Goal: Task Accomplishment & Management: Use online tool/utility

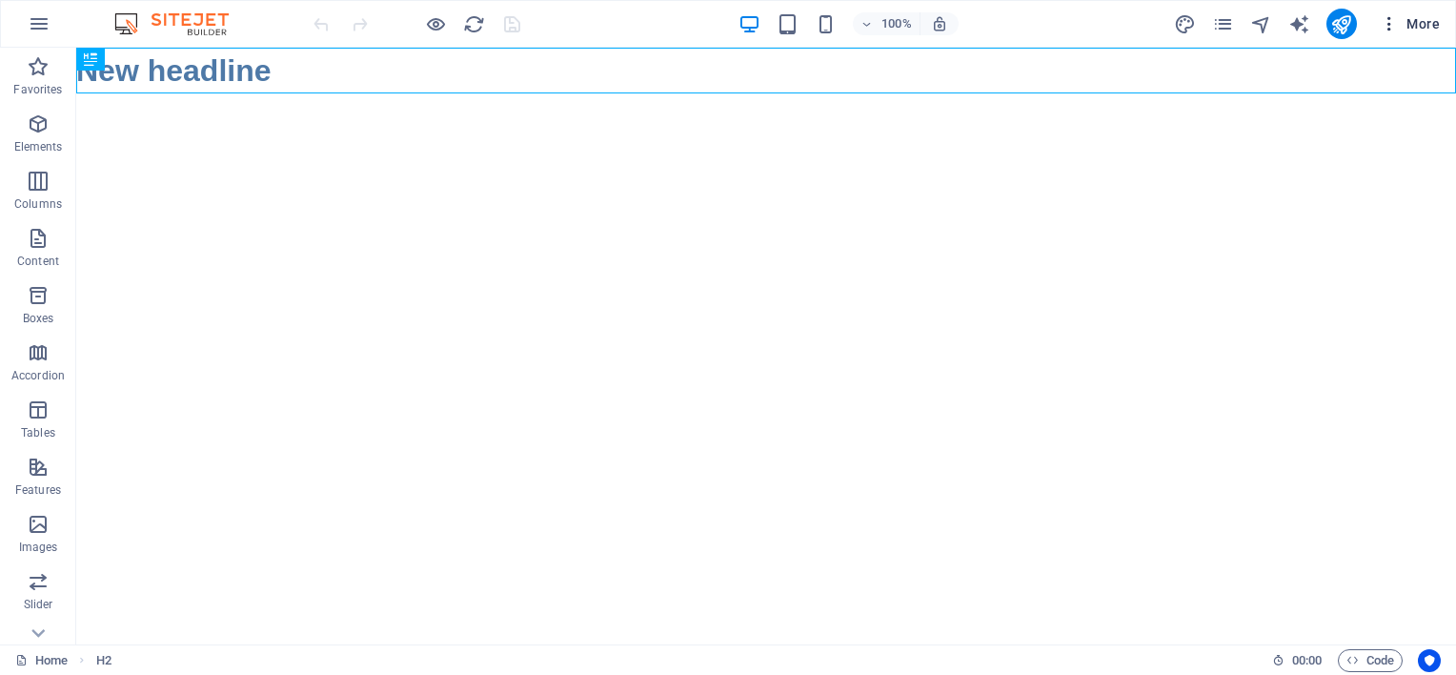
click at [1414, 27] on span "More" at bounding box center [1410, 23] width 60 height 19
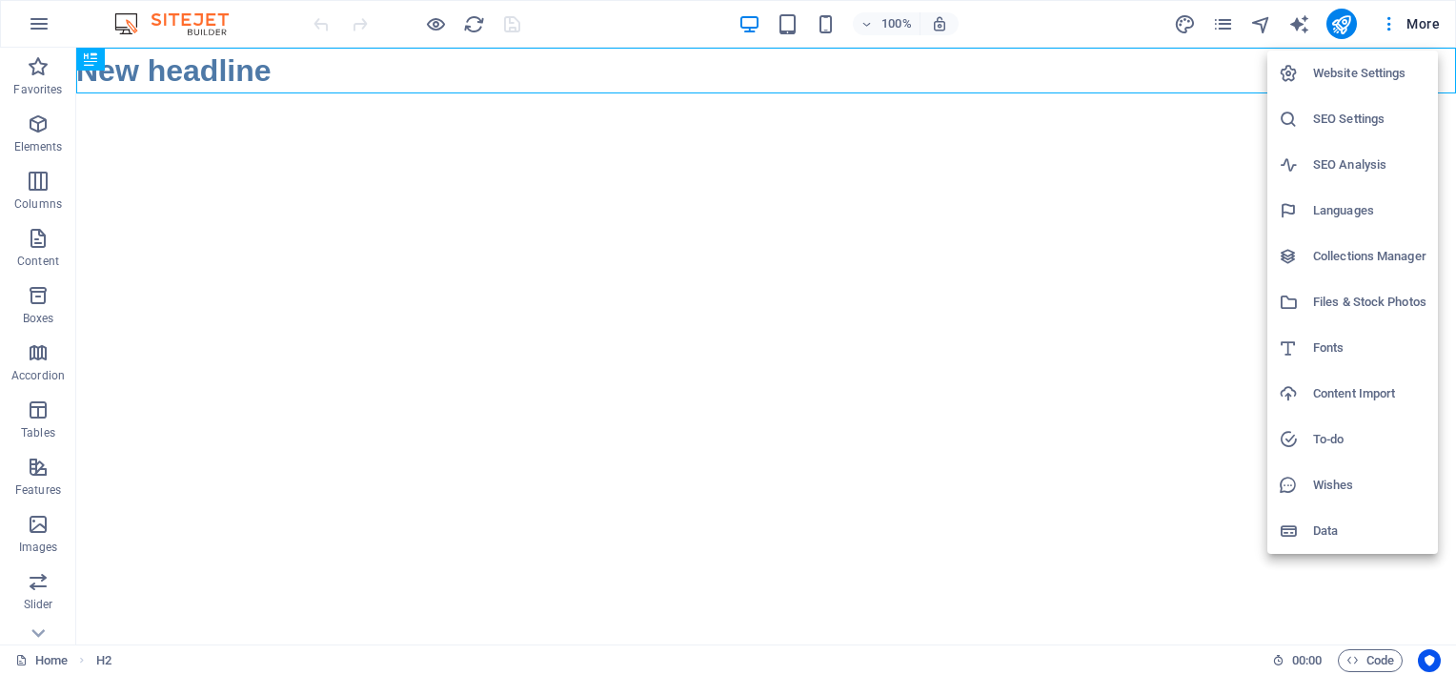
click at [1335, 25] on div at bounding box center [728, 337] width 1456 height 675
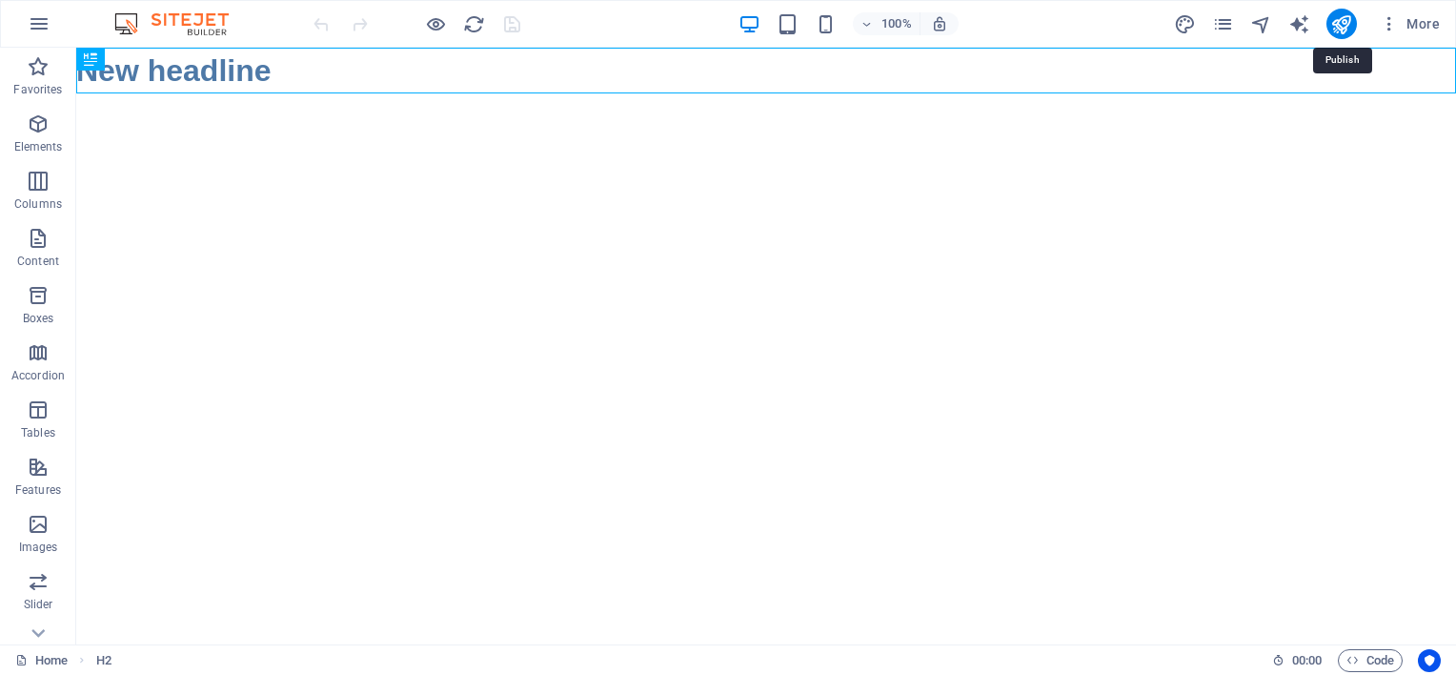
drag, startPoint x: 1411, startPoint y: 72, endPoint x: 1314, endPoint y: 96, distance: 100.1
click at [1314, 93] on html "Skip to main content New headline" at bounding box center [766, 71] width 1380 height 46
click at [1351, 32] on icon "publish" at bounding box center [1341, 24] width 22 height 22
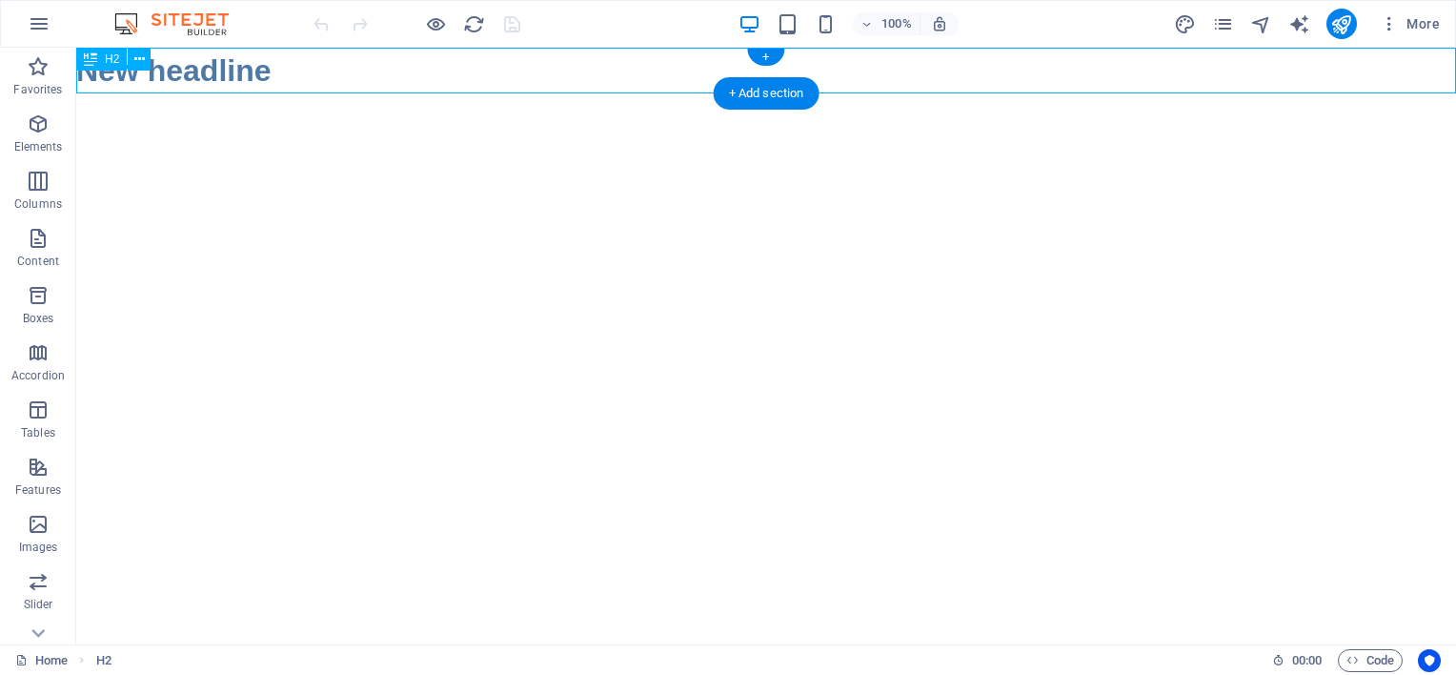
click at [266, 71] on div "New headline" at bounding box center [766, 71] width 1380 height 46
click at [212, 66] on div "New headline" at bounding box center [766, 71] width 1380 height 46
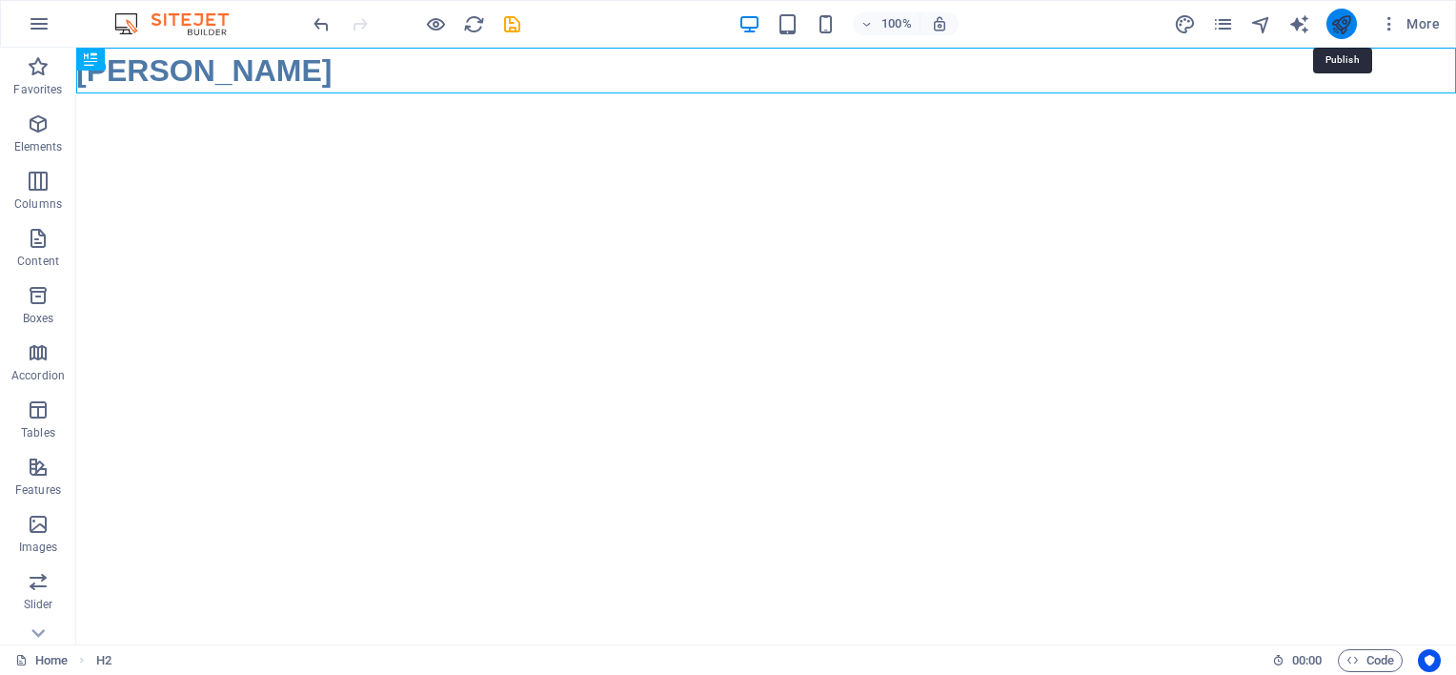
click at [1341, 19] on icon "publish" at bounding box center [1341, 24] width 22 height 22
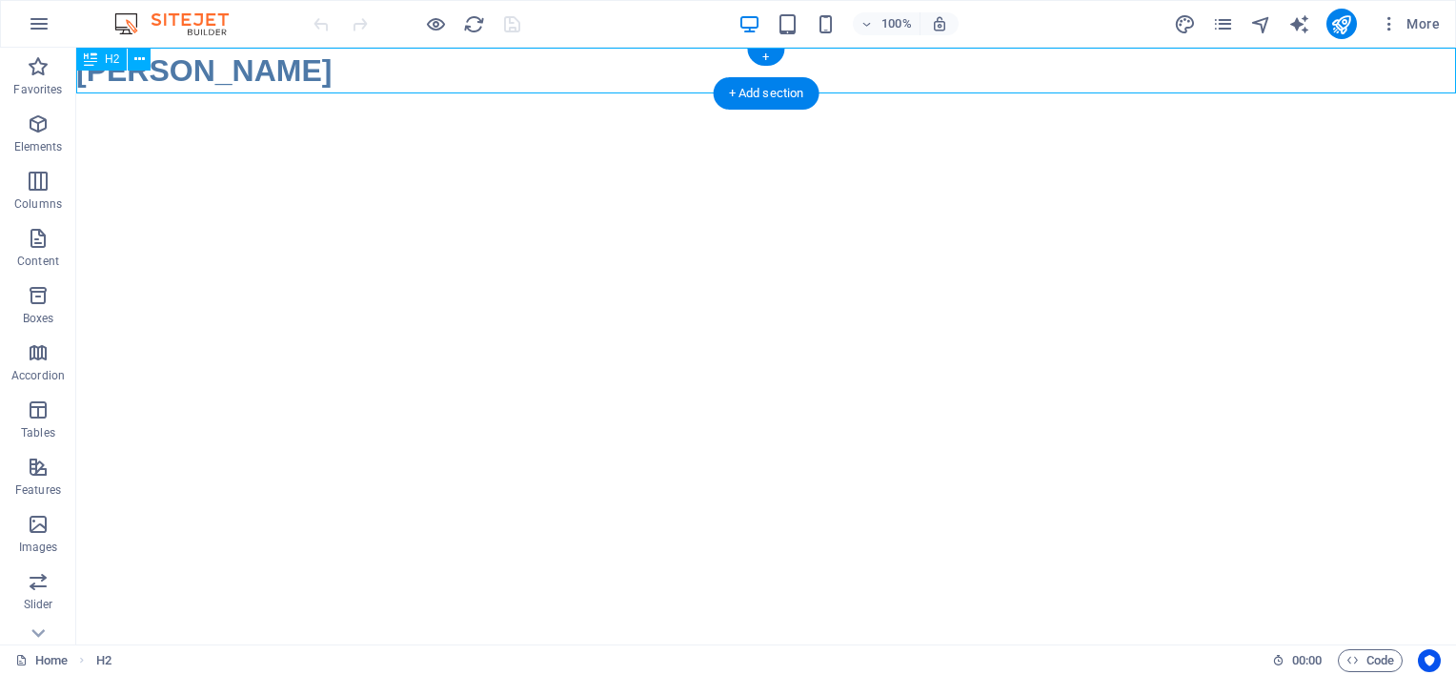
click at [564, 66] on div "[PERSON_NAME]" at bounding box center [766, 71] width 1380 height 46
click at [236, 93] on html "Skip to main content Martin Jay" at bounding box center [766, 71] width 1380 height 46
click at [39, 136] on span "Elements" at bounding box center [38, 135] width 76 height 46
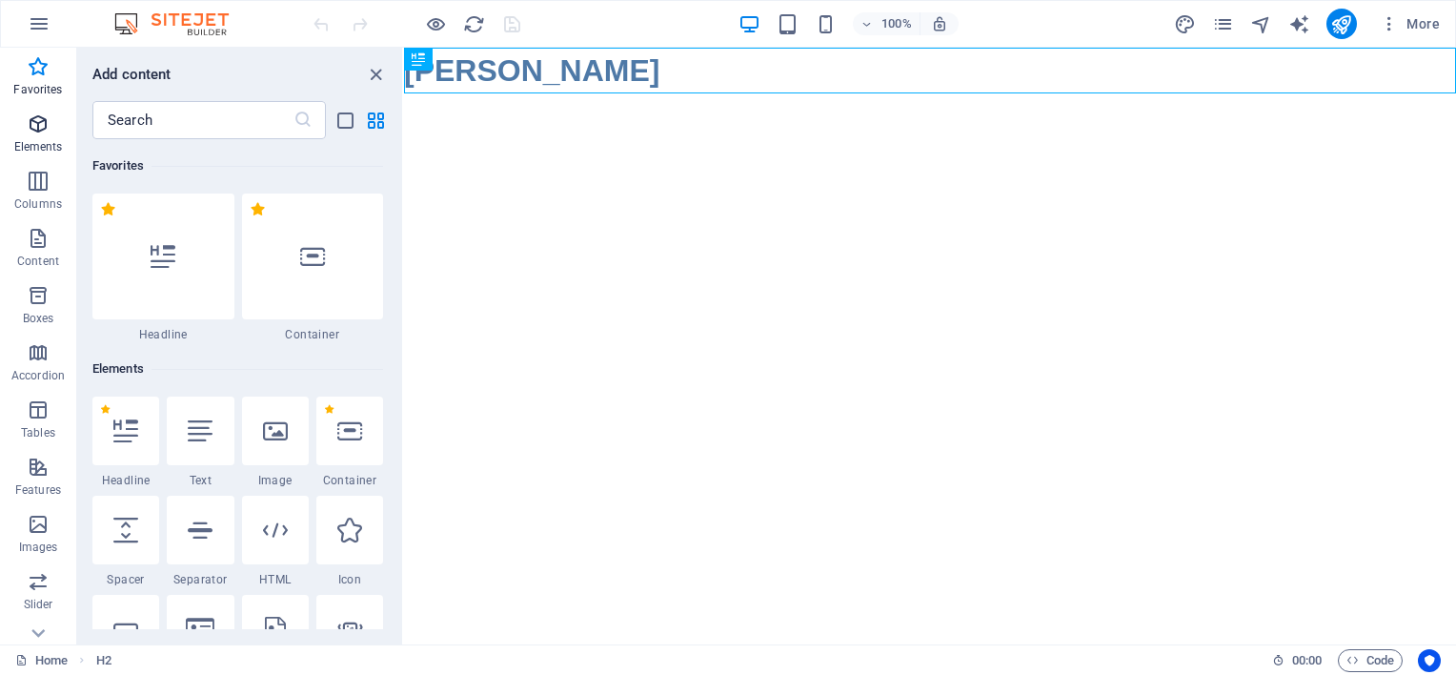
click at [29, 129] on icon "button" at bounding box center [38, 123] width 23 height 23
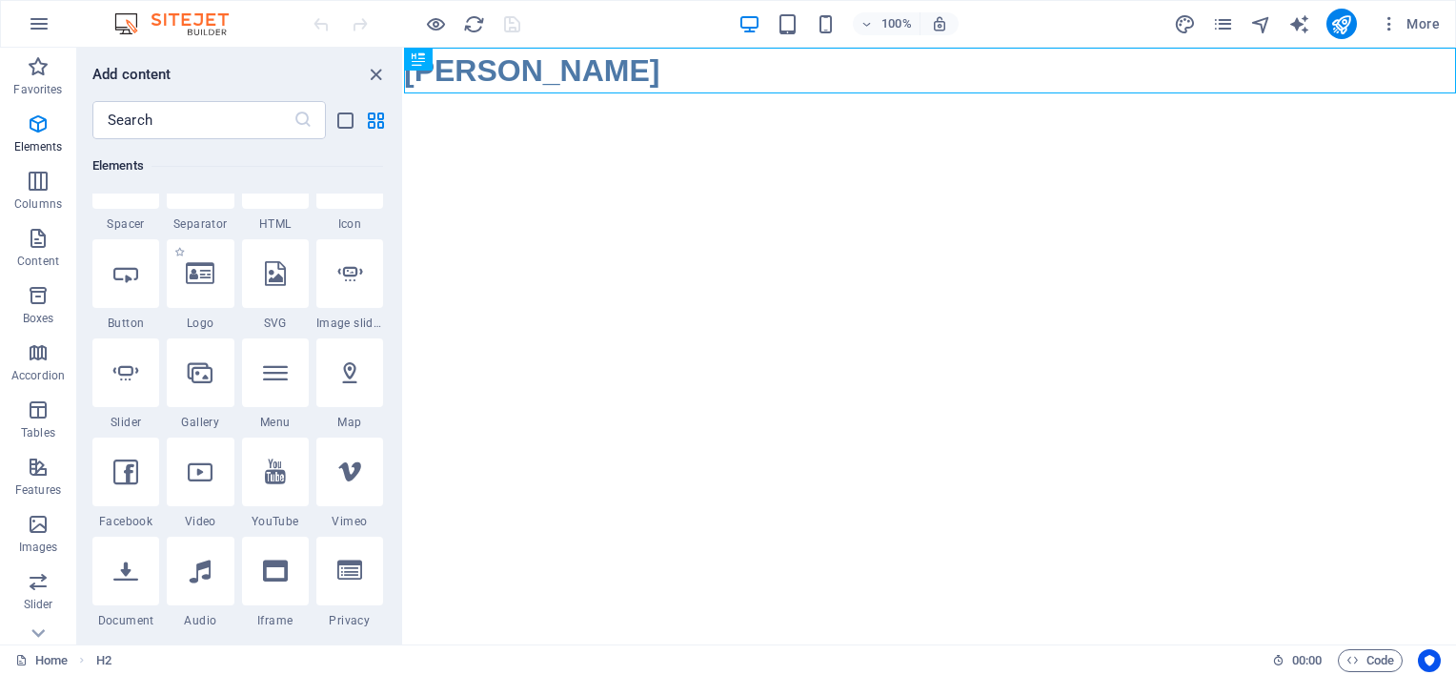
scroll to position [376, 0]
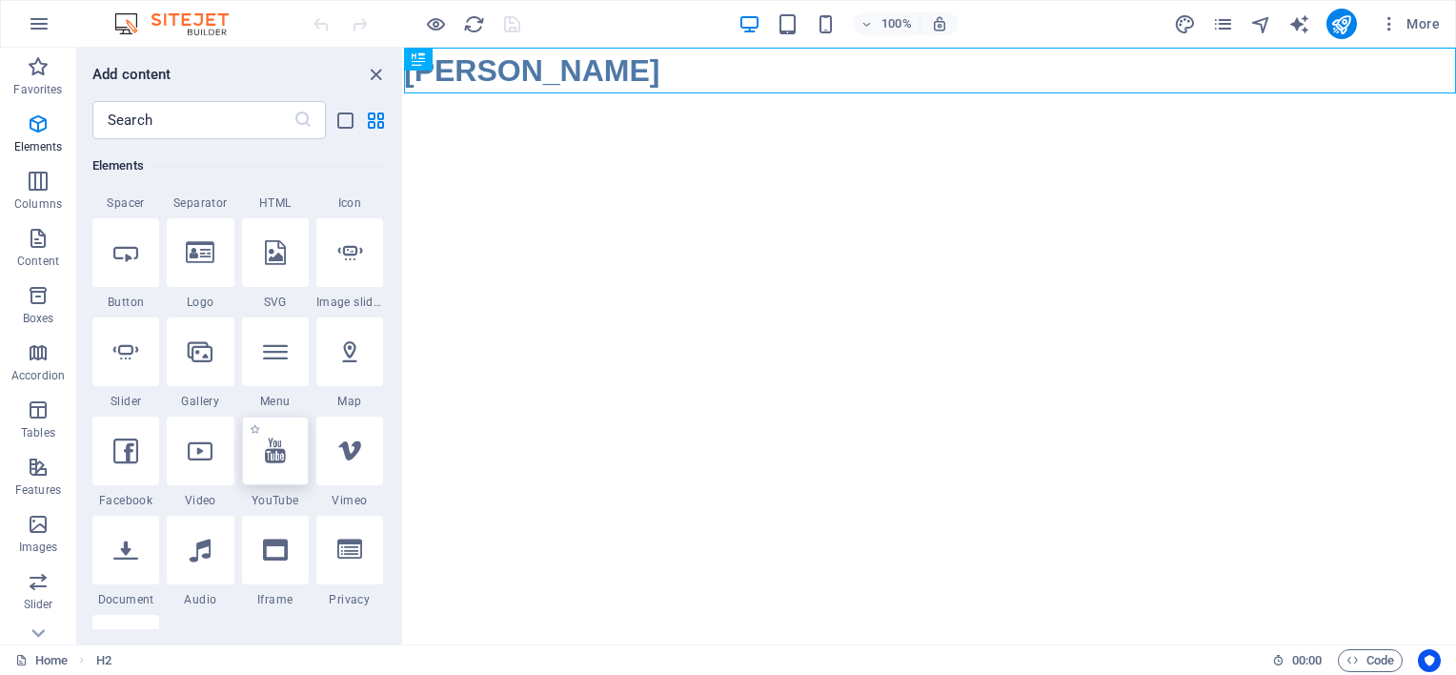
click at [267, 463] on div at bounding box center [275, 450] width 67 height 69
select select "ar16_9"
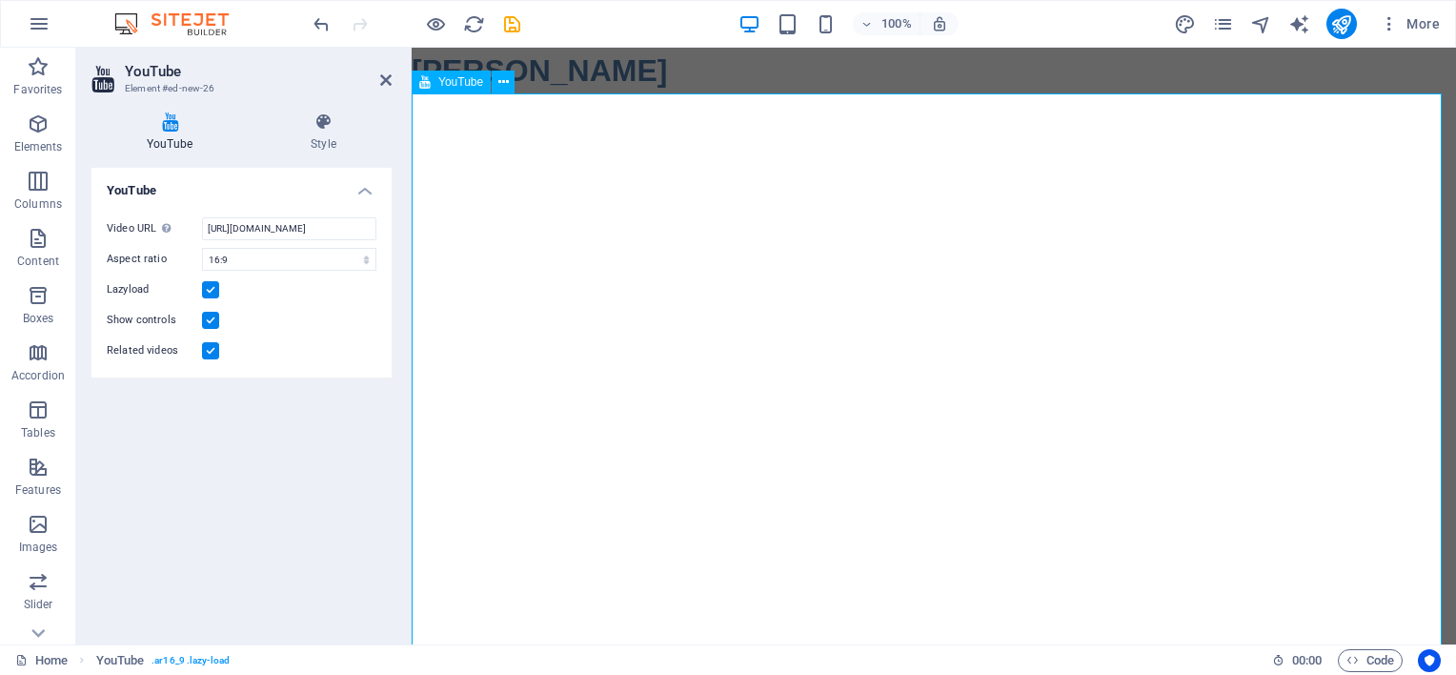
click at [870, 366] on div at bounding box center [934, 387] width 1044 height 588
click at [283, 225] on input "https://www.youtube.com/watch?v=hnoviHgPHkY" at bounding box center [289, 228] width 174 height 23
paste input "YGCsZ2OCJwA"
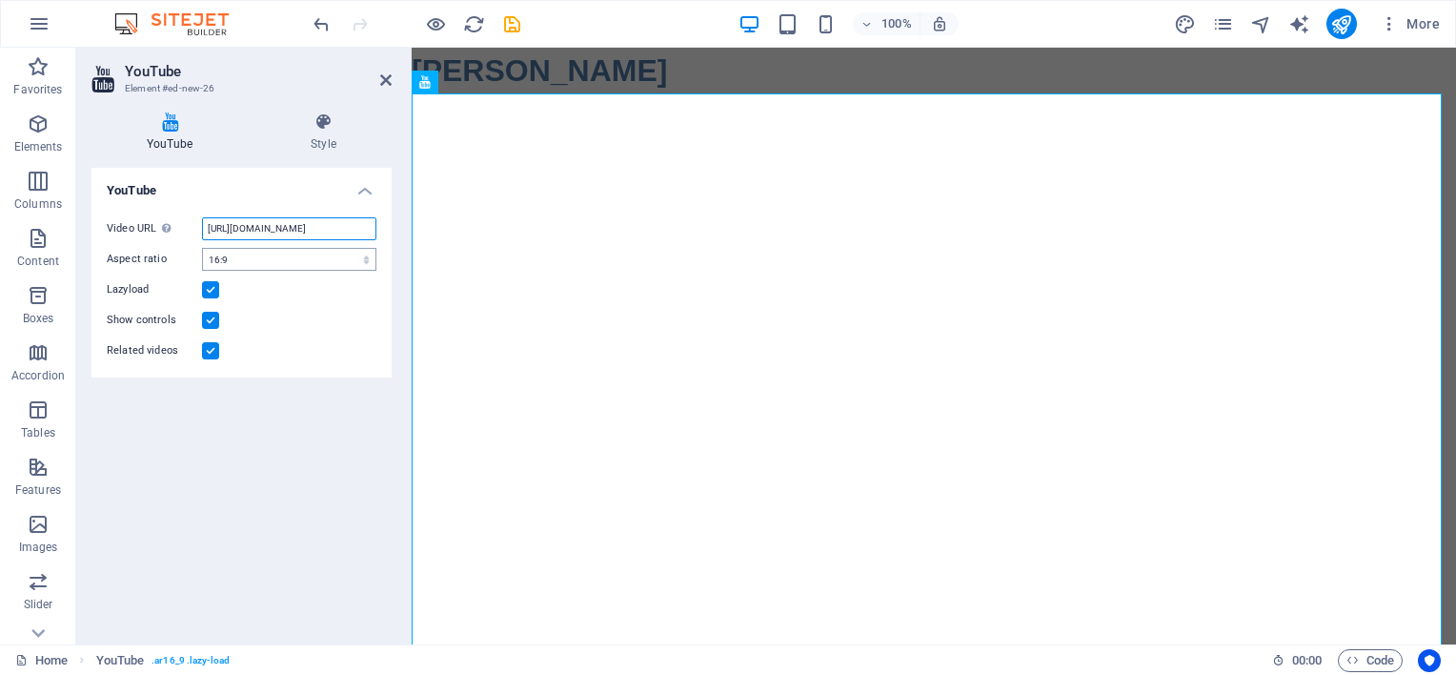
type input "[URL][DOMAIN_NAME]"
click at [288, 266] on select "16:10 16:9 4:3 2:1 1:1" at bounding box center [289, 259] width 174 height 23
click at [290, 494] on div "YouTube Video URL Insert (or paste) a video URL. https://www.youtube.com/watch?…" at bounding box center [241, 398] width 300 height 461
click at [170, 129] on icon at bounding box center [169, 121] width 156 height 19
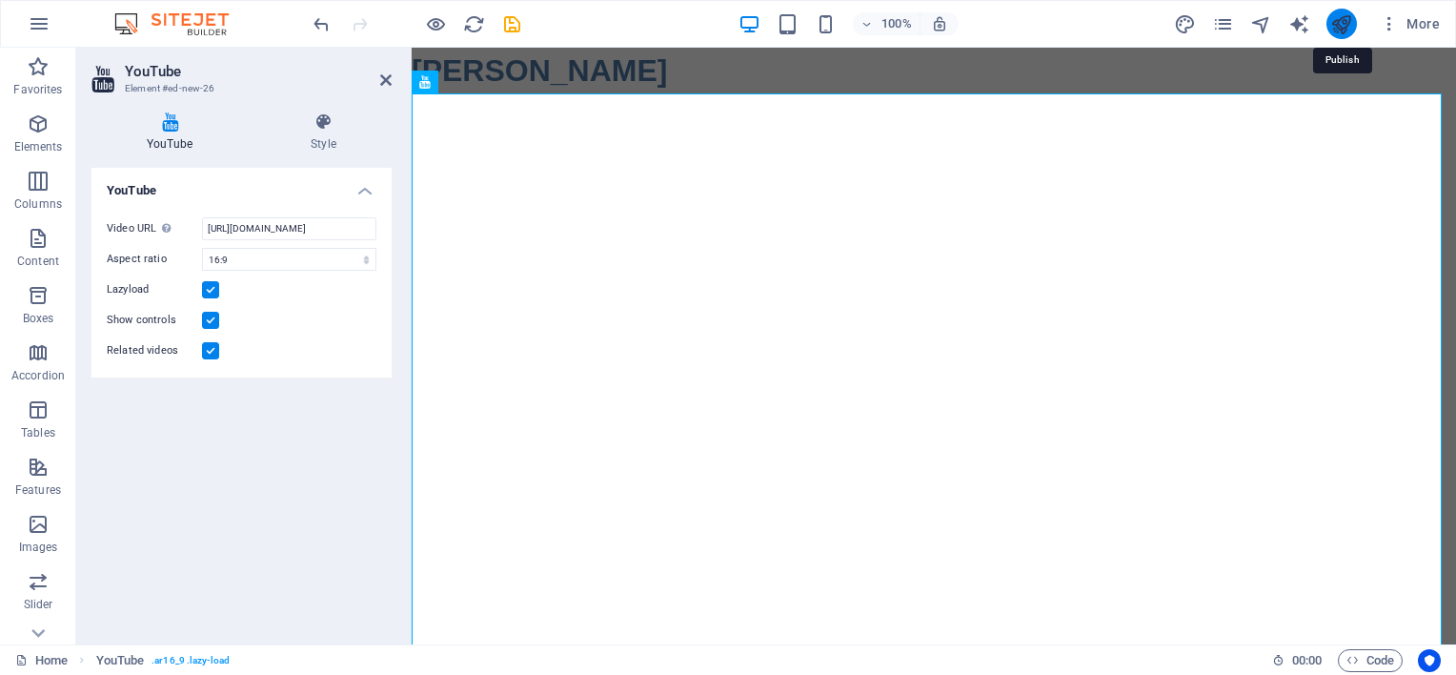
click at [1343, 27] on icon "publish" at bounding box center [1341, 24] width 22 height 22
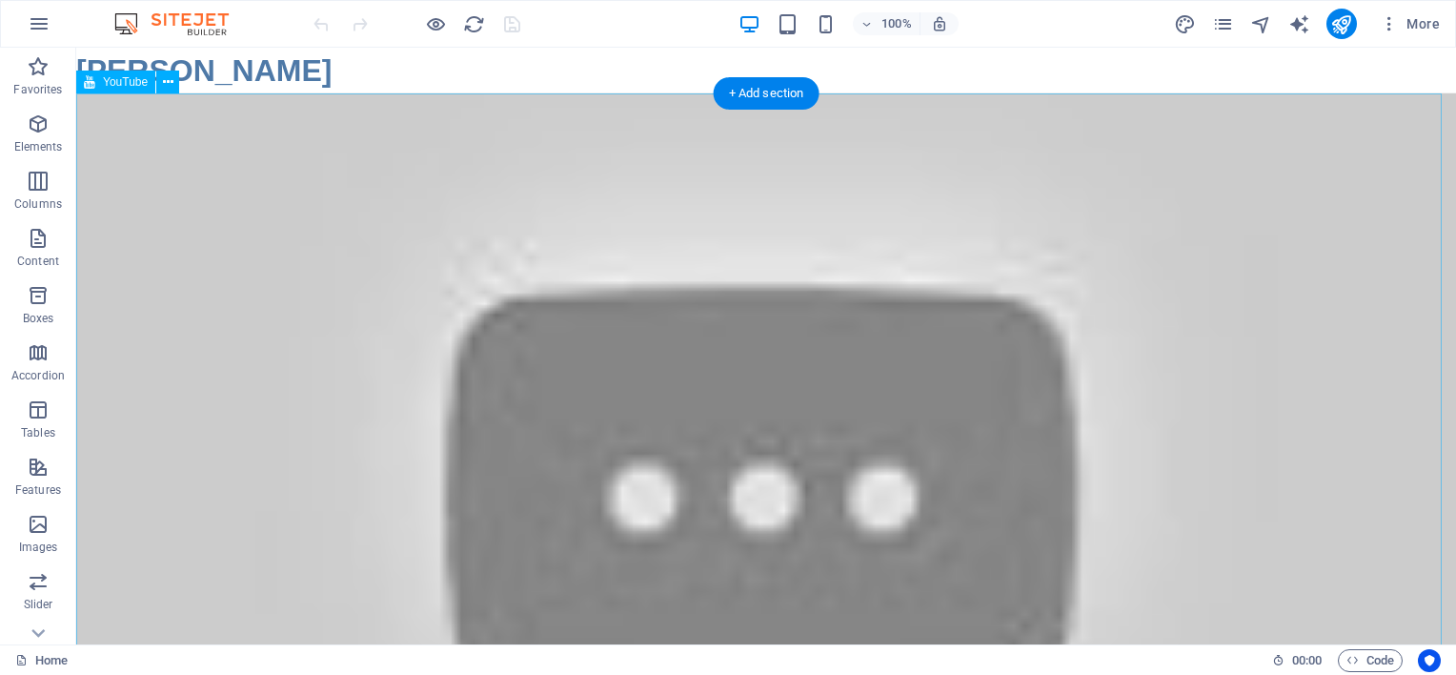
click at [524, 347] on div at bounding box center [766, 481] width 1380 height 776
click at [327, 211] on div at bounding box center [766, 481] width 1380 height 776
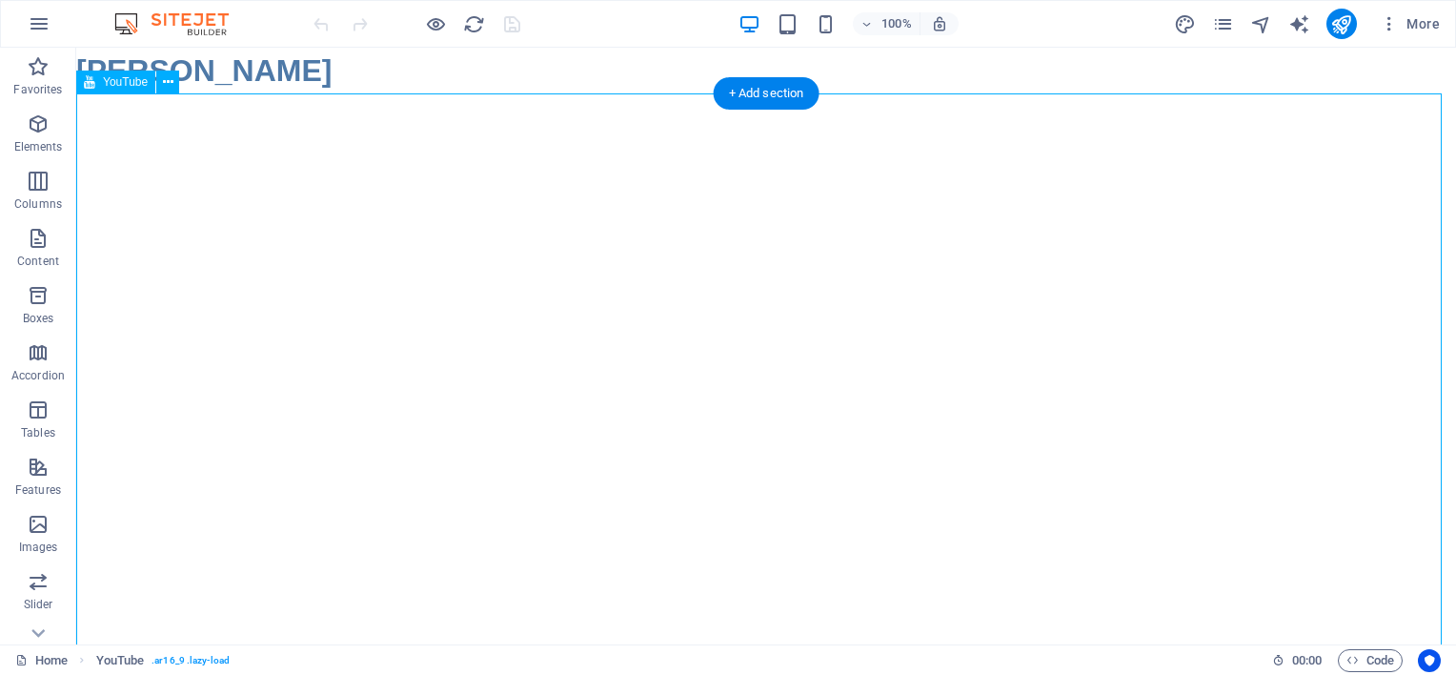
select select "ar16_9"
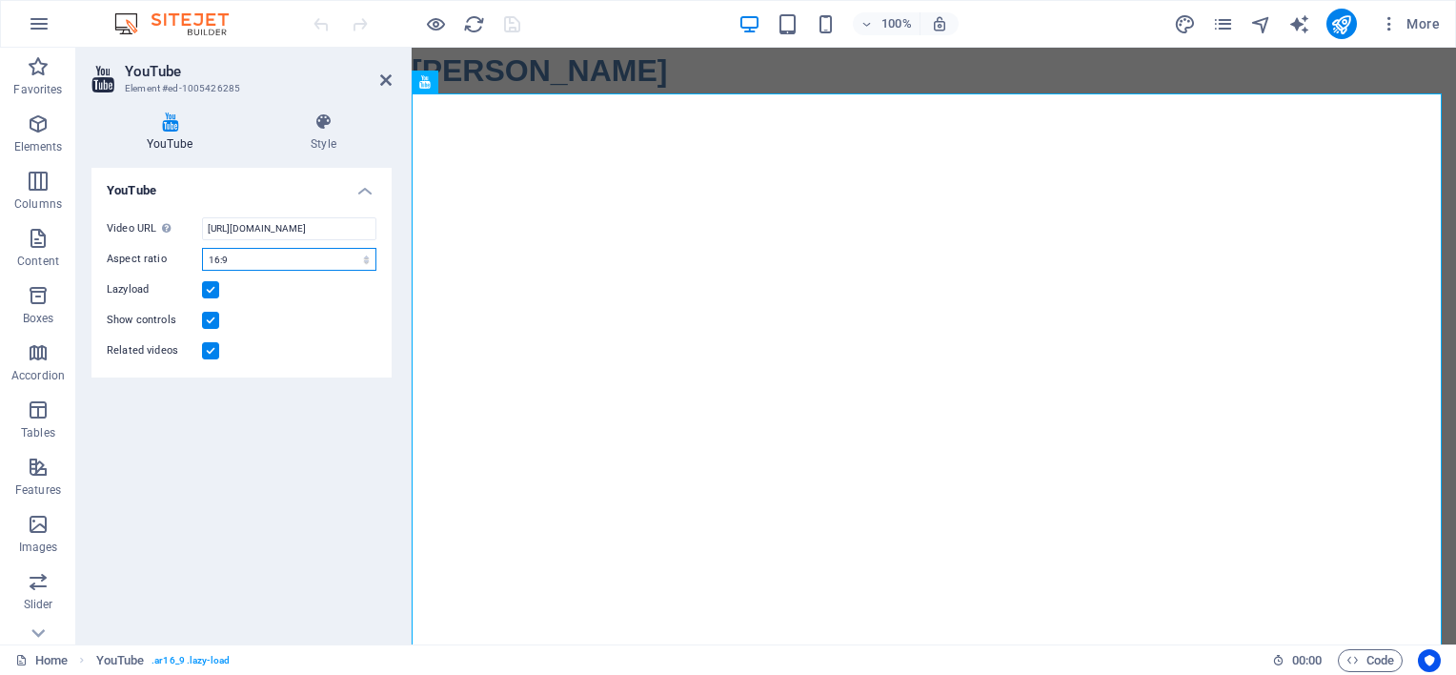
click at [367, 259] on select "16:10 16:9 4:3 2:1 1:1" at bounding box center [289, 259] width 174 height 23
click at [218, 288] on label at bounding box center [210, 289] width 17 height 17
click at [0, 0] on input "Lazyload" at bounding box center [0, 0] width 0 height 0
click at [214, 314] on label at bounding box center [210, 320] width 17 height 17
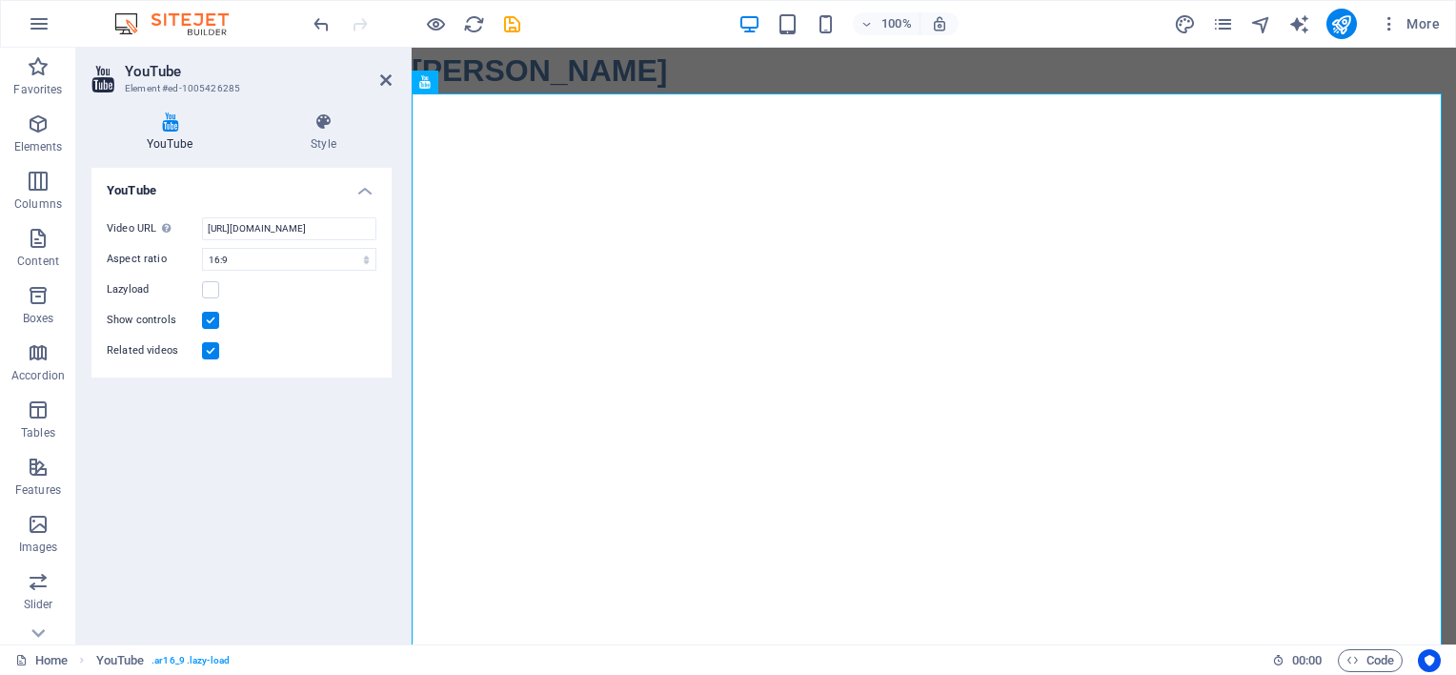
click at [0, 0] on input "Show controls" at bounding box center [0, 0] width 0 height 0
click at [215, 349] on label at bounding box center [210, 350] width 17 height 17
click at [0, 0] on input "Related videos" at bounding box center [0, 0] width 0 height 0
click at [331, 127] on icon at bounding box center [323, 121] width 136 height 19
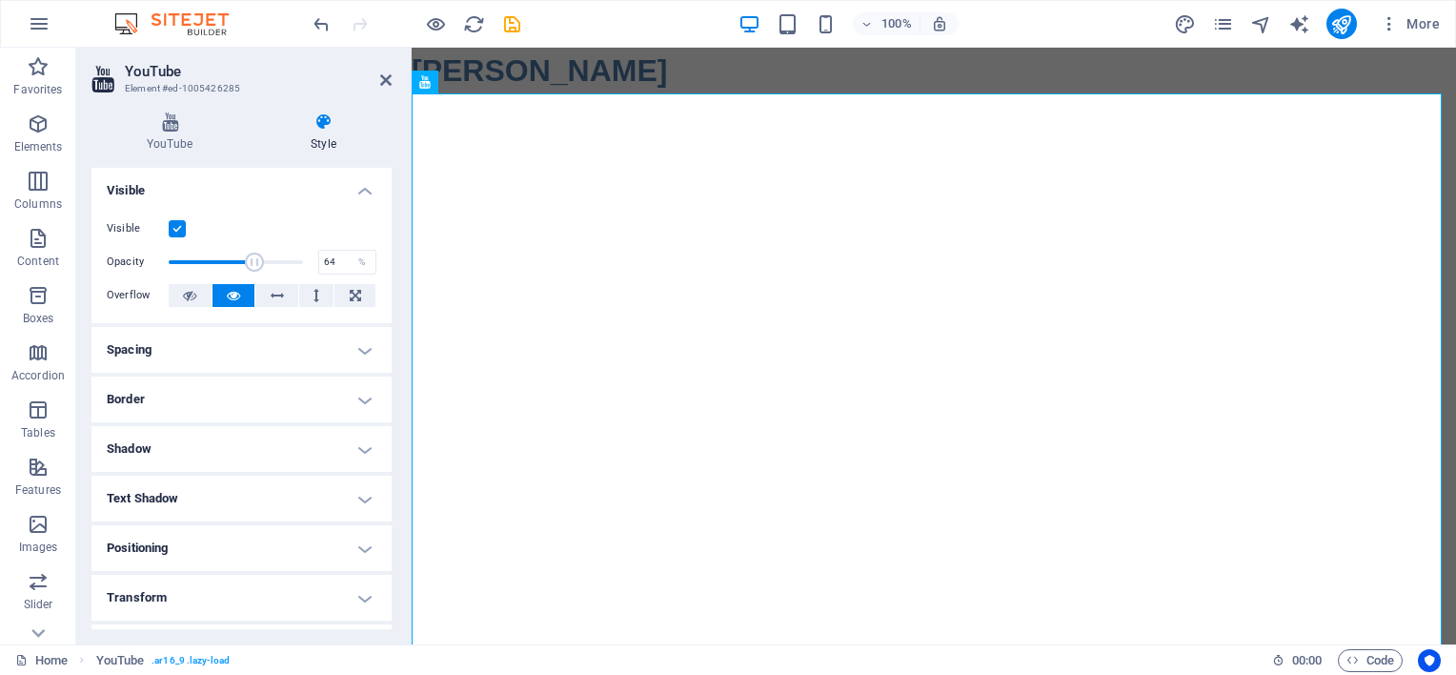
drag, startPoint x: 296, startPoint y: 260, endPoint x: 252, endPoint y: 260, distance: 44.8
click at [252, 260] on span at bounding box center [254, 261] width 19 height 19
type input "50"
drag, startPoint x: 252, startPoint y: 260, endPoint x: 233, endPoint y: 264, distance: 18.5
click at [233, 264] on span at bounding box center [235, 261] width 19 height 19
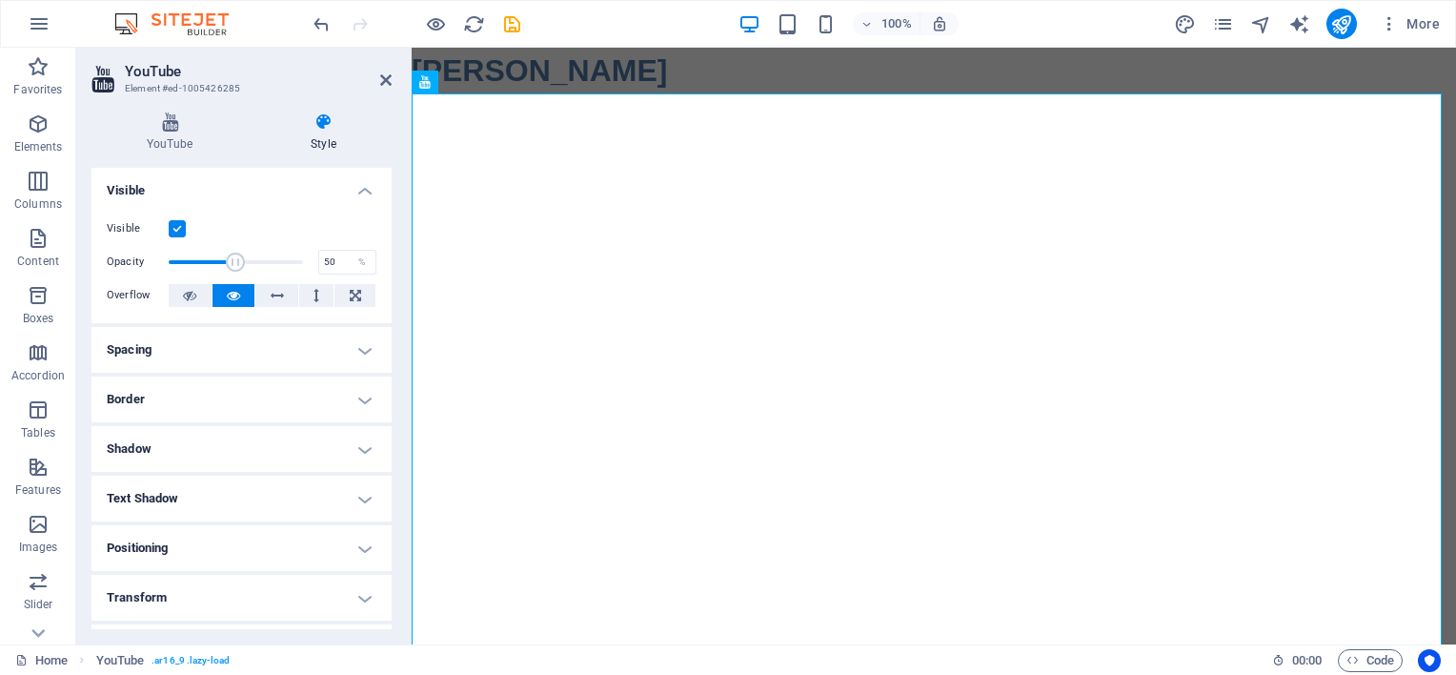
click at [182, 223] on label at bounding box center [177, 228] width 17 height 17
click at [0, 0] on input "Visible" at bounding box center [0, 0] width 0 height 0
click at [182, 223] on label at bounding box center [177, 228] width 17 height 17
click at [0, 0] on input "Visible" at bounding box center [0, 0] width 0 height 0
click at [358, 402] on h4 "Border" at bounding box center [241, 399] width 300 height 46
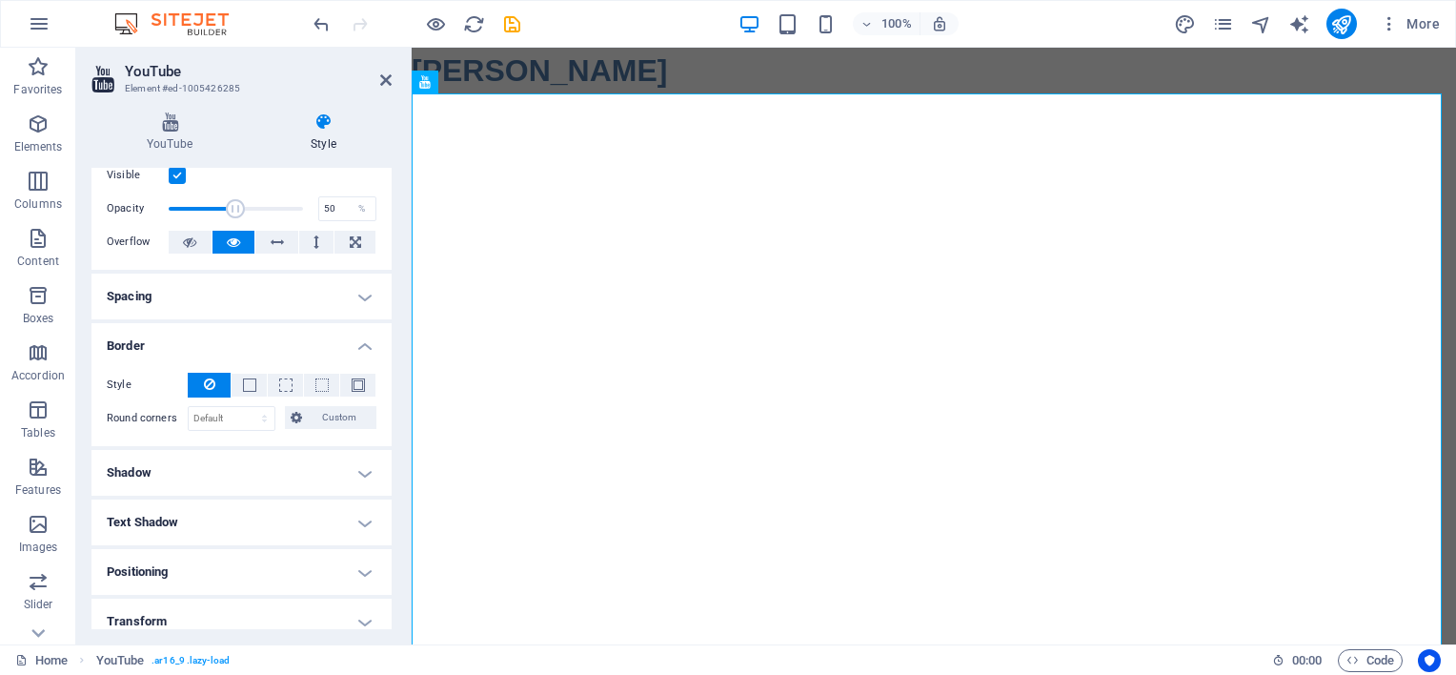
scroll to position [57, 0]
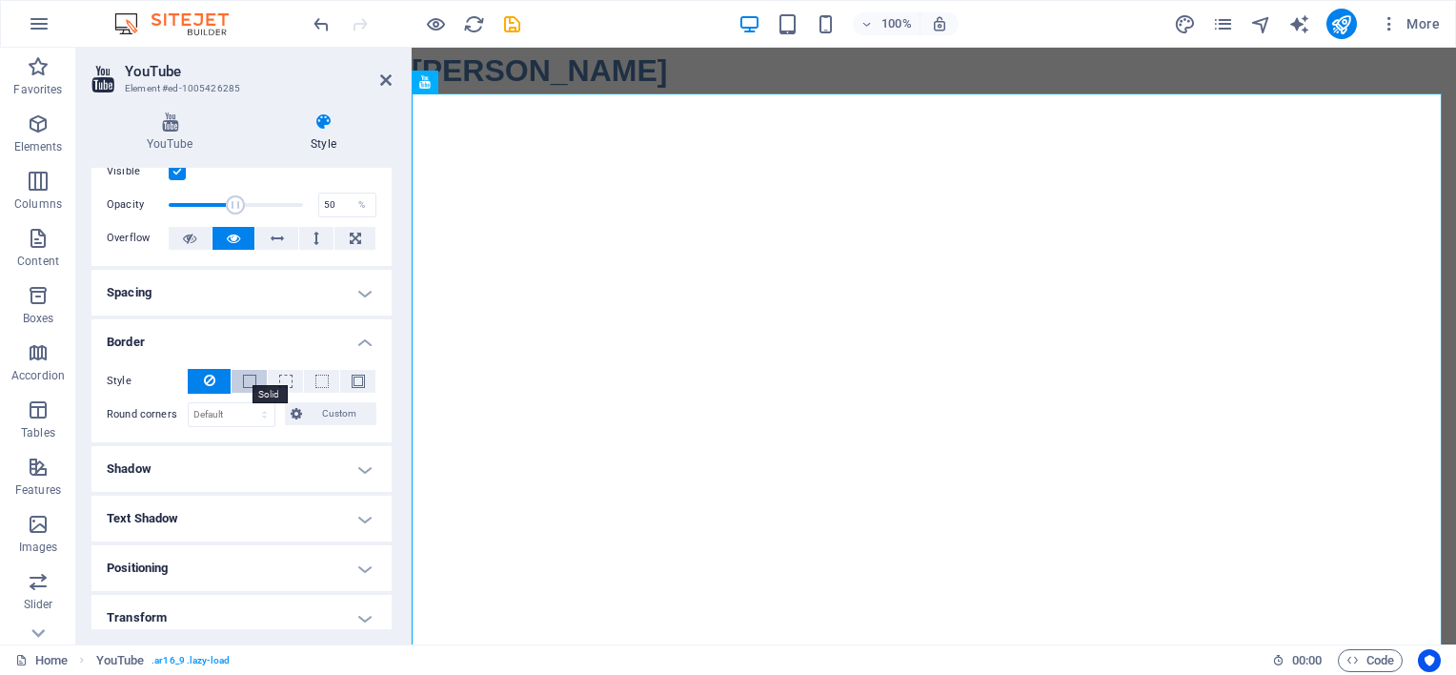
click at [243, 385] on span at bounding box center [249, 380] width 13 height 13
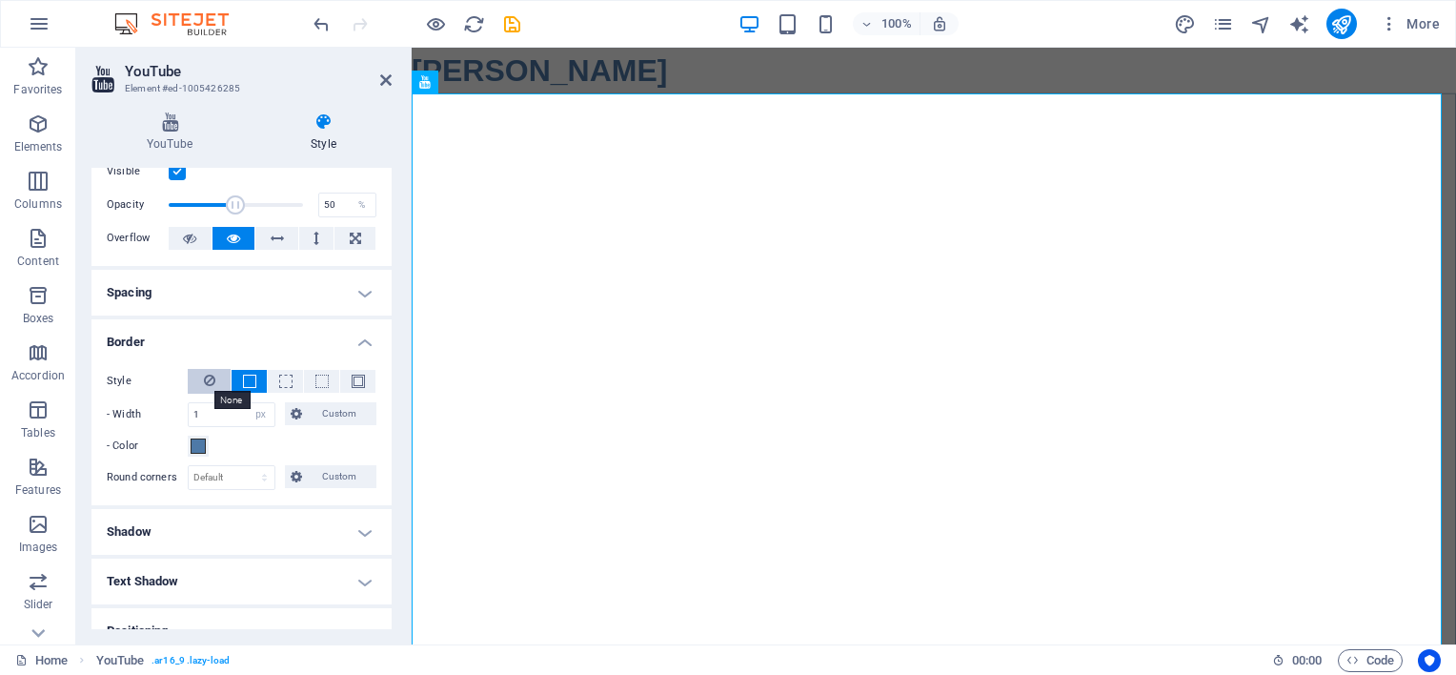
click at [210, 380] on icon at bounding box center [209, 380] width 11 height 23
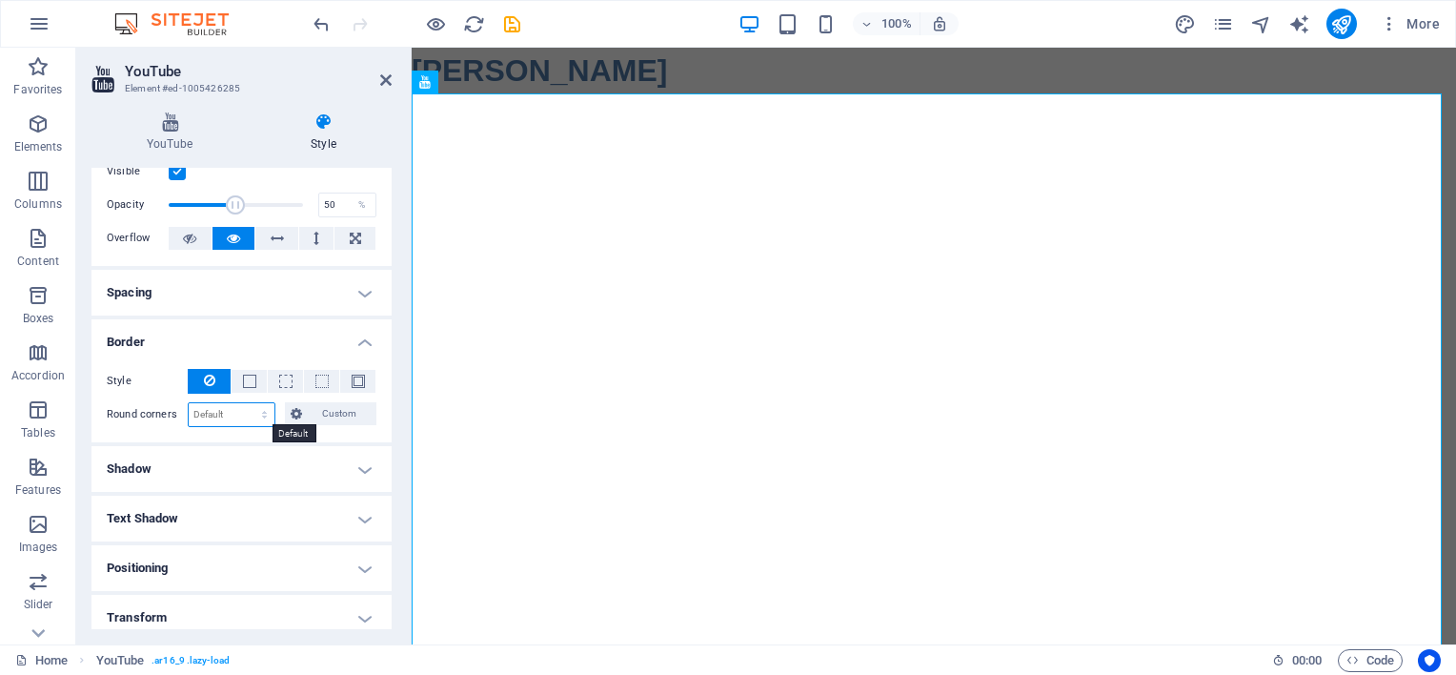
click at [252, 421] on select "Default px rem % vh vw Custom" at bounding box center [232, 414] width 86 height 23
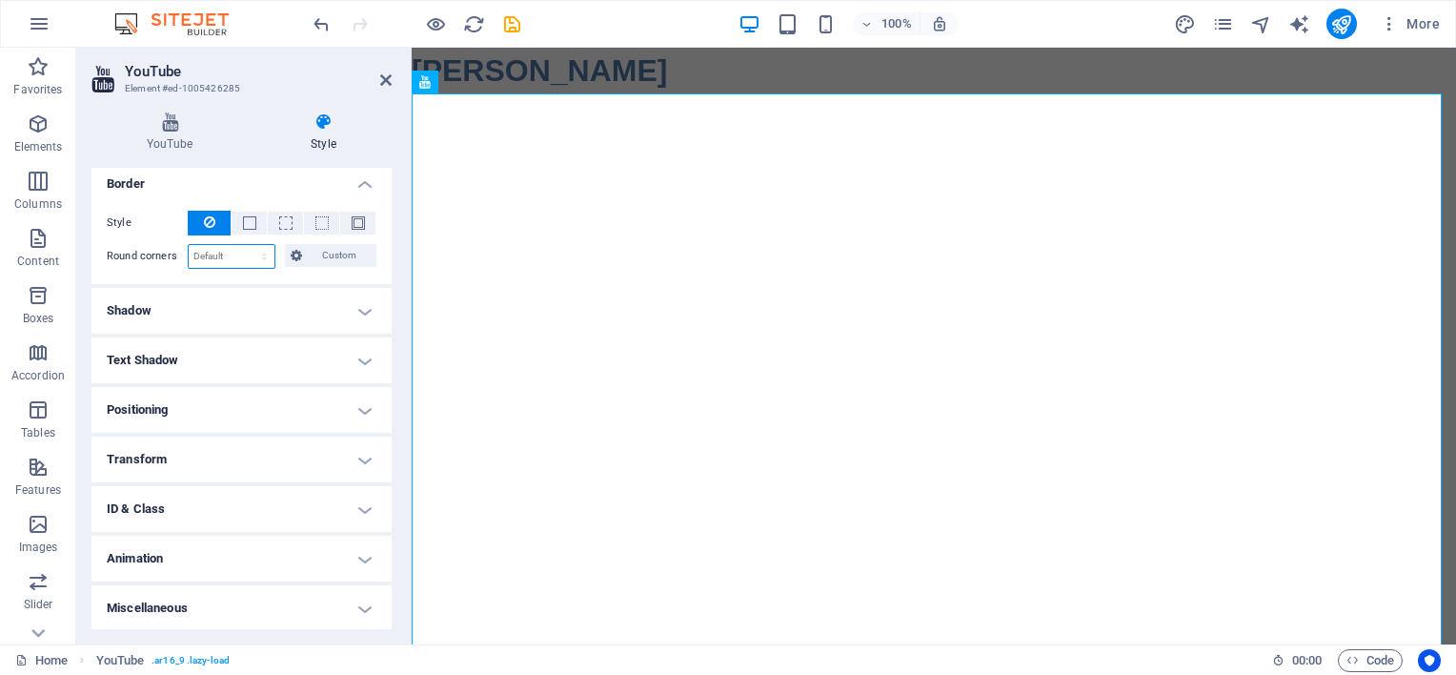
scroll to position [0, 0]
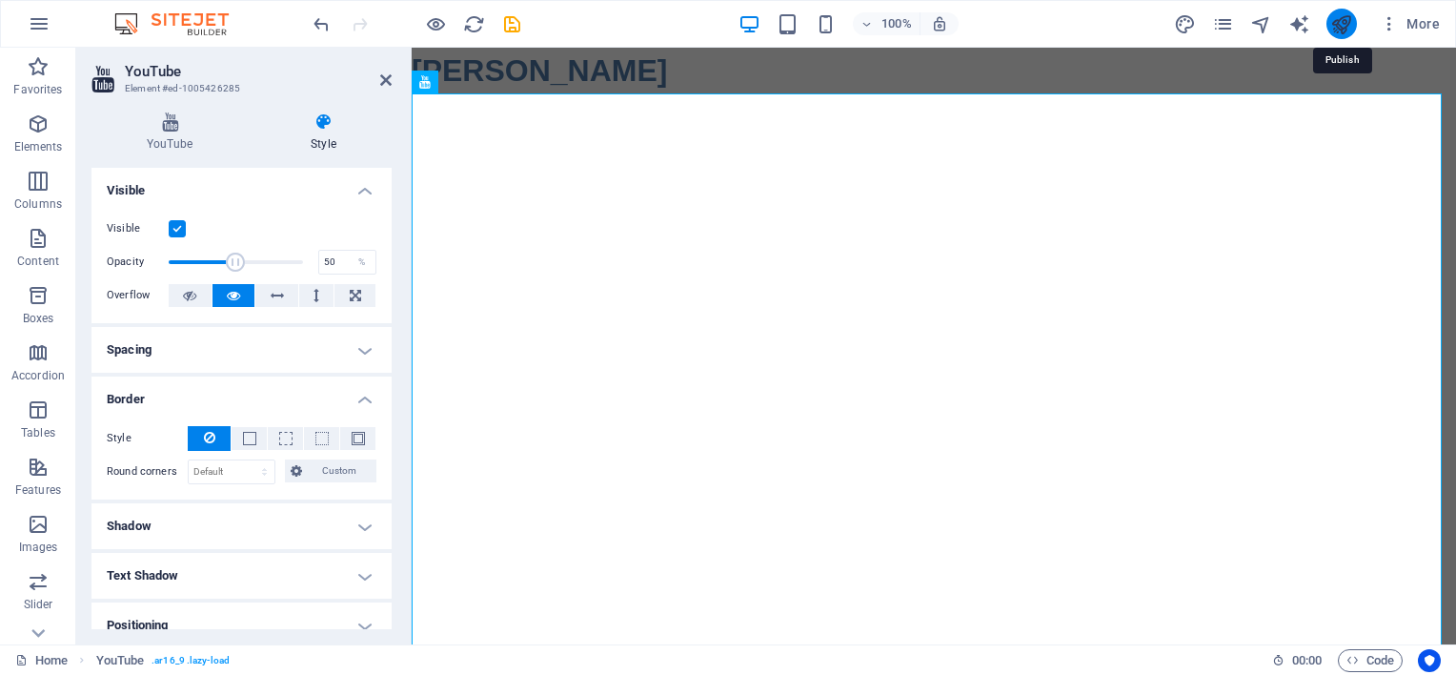
click at [1341, 26] on icon "publish" at bounding box center [1341, 24] width 22 height 22
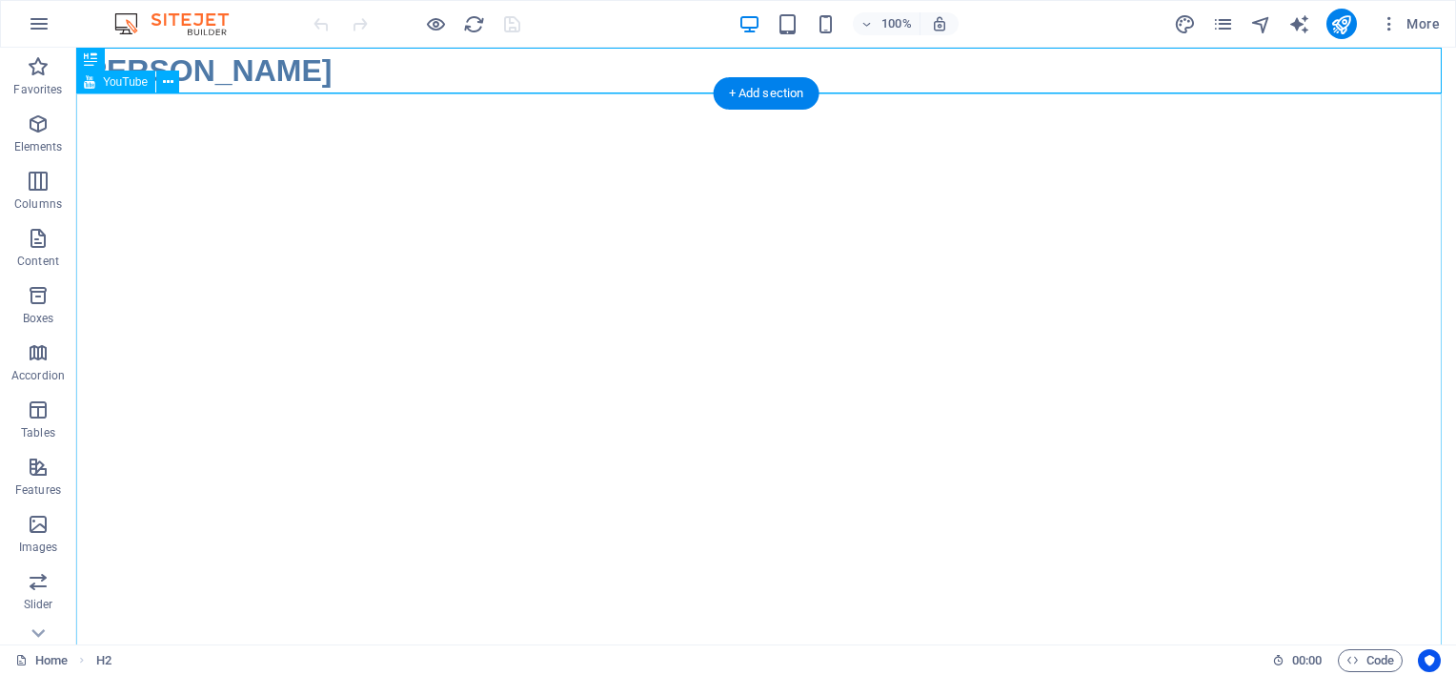
click at [476, 234] on div at bounding box center [766, 481] width 1380 height 776
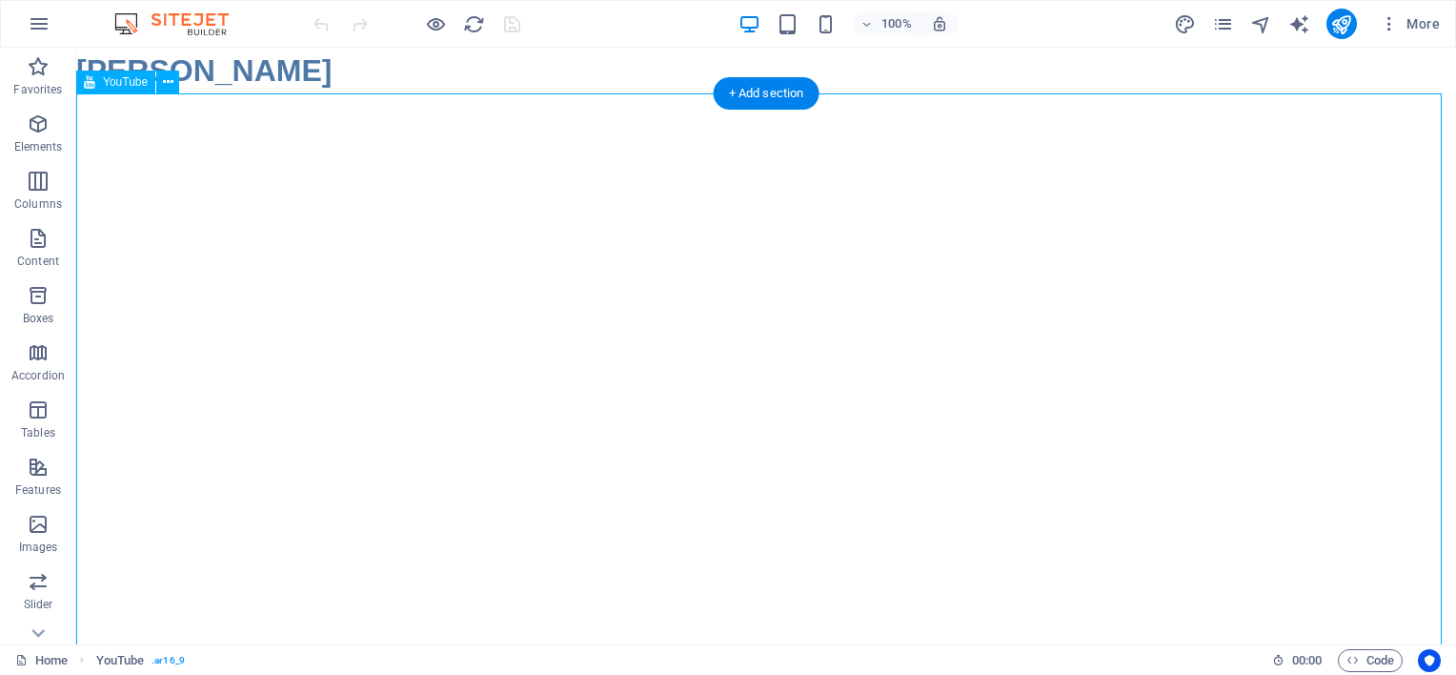
scroll to position [216, 0]
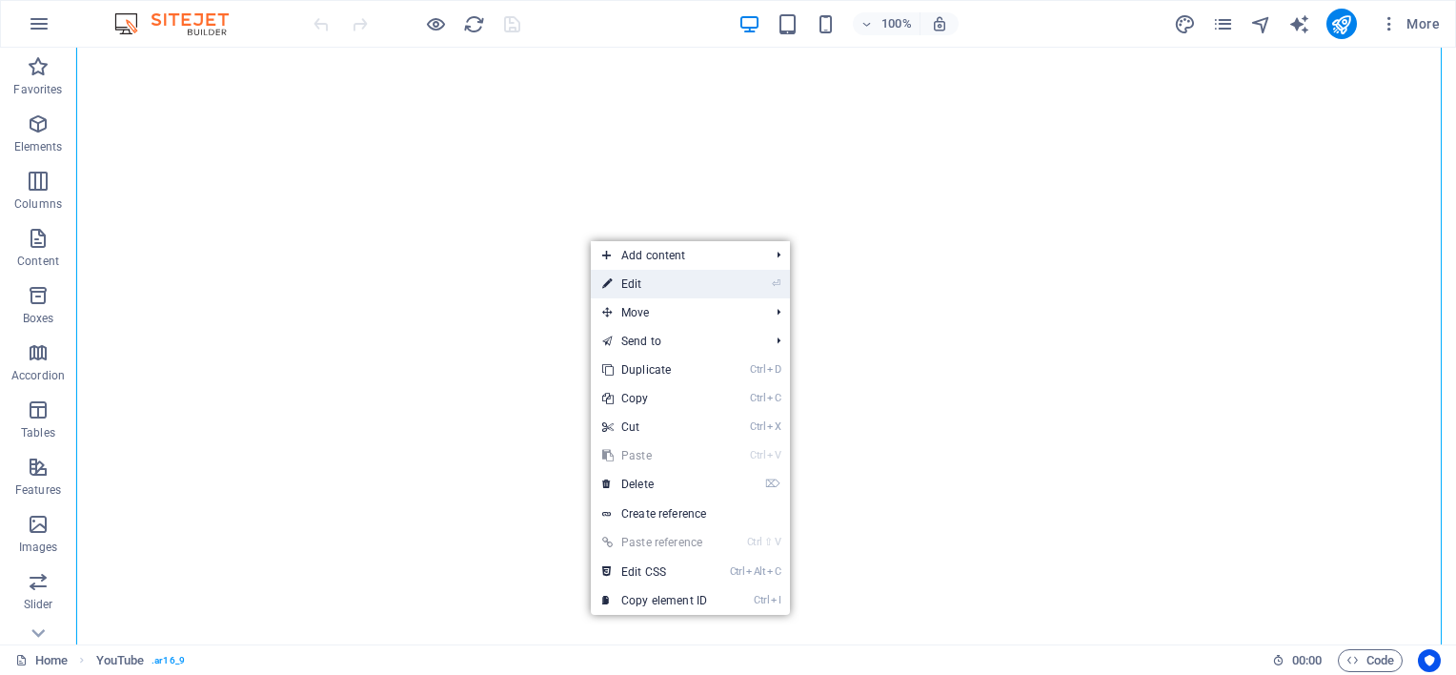
click at [625, 279] on link "⏎ Edit" at bounding box center [655, 284] width 128 height 29
select select "ar16_9"
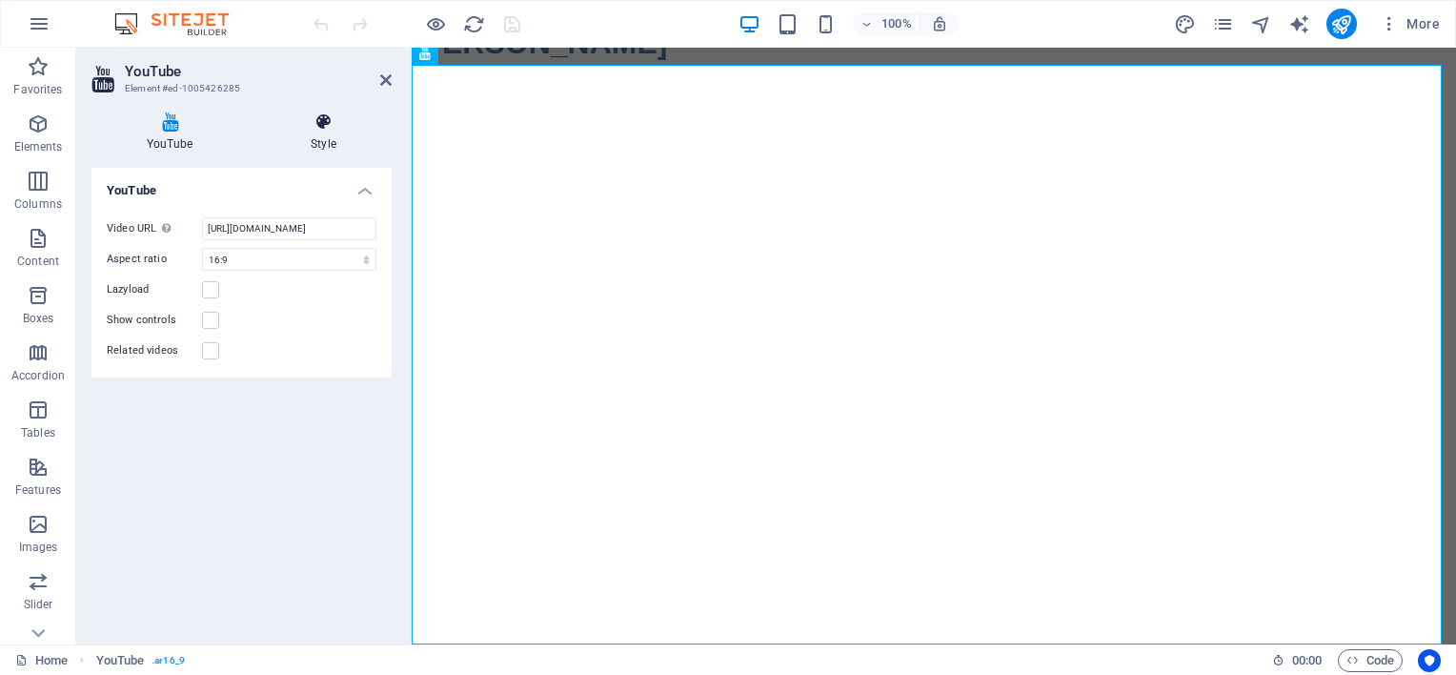
click at [324, 126] on icon at bounding box center [323, 121] width 136 height 19
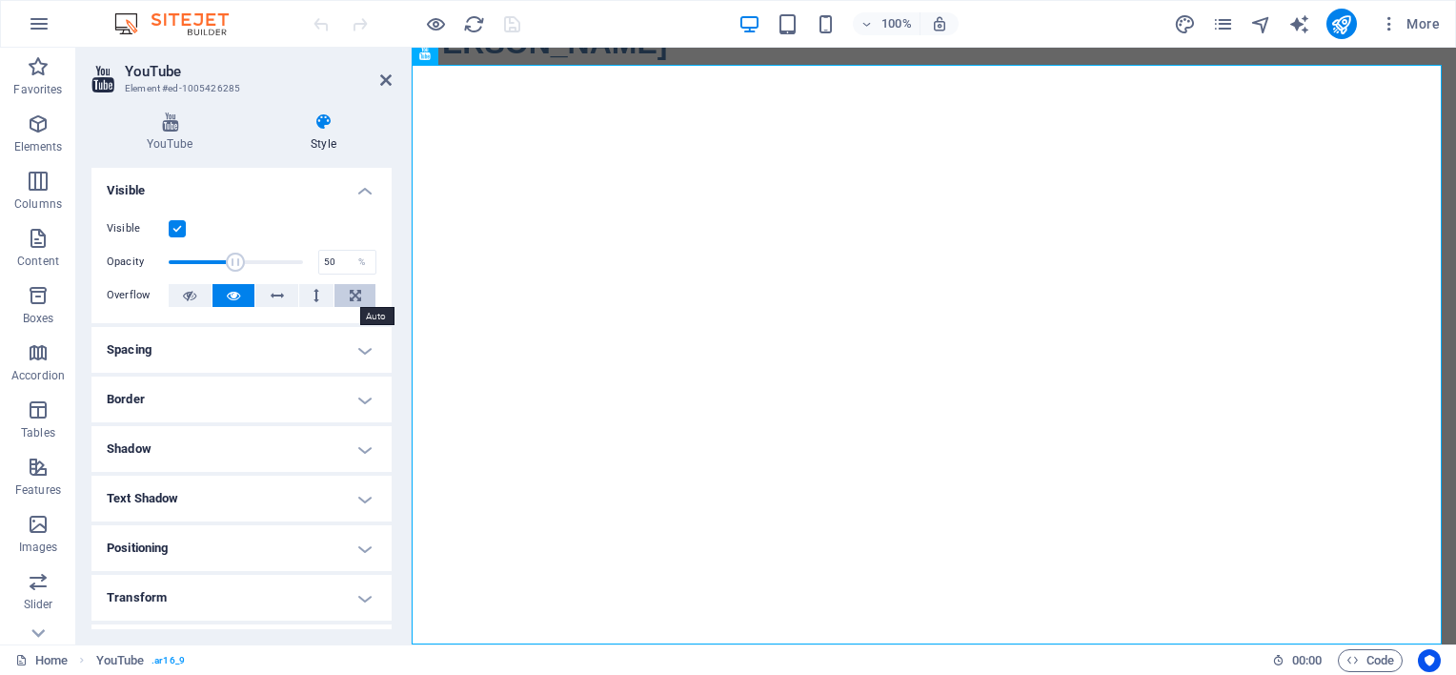
click at [343, 295] on button at bounding box center [354, 295] width 41 height 23
click at [329, 358] on h4 "Spacing" at bounding box center [241, 350] width 300 height 46
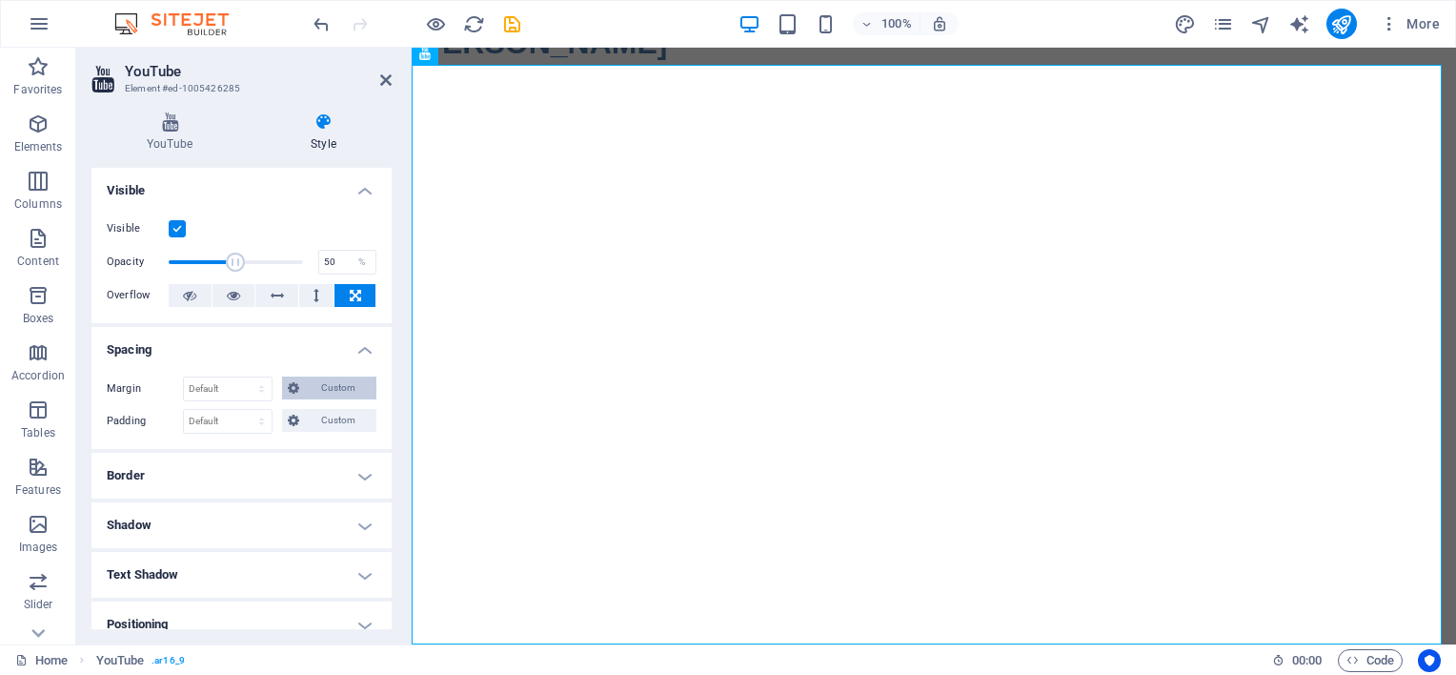
click at [309, 384] on span "Custom" at bounding box center [338, 387] width 66 height 23
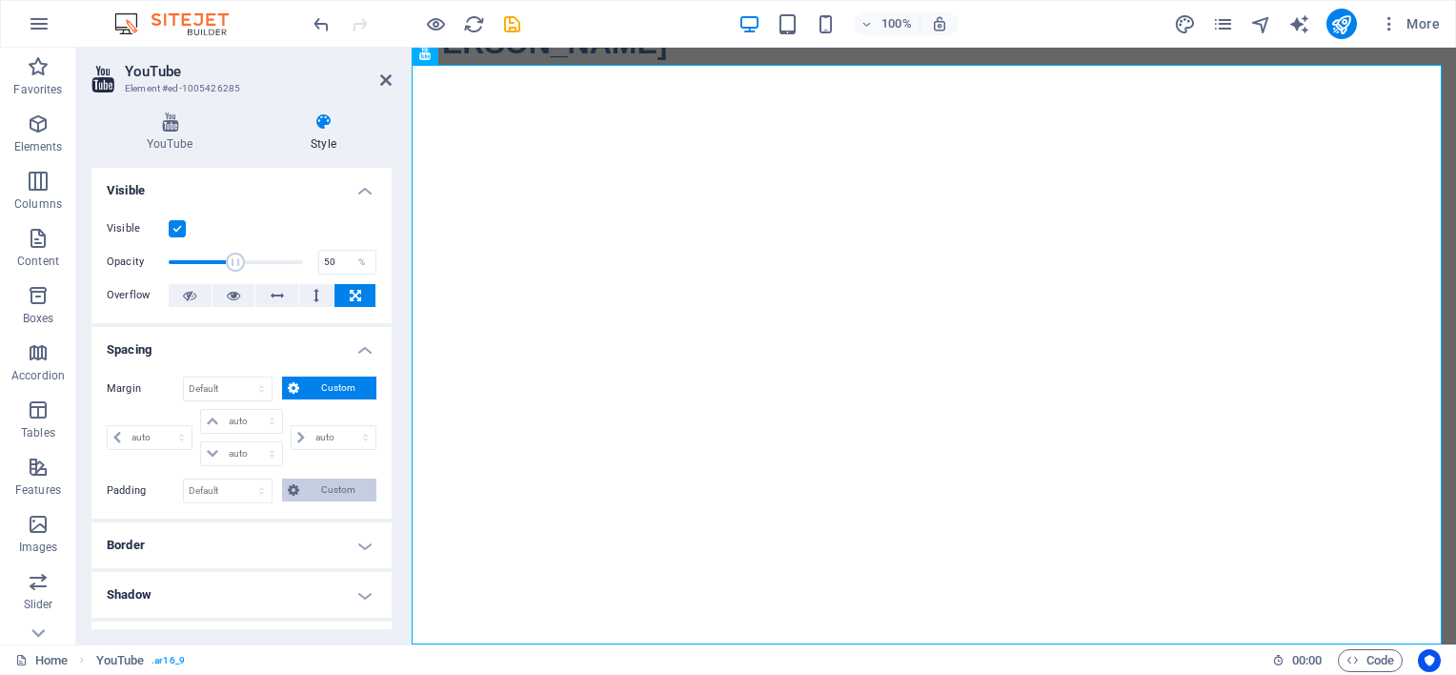
click at [309, 485] on span "Custom" at bounding box center [338, 489] width 66 height 23
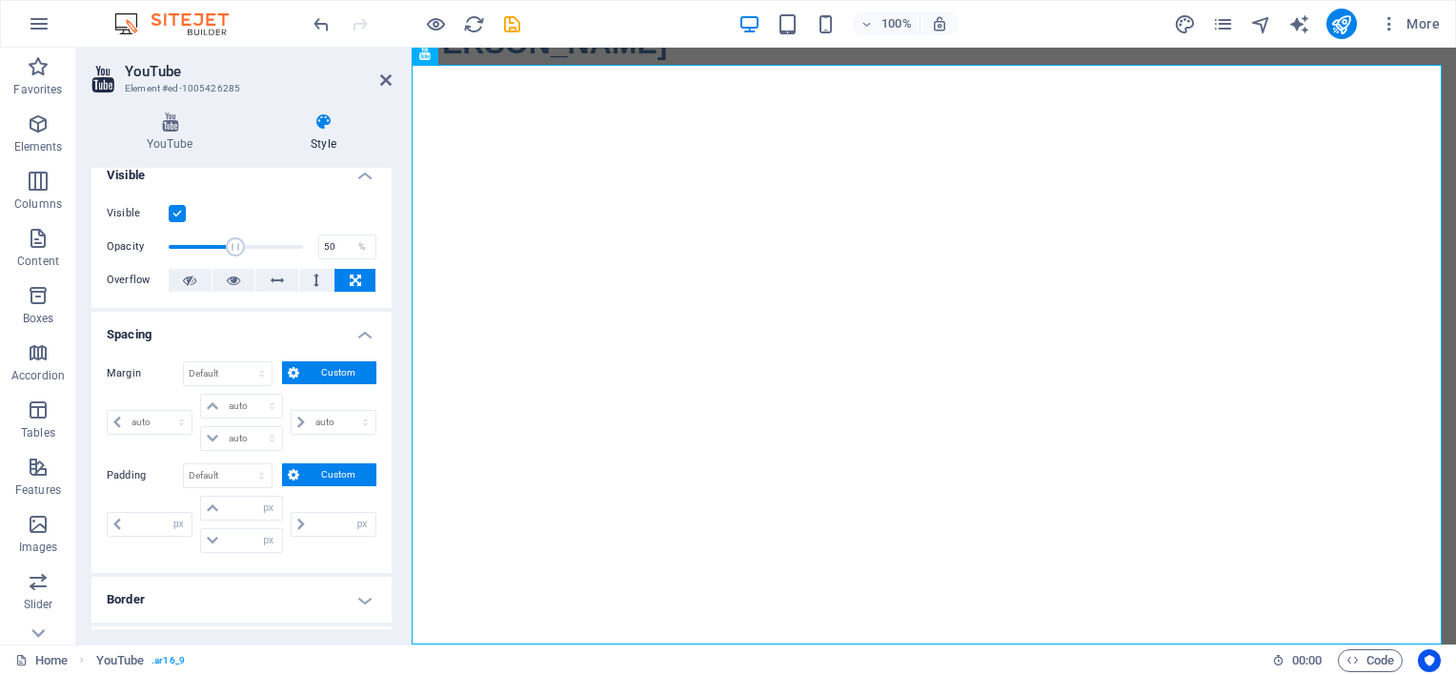
scroll to position [11, 0]
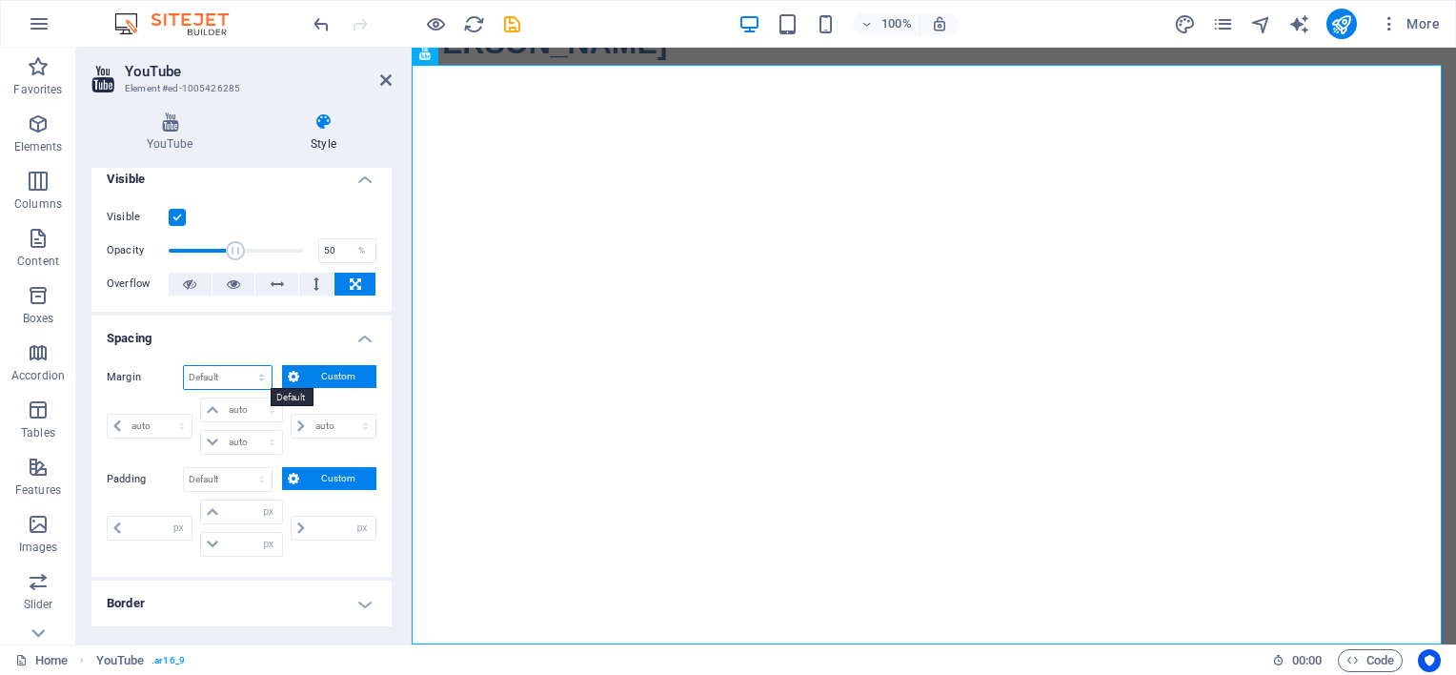
click at [253, 372] on select "Default auto px % rem vw vh Custom" at bounding box center [228, 377] width 88 height 23
click at [322, 380] on span "Custom" at bounding box center [338, 376] width 66 height 23
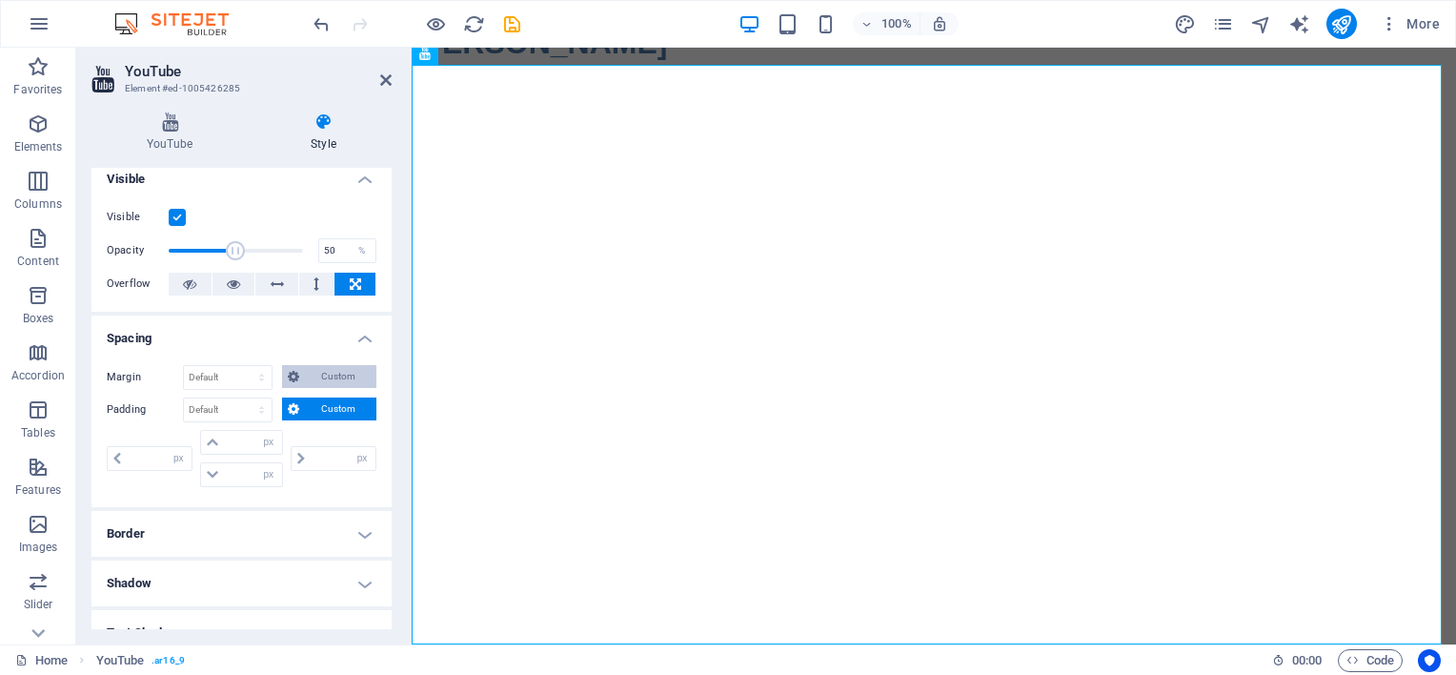
click at [322, 380] on span "Custom" at bounding box center [338, 376] width 66 height 23
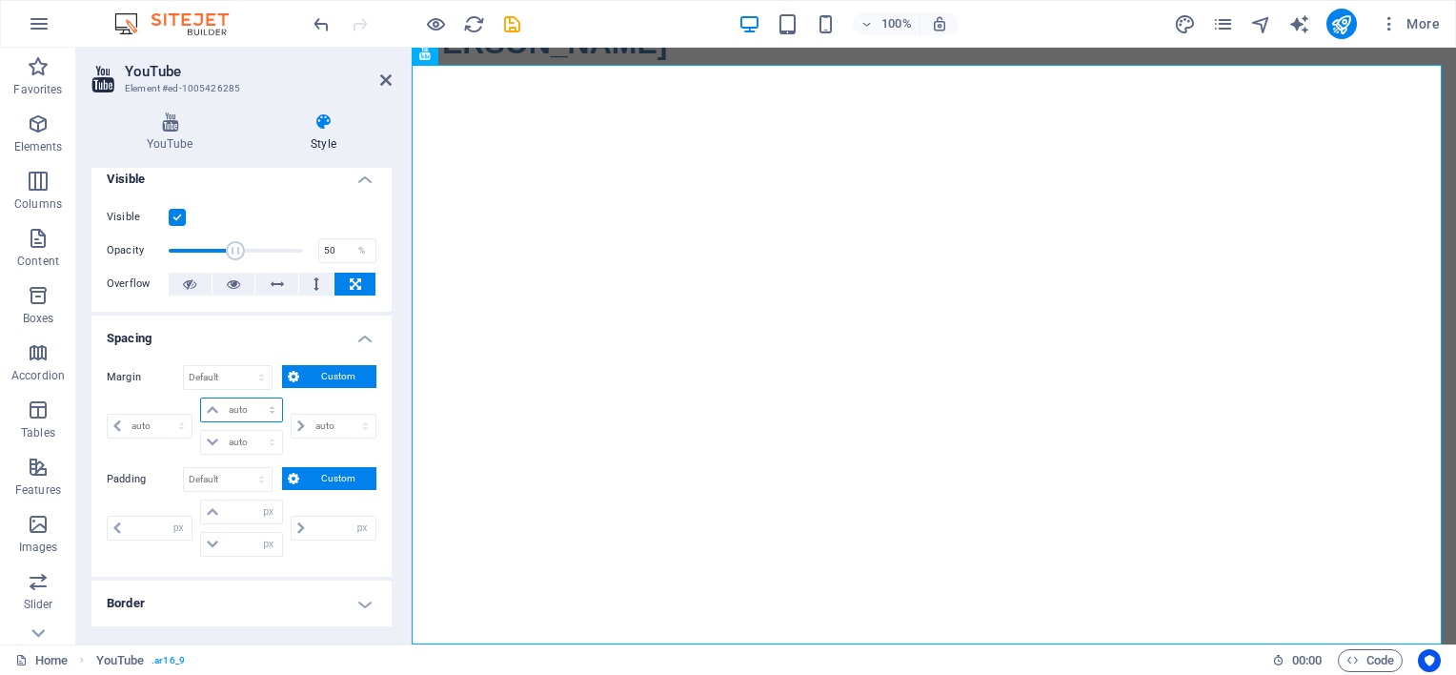
click at [259, 410] on select "auto px % rem vw vh" at bounding box center [241, 409] width 80 height 23
click at [358, 287] on button at bounding box center [354, 283] width 41 height 23
click at [316, 282] on button at bounding box center [316, 283] width 35 height 23
click at [286, 283] on button at bounding box center [276, 283] width 43 height 23
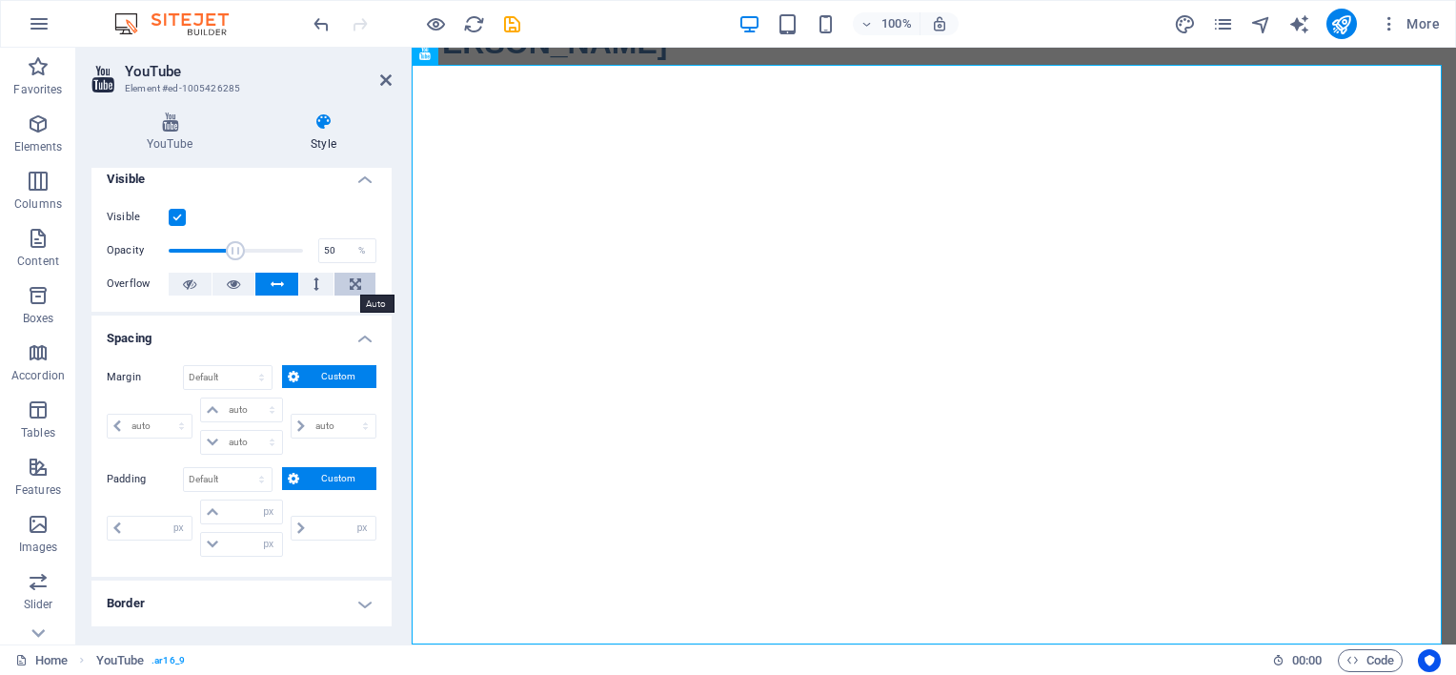
click at [362, 292] on button at bounding box center [354, 283] width 41 height 23
click at [350, 286] on icon at bounding box center [355, 283] width 11 height 23
click at [181, 219] on label at bounding box center [177, 217] width 17 height 17
click at [0, 0] on input "Visible" at bounding box center [0, 0] width 0 height 0
type input "33"
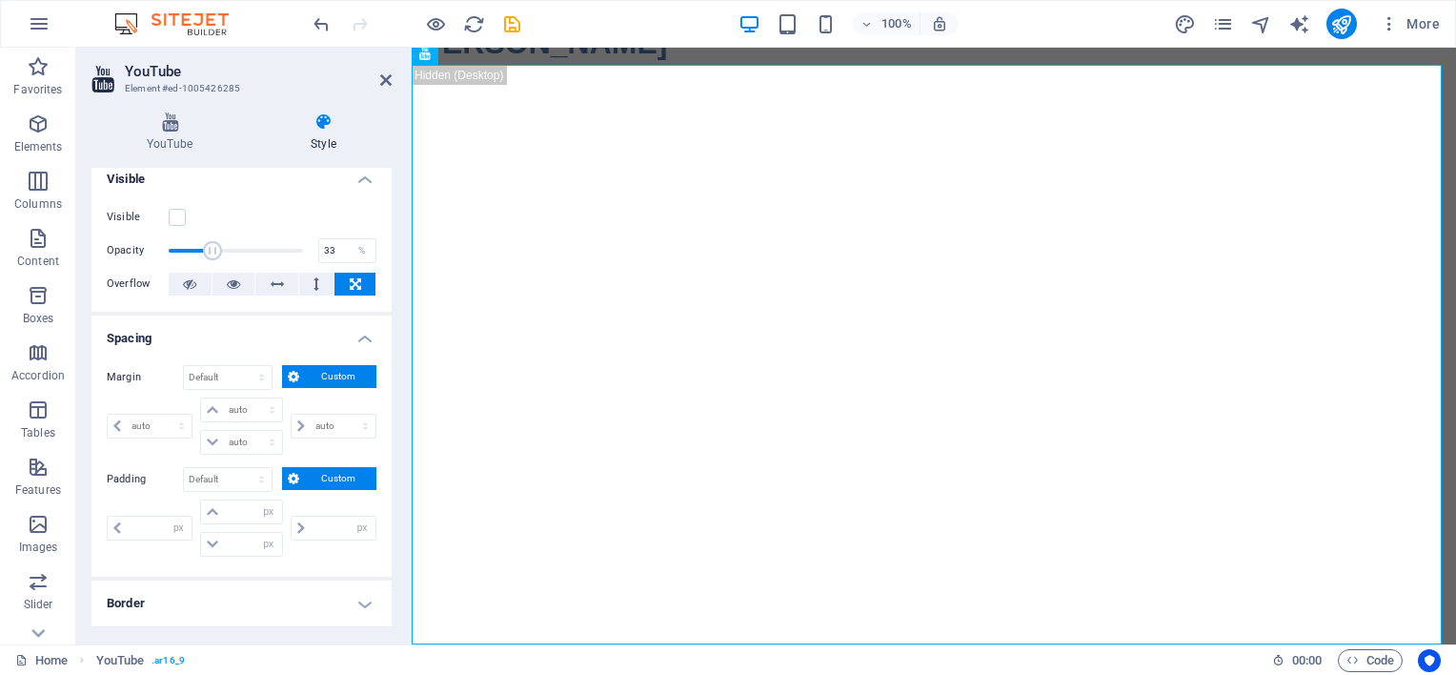
click at [212, 251] on span at bounding box center [236, 250] width 134 height 29
click at [182, 222] on label at bounding box center [177, 217] width 17 height 17
click at [0, 0] on input "Visible" at bounding box center [0, 0] width 0 height 0
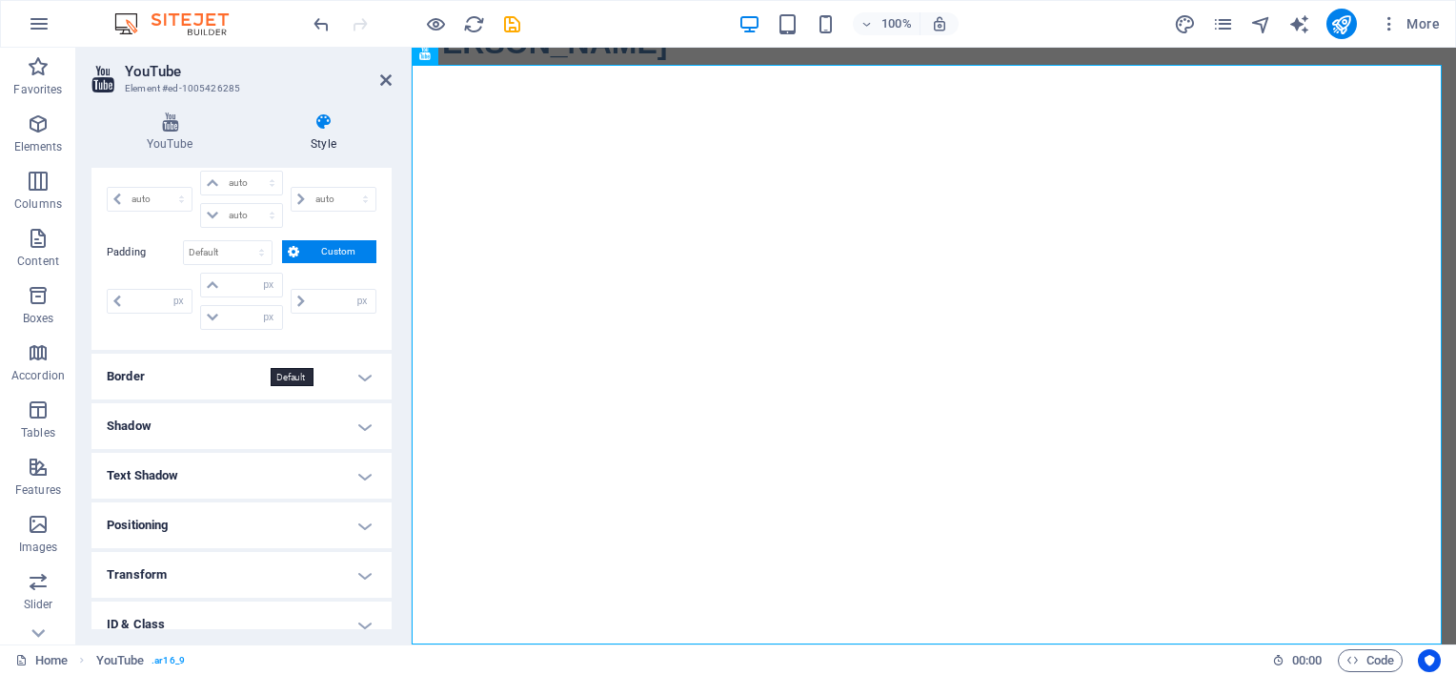
scroll to position [239, 0]
click at [245, 372] on h4 "Border" at bounding box center [241, 376] width 300 height 46
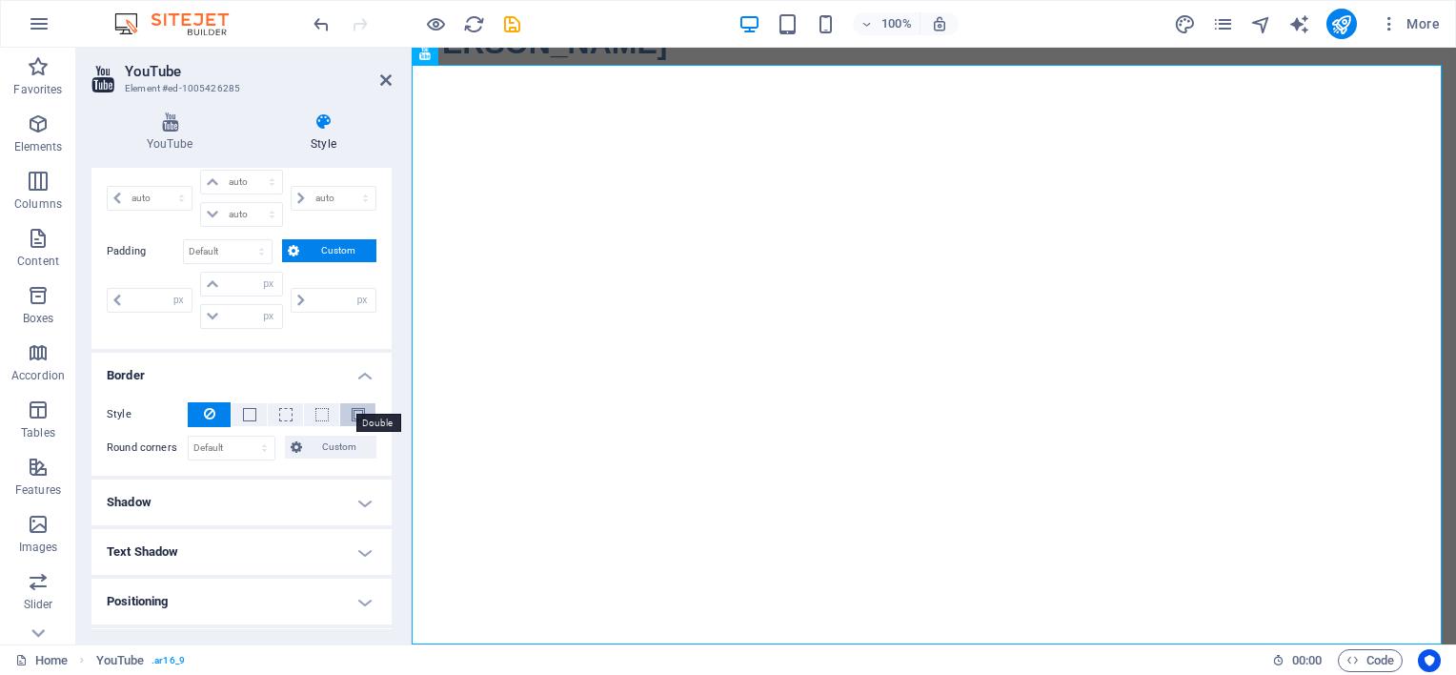
click at [353, 415] on span at bounding box center [358, 414] width 13 height 13
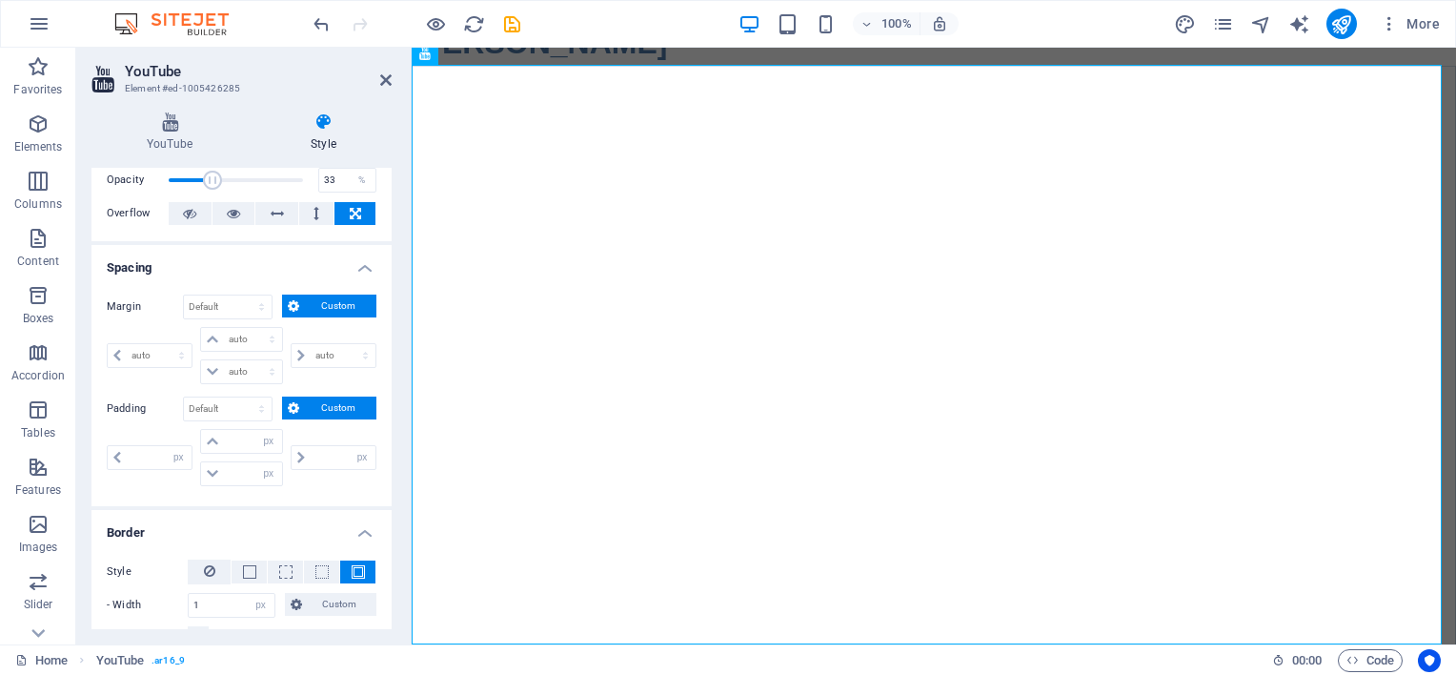
scroll to position [0, 0]
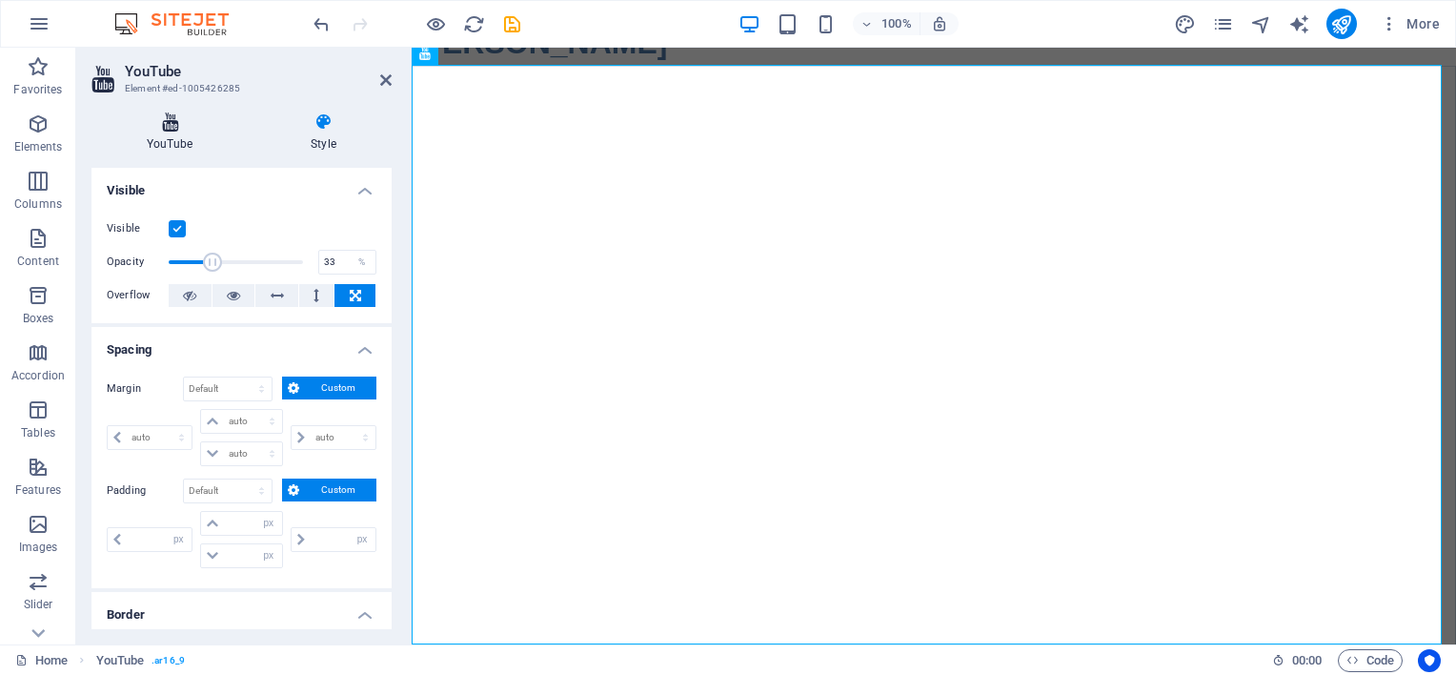
click at [164, 133] on h4 "YouTube" at bounding box center [173, 132] width 164 height 40
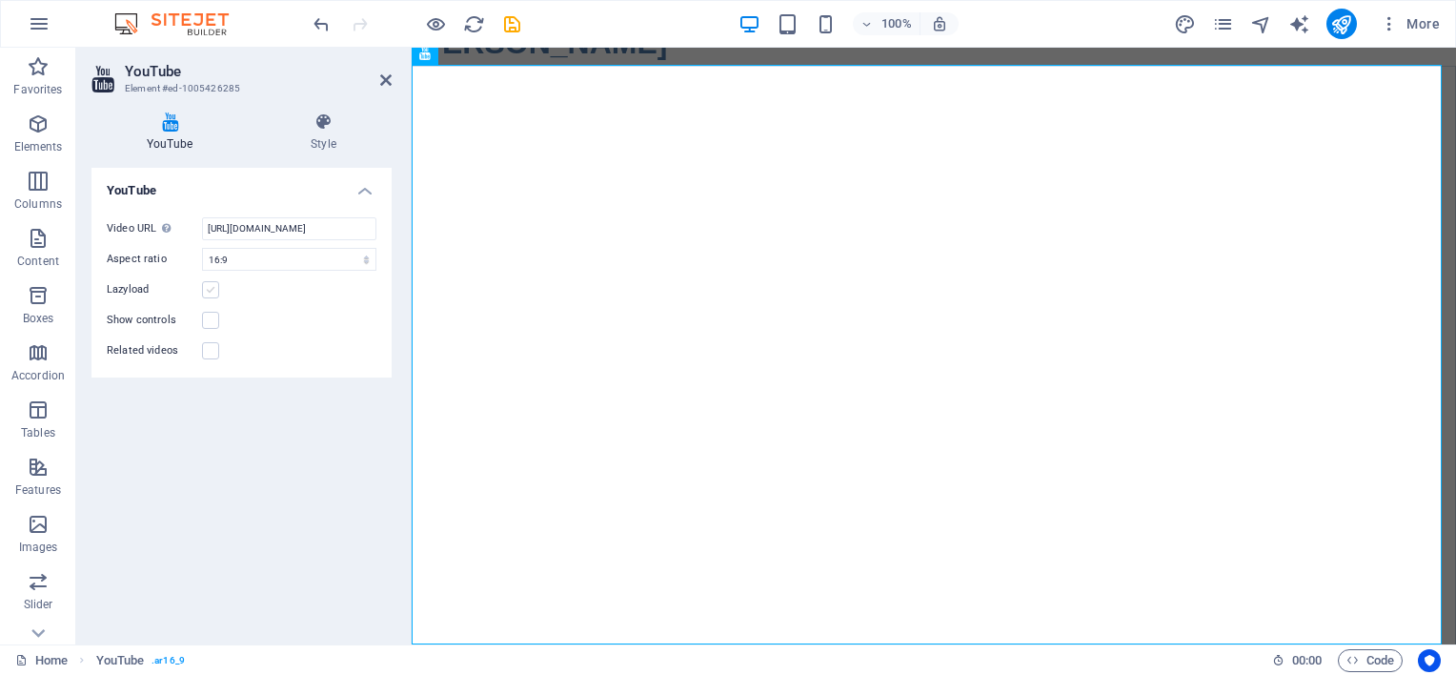
click at [213, 287] on label at bounding box center [210, 289] width 17 height 17
click at [0, 0] on input "Lazyload" at bounding box center [0, 0] width 0 height 0
click at [213, 320] on label at bounding box center [210, 320] width 17 height 17
click at [0, 0] on input "Show controls" at bounding box center [0, 0] width 0 height 0
click at [212, 352] on label at bounding box center [210, 350] width 17 height 17
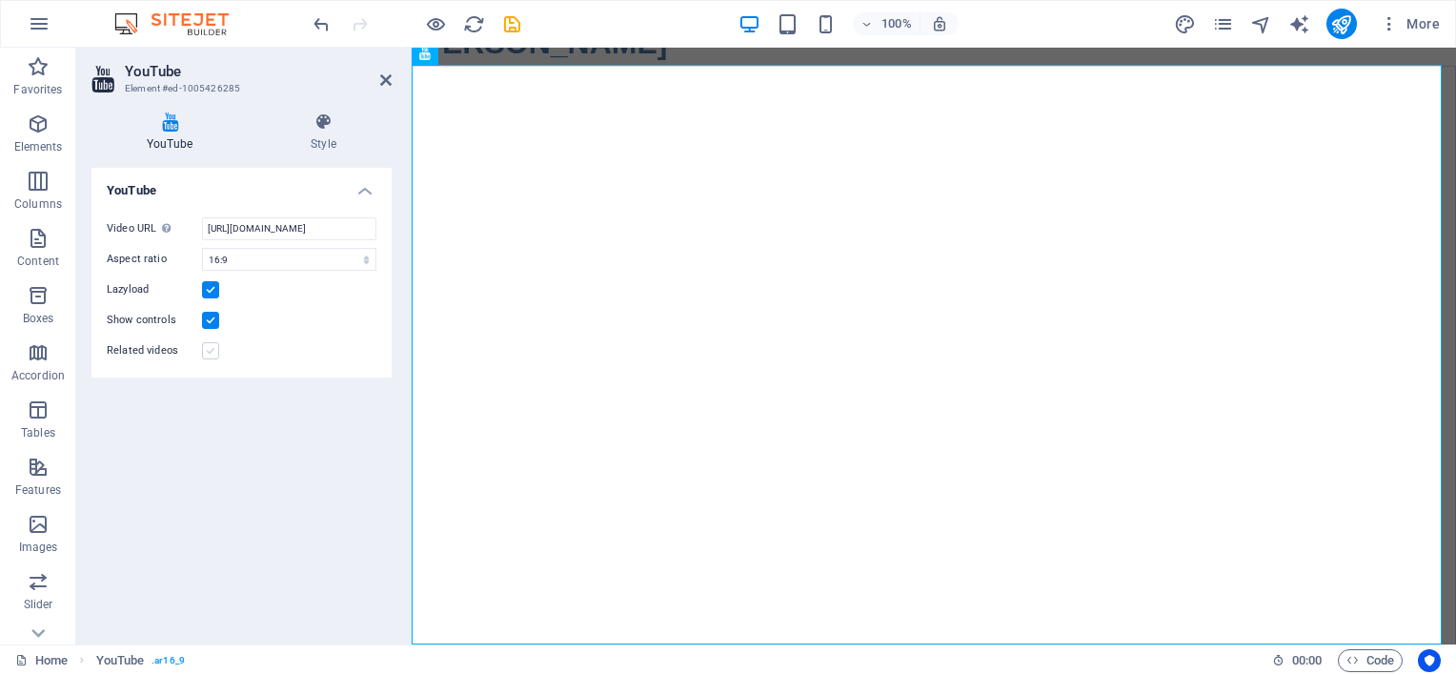
click at [0, 0] on input "Related videos" at bounding box center [0, 0] width 0 height 0
click at [323, 123] on icon at bounding box center [323, 121] width 136 height 19
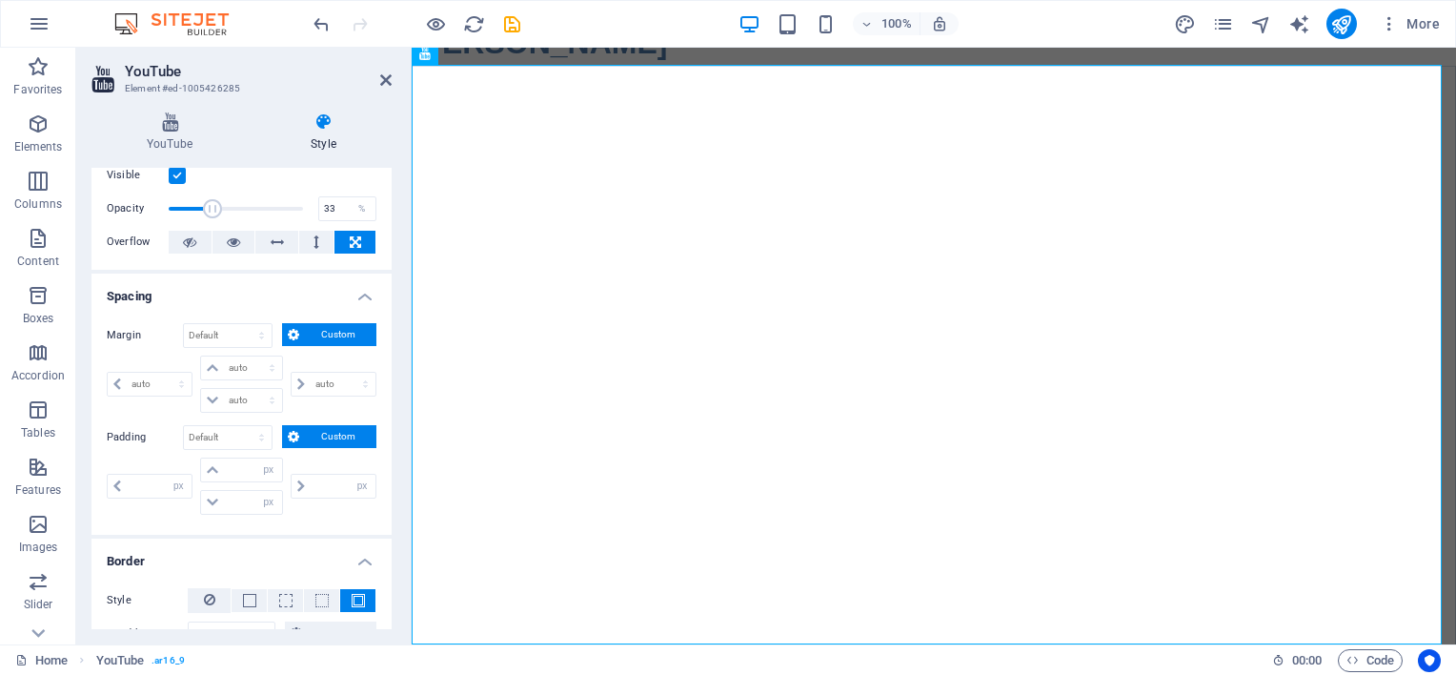
scroll to position [52, 0]
click at [312, 333] on span "Custom" at bounding box center [338, 335] width 66 height 23
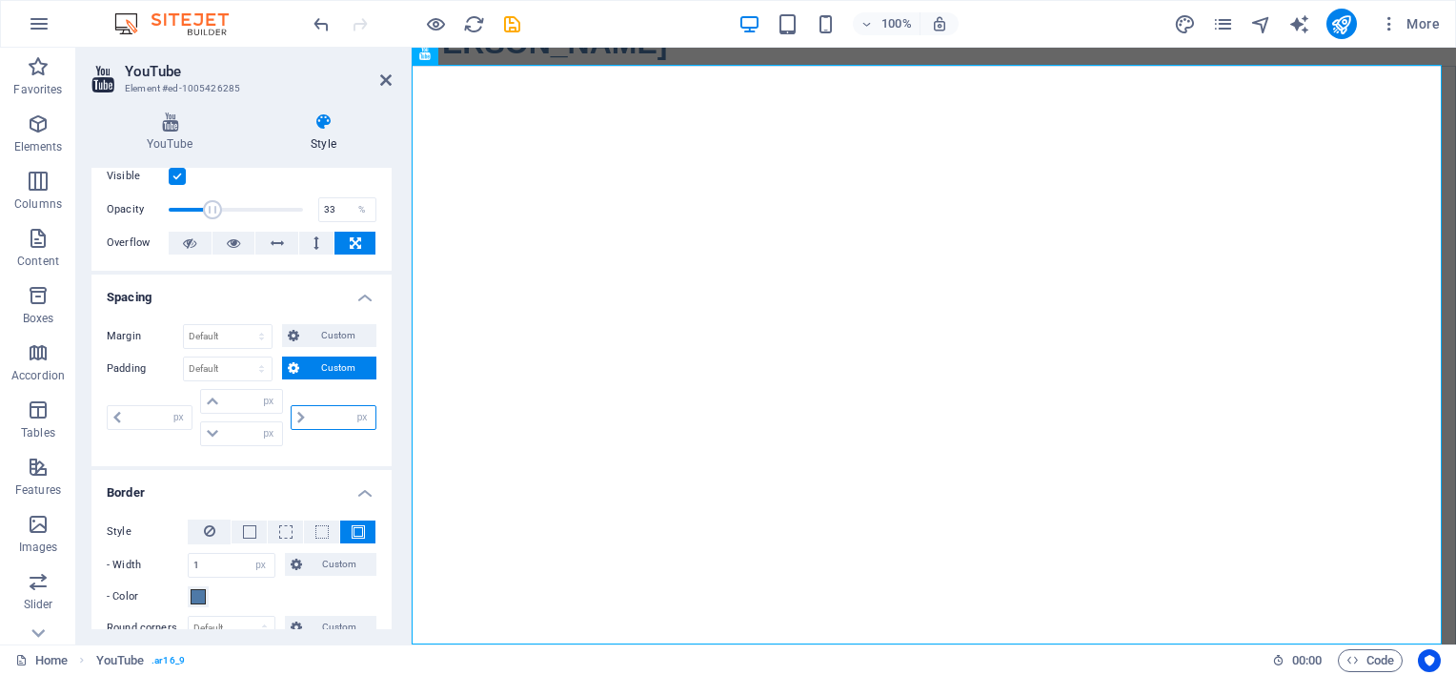
click at [339, 415] on input "number" at bounding box center [343, 417] width 65 height 23
click at [366, 418] on select "px rem % vh vw" at bounding box center [362, 417] width 27 height 23
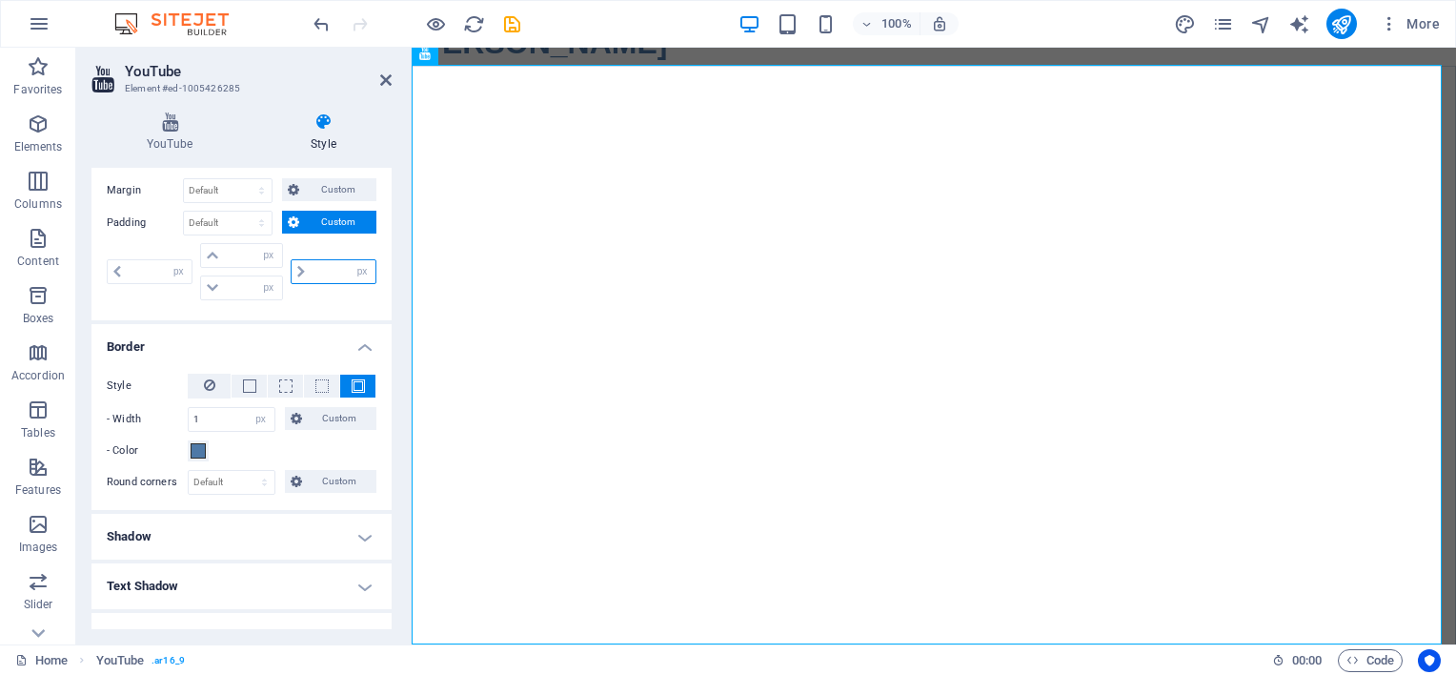
scroll to position [198, 0]
click at [262, 255] on select "px rem % vh vw" at bounding box center [268, 255] width 27 height 23
select select "%"
click at [255, 244] on select "px rem % vh vw" at bounding box center [268, 255] width 27 height 23
type input "0"
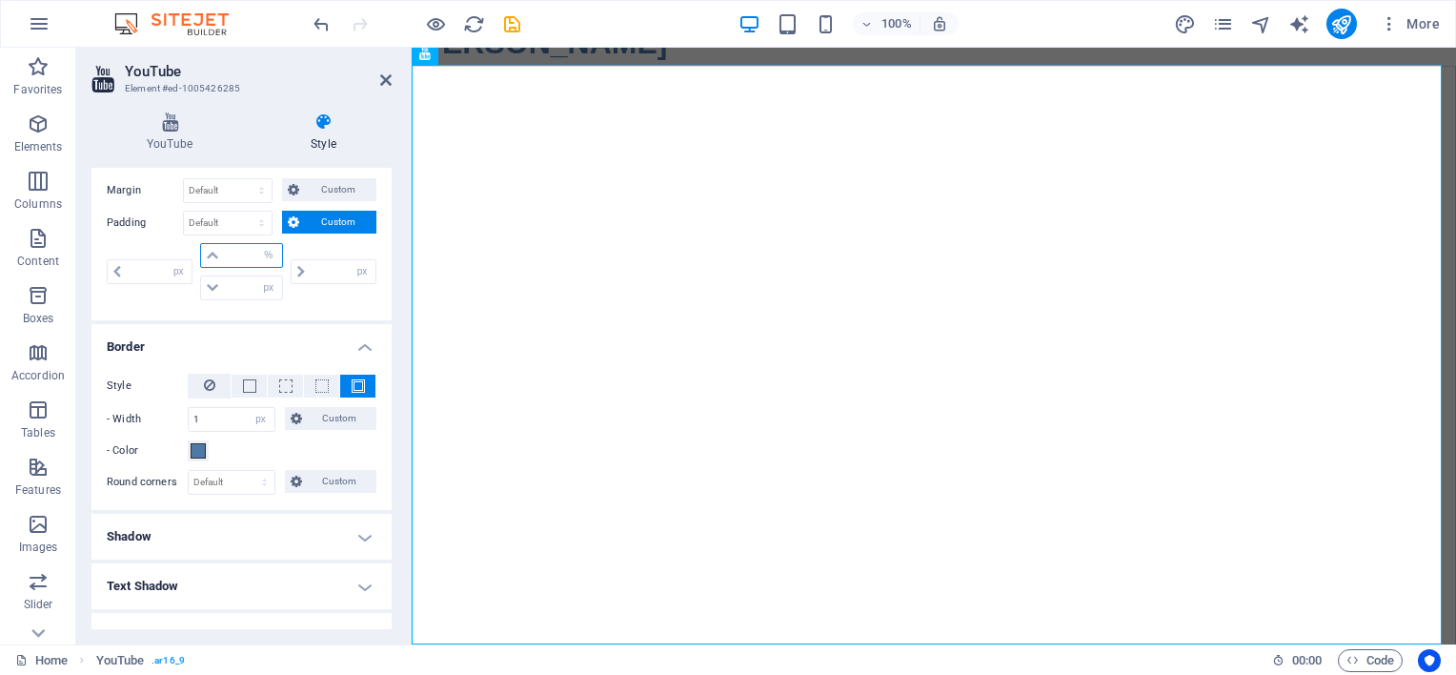
type input "100"
type input "0"
click at [240, 255] on input "100" at bounding box center [252, 255] width 57 height 23
type input "1"
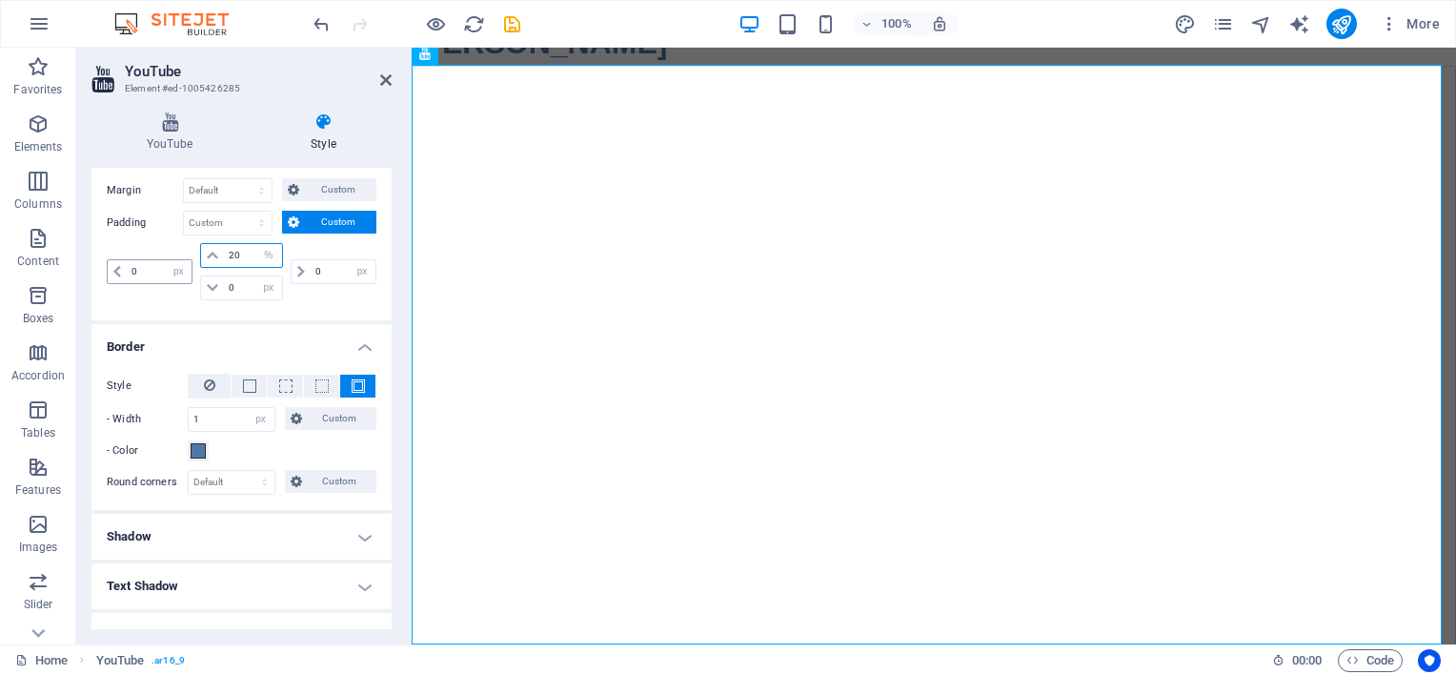
type input "20"
click at [160, 269] on input "0" at bounding box center [159, 271] width 65 height 23
type input "20"
click at [318, 266] on input "0" at bounding box center [343, 271] width 65 height 23
type input "20"
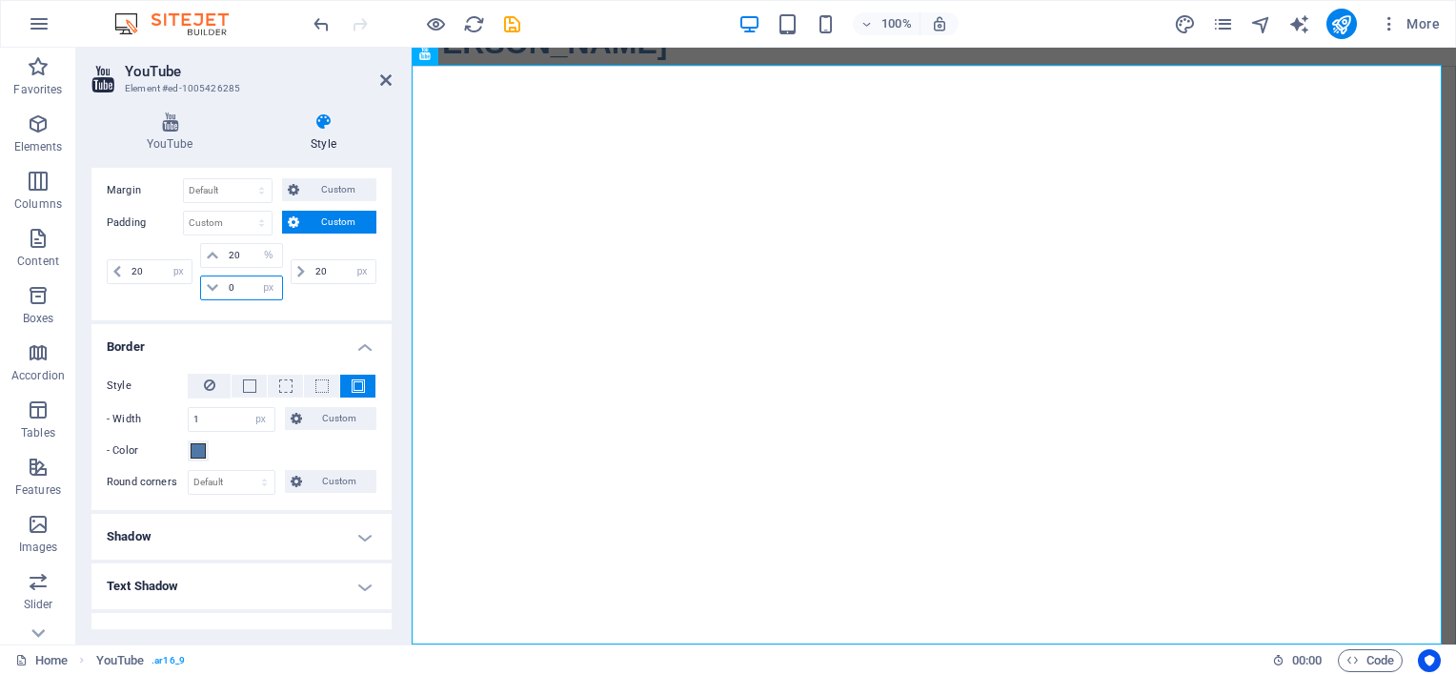
click at [248, 289] on input "0" at bounding box center [252, 287] width 57 height 23
drag, startPoint x: 243, startPoint y: 290, endPoint x: 223, endPoint y: 287, distance: 20.2
click at [224, 287] on input "6" at bounding box center [252, 287] width 57 height 23
type input "20"
click at [315, 191] on span "Custom" at bounding box center [338, 189] width 66 height 23
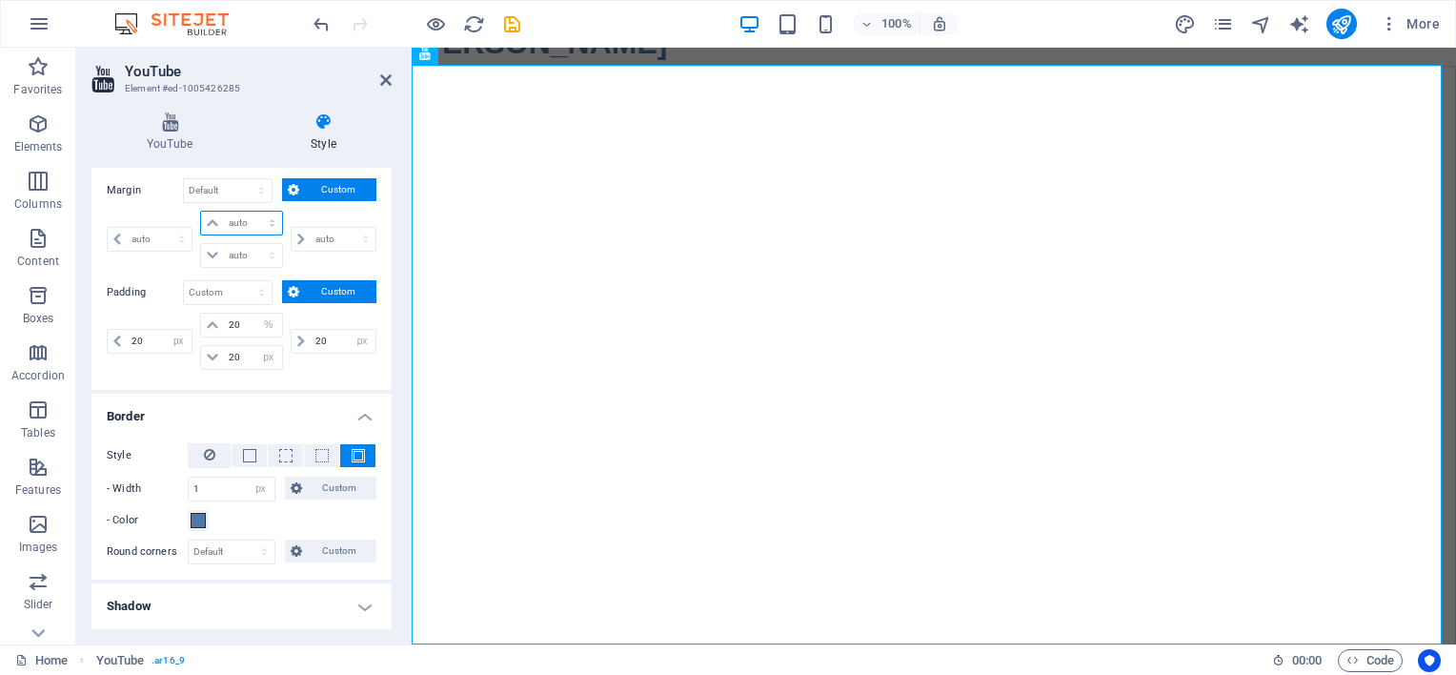
click at [244, 223] on select "auto px % rem vw vh" at bounding box center [241, 223] width 80 height 23
select select "%"
click at [252, 212] on select "auto px % rem vw vh" at bounding box center [241, 223] width 80 height 23
type input "0"
select select "px"
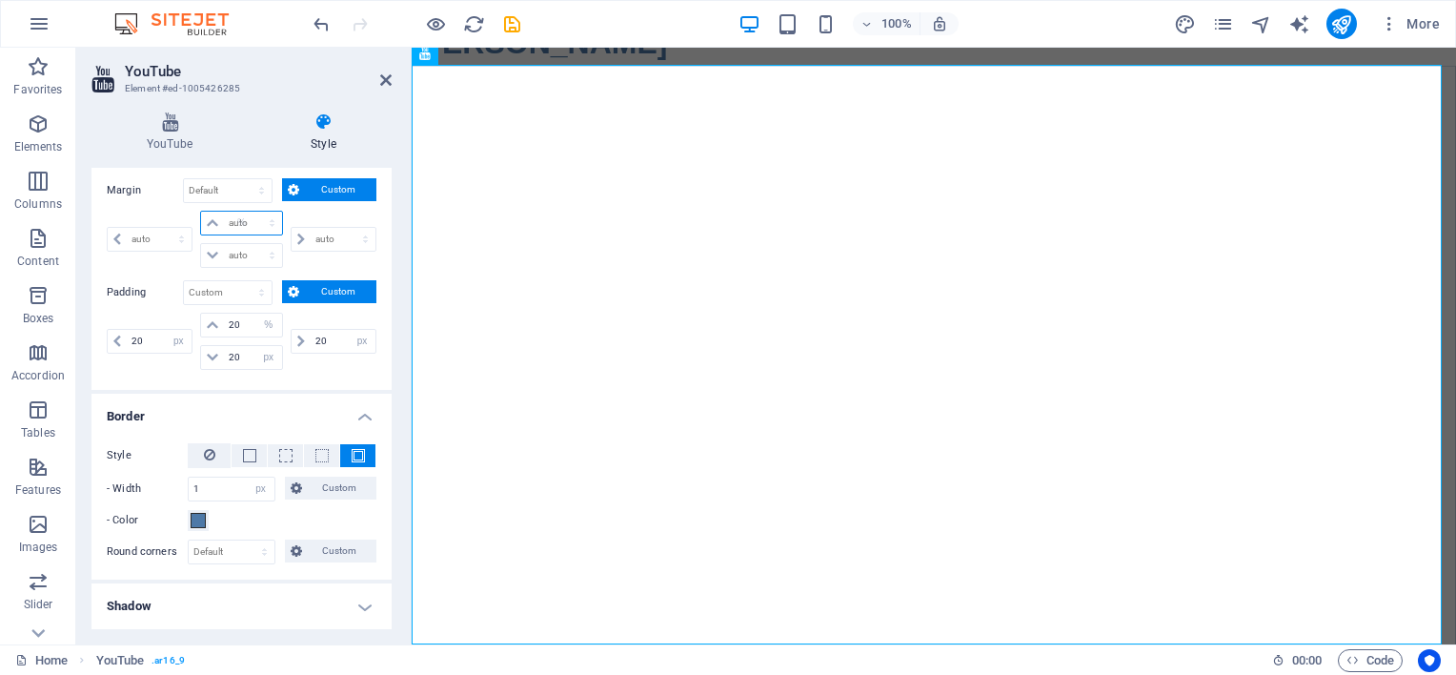
type input "100"
type input "0"
select select "px"
type input "0"
select select "px"
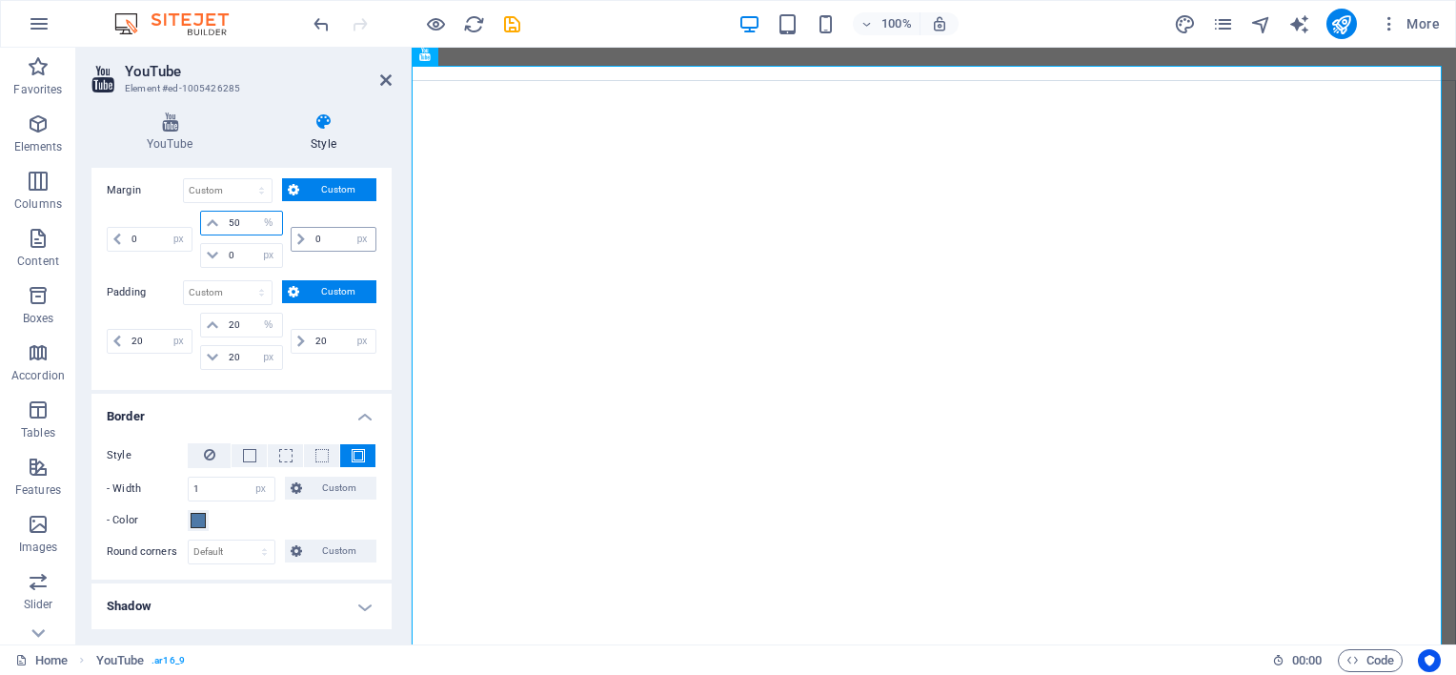
scroll to position [542, 0]
type input "50"
click at [323, 240] on input "0" at bounding box center [343, 239] width 65 height 23
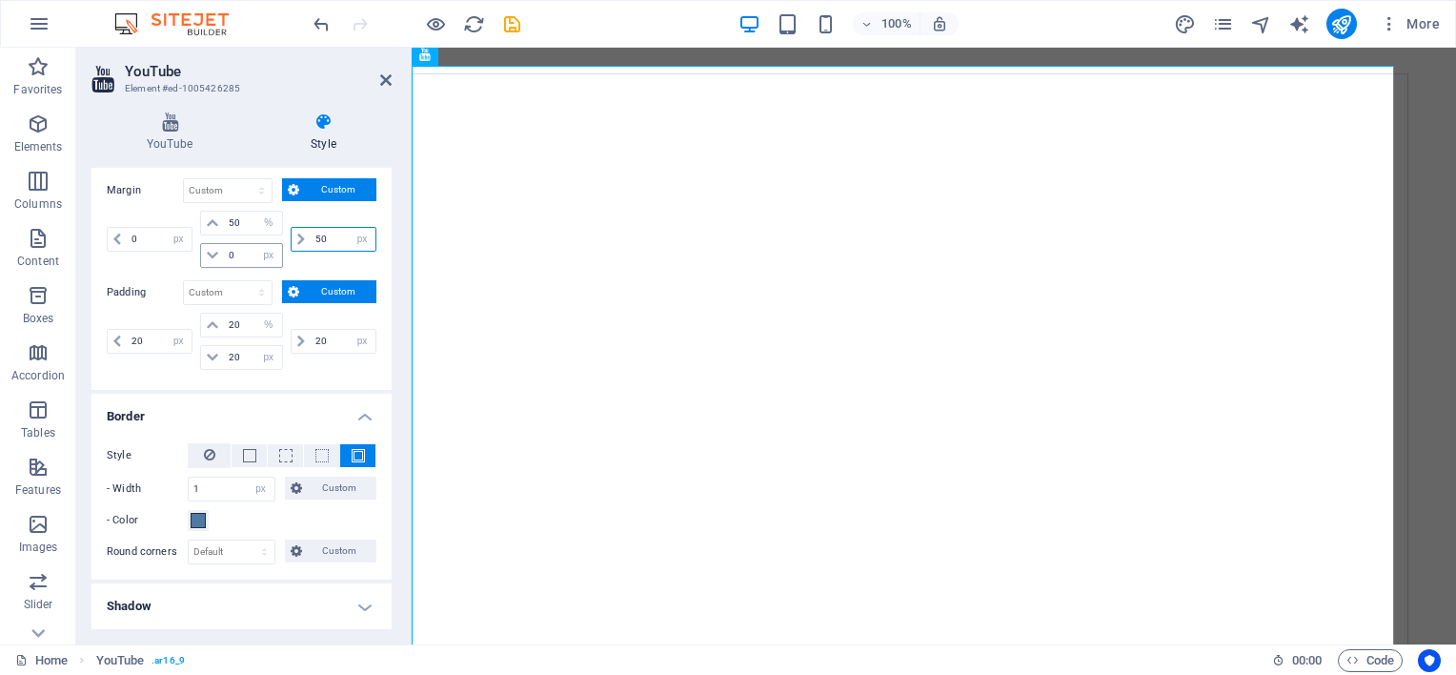
type input "50"
click at [248, 257] on input "0" at bounding box center [252, 255] width 57 height 23
type input "50"
click at [157, 235] on input "0" at bounding box center [159, 239] width 65 height 23
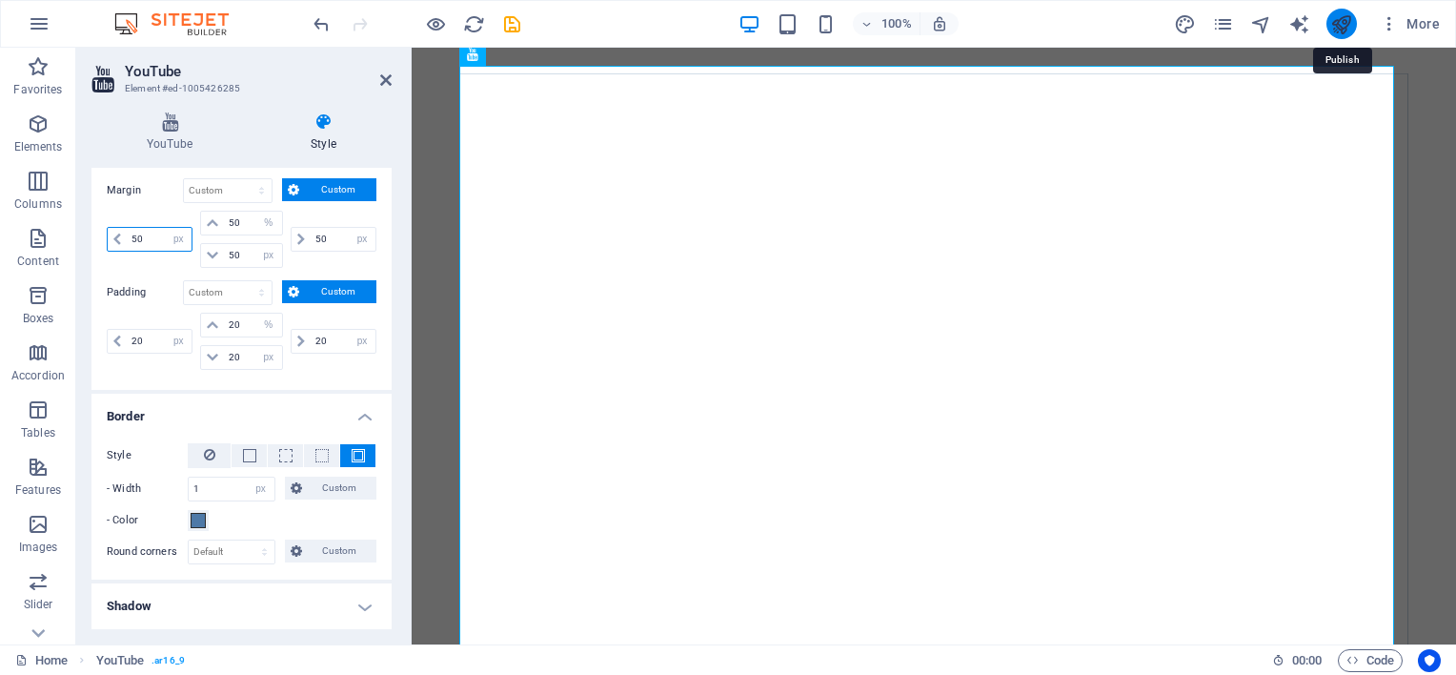
type input "50"
click at [1341, 28] on icon "publish" at bounding box center [1341, 24] width 22 height 22
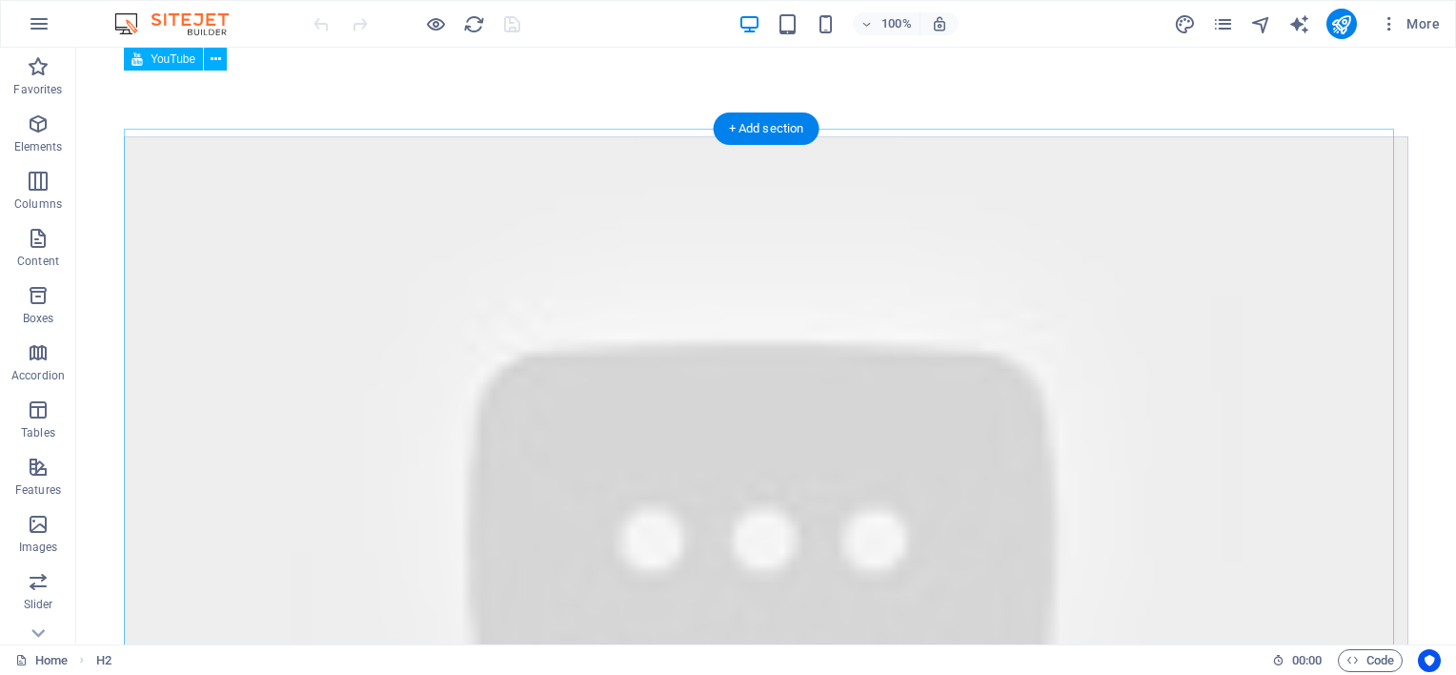
scroll to position [646, 0]
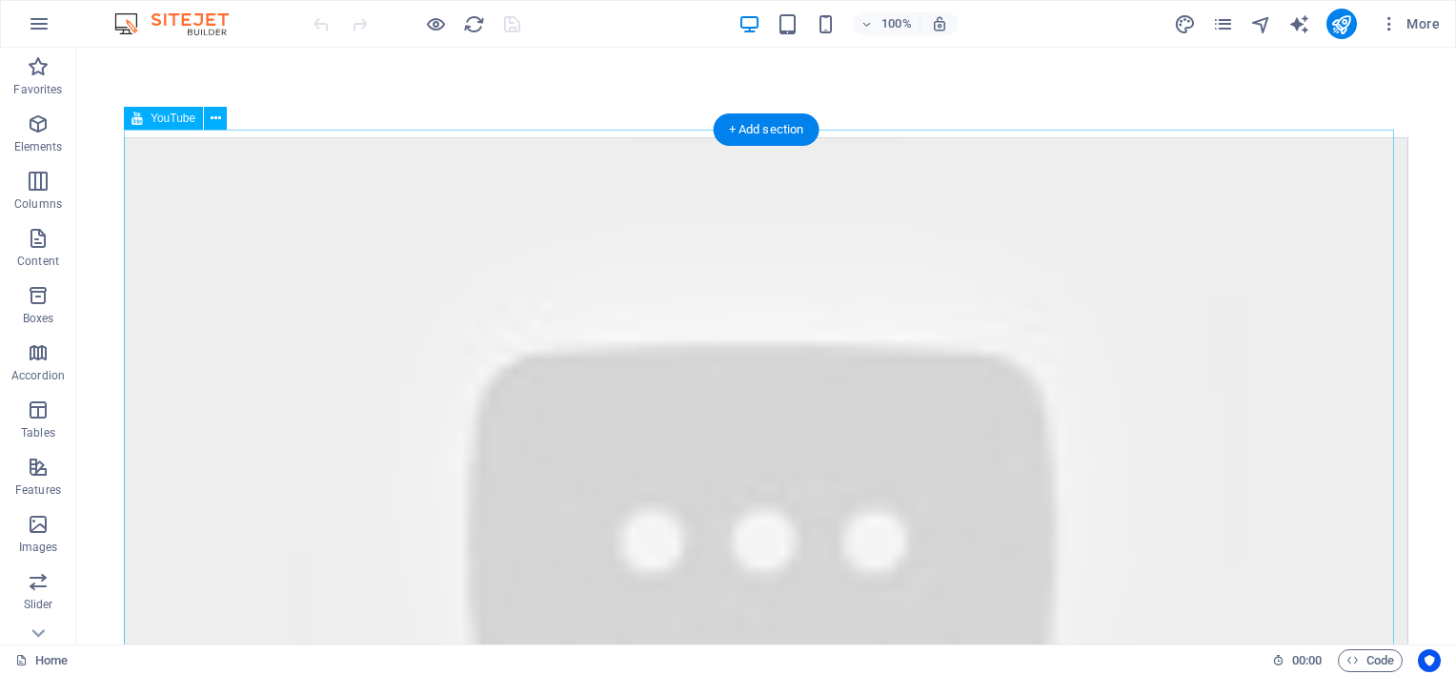
click at [501, 189] on div at bounding box center [766, 525] width 1284 height 776
click at [241, 171] on div at bounding box center [766, 525] width 1284 height 776
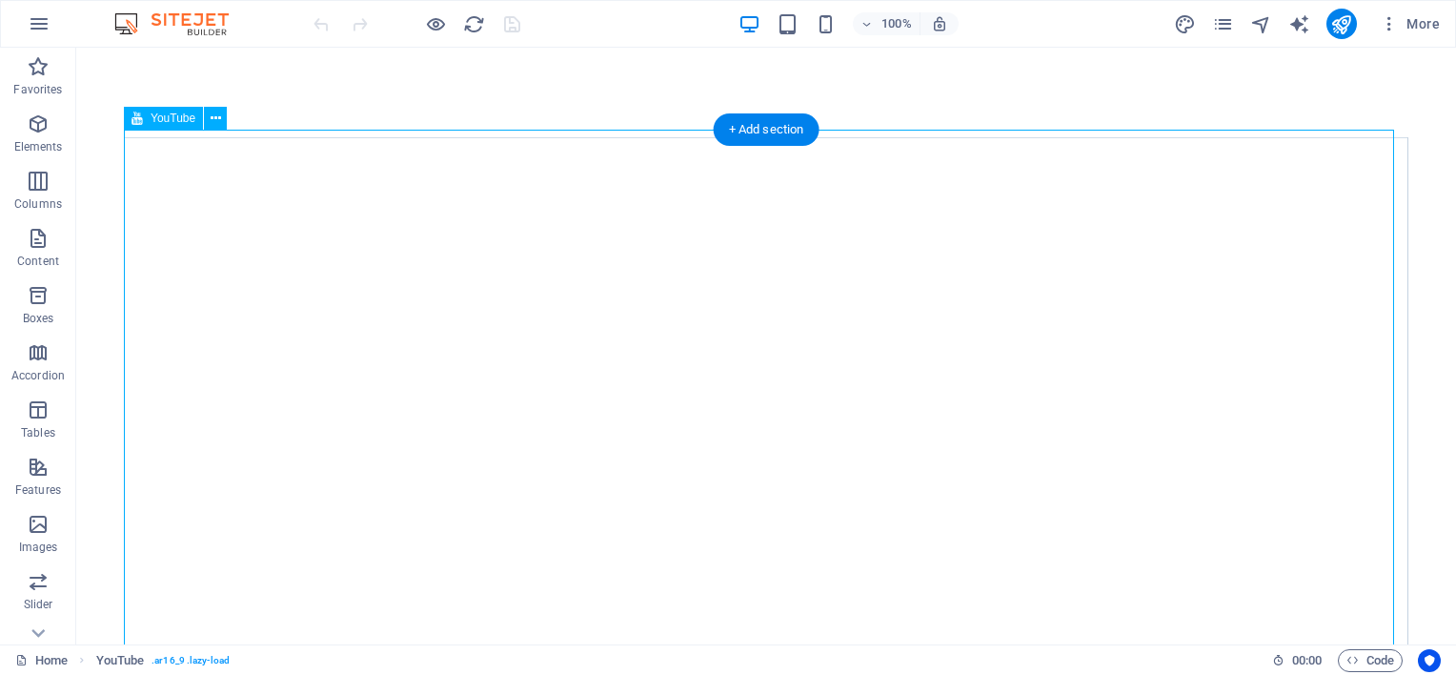
scroll to position [478, 0]
select select "ar16_9"
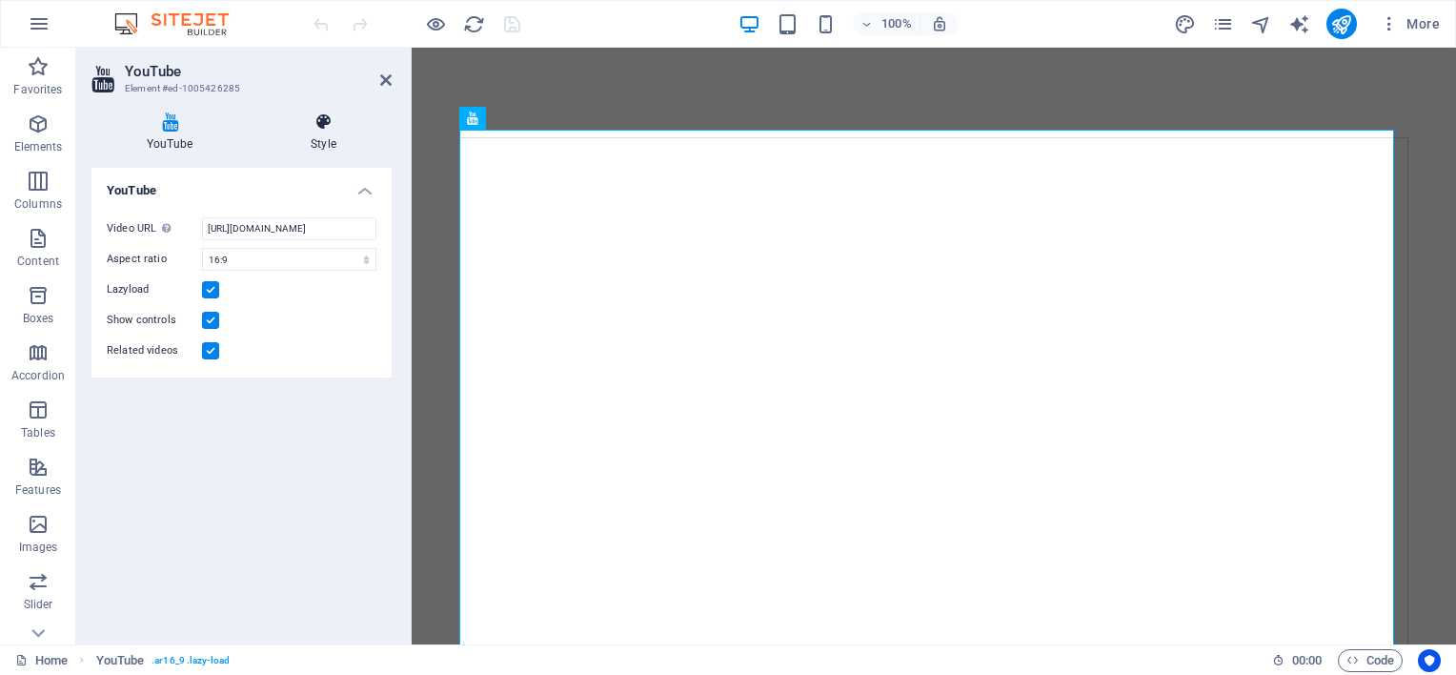
click at [325, 123] on icon at bounding box center [323, 121] width 136 height 19
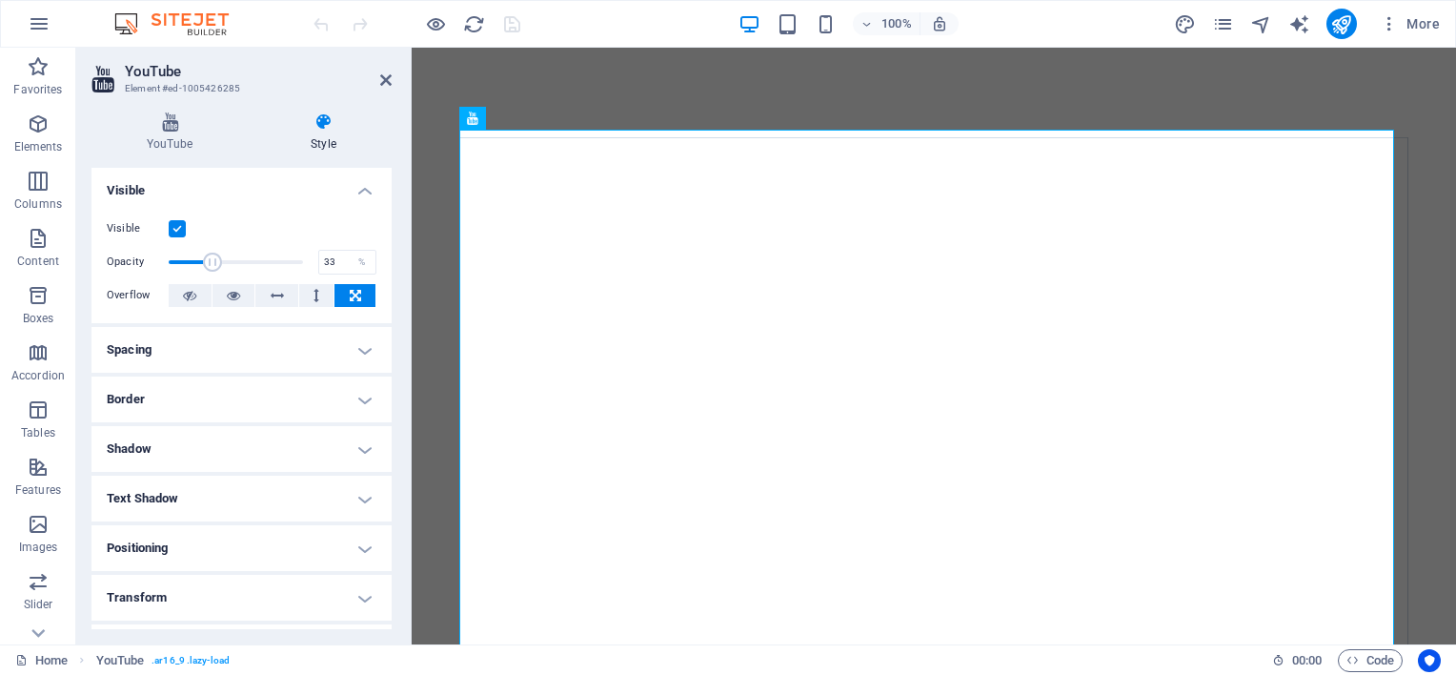
click at [371, 351] on h4 "Spacing" at bounding box center [241, 350] width 300 height 46
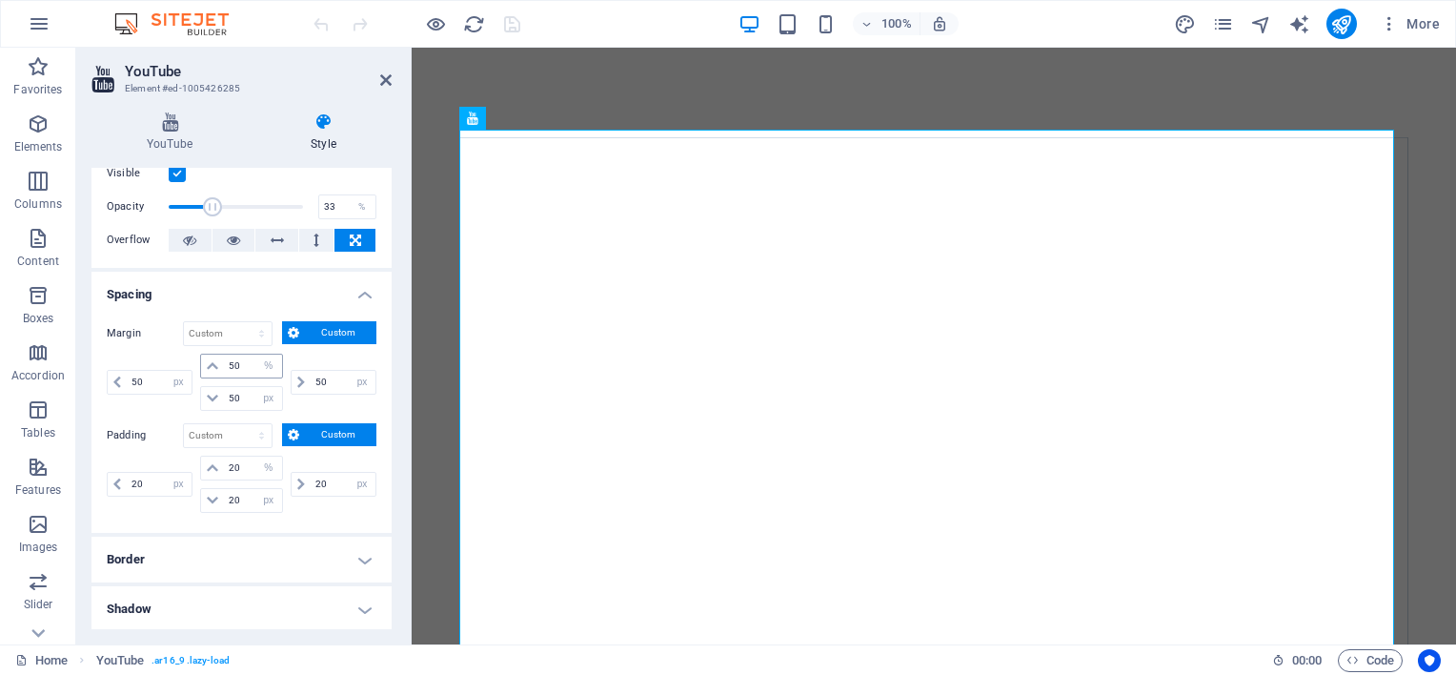
scroll to position [57, 0]
click at [237, 363] on input "50" at bounding box center [252, 364] width 57 height 23
type input "5"
type input "100"
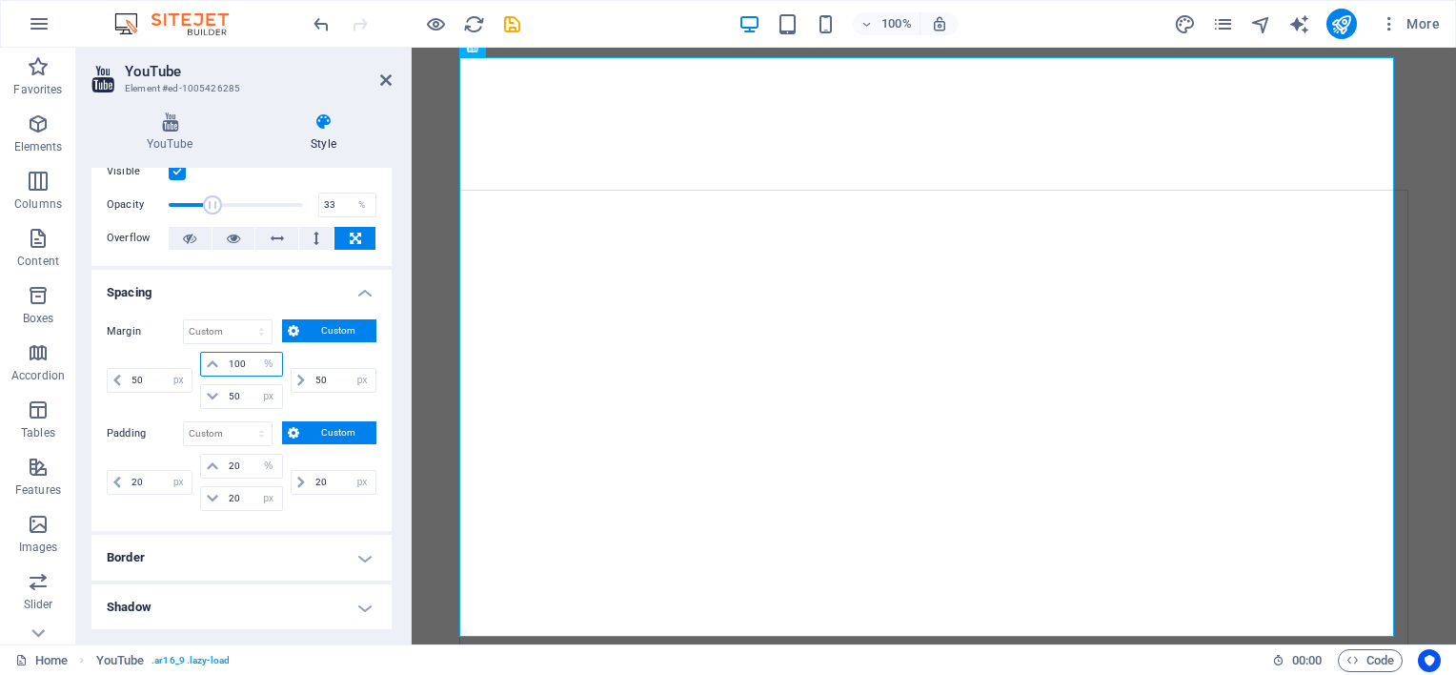
scroll to position [1067, 0]
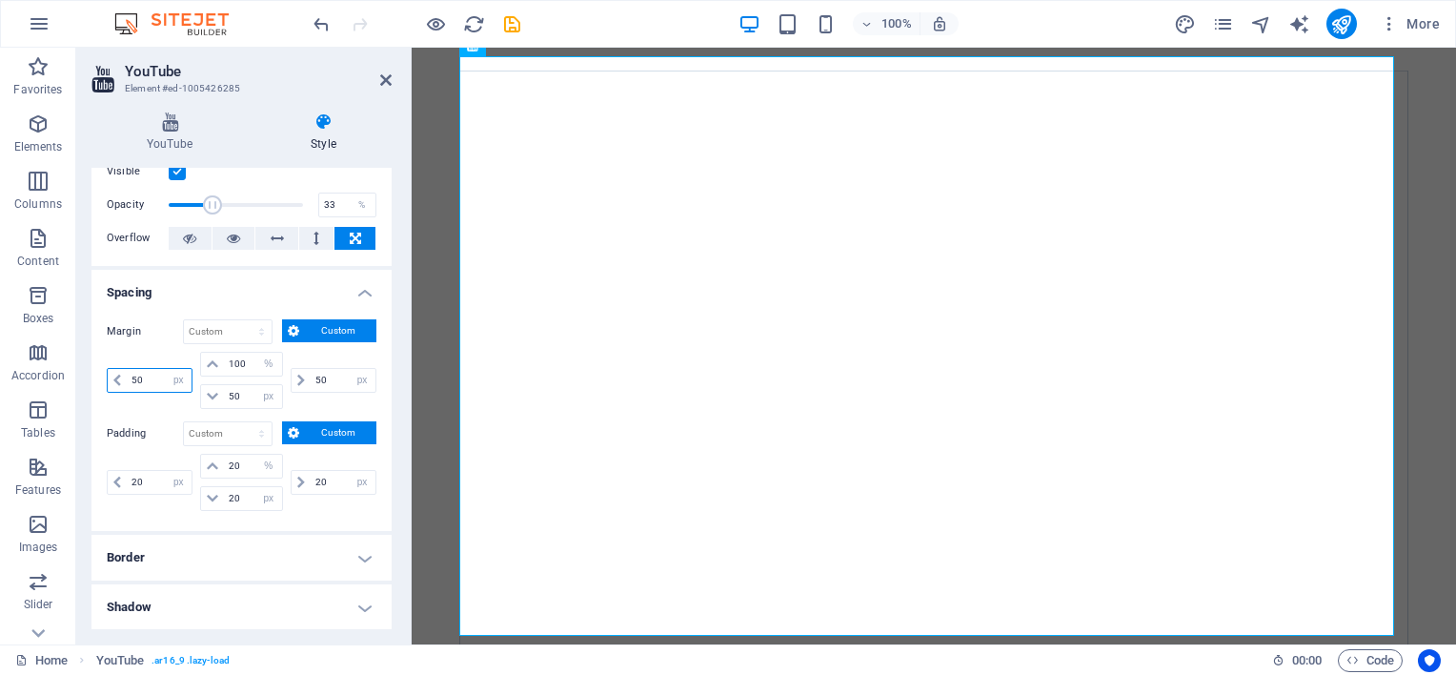
click at [145, 373] on input "50" at bounding box center [159, 380] width 65 height 23
type input "5"
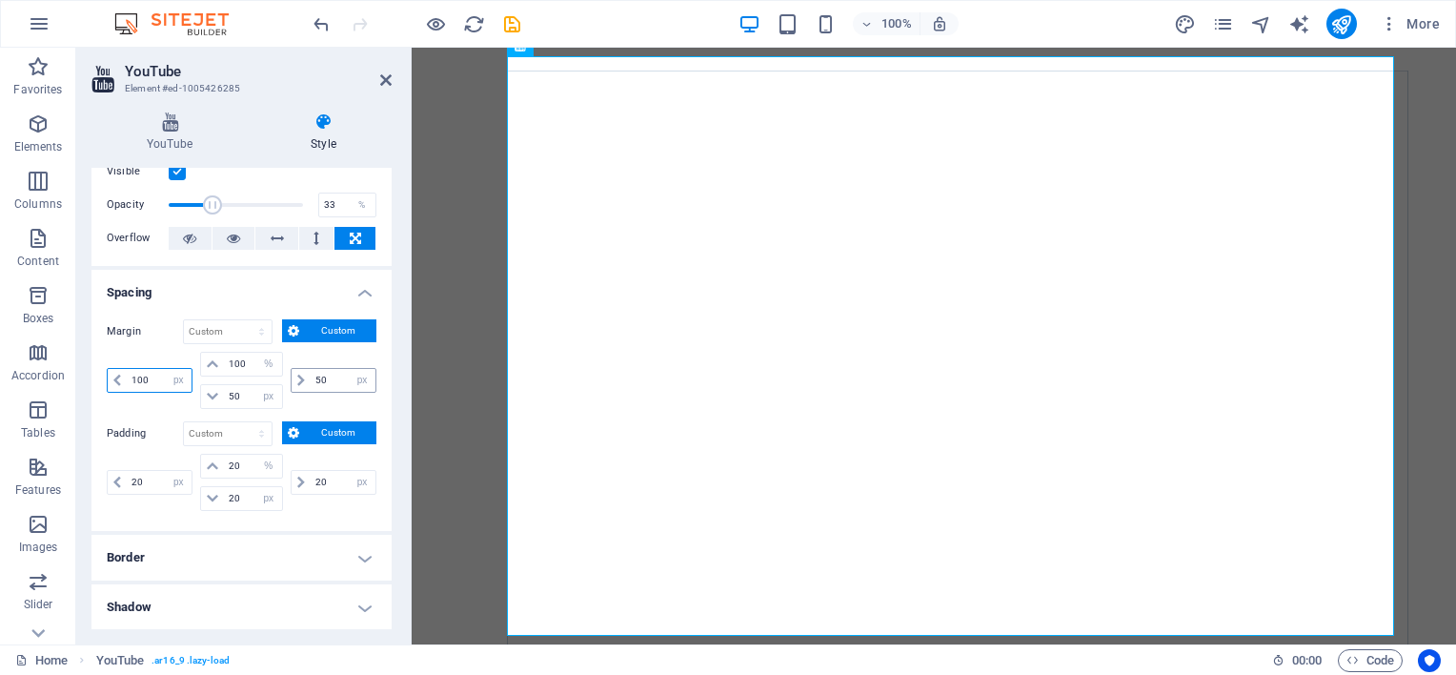
type input "100"
click at [324, 370] on input "50" at bounding box center [343, 380] width 65 height 23
type input "5"
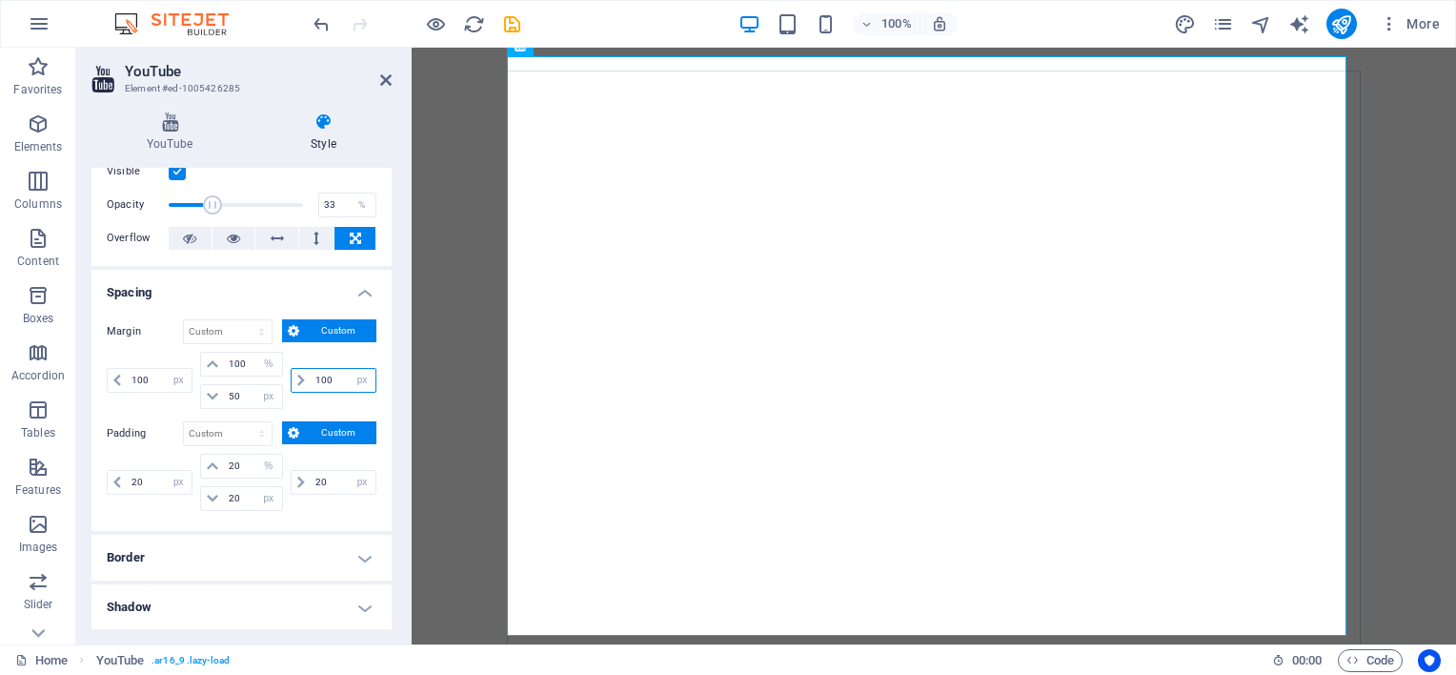
type input "100"
click at [302, 331] on button "Custom" at bounding box center [329, 330] width 94 height 23
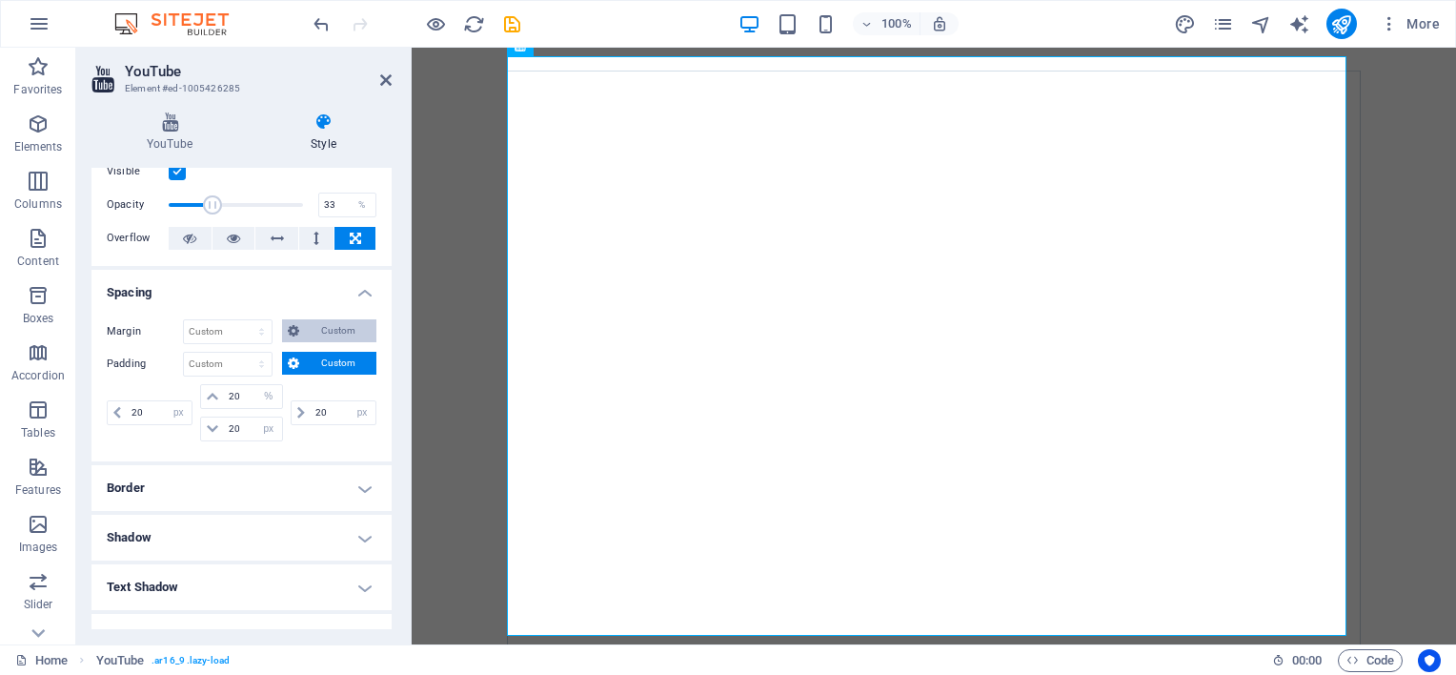
click at [302, 331] on button "Custom" at bounding box center [329, 330] width 94 height 23
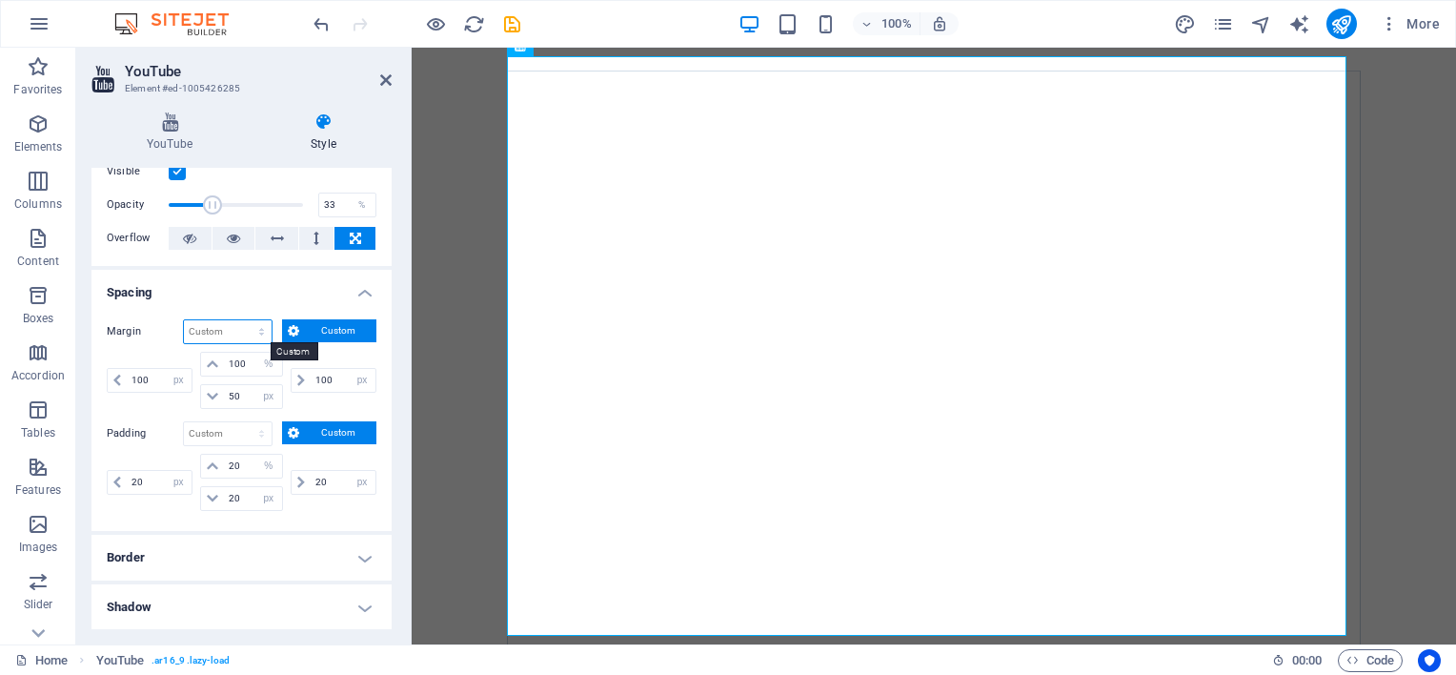
click at [258, 332] on select "Default auto px % rem vw vh Custom" at bounding box center [228, 331] width 88 height 23
click at [184, 320] on select "Default auto px % rem vw vh Custom" at bounding box center [228, 331] width 88 height 23
select select "DISABLED_OPTION_VALUE"
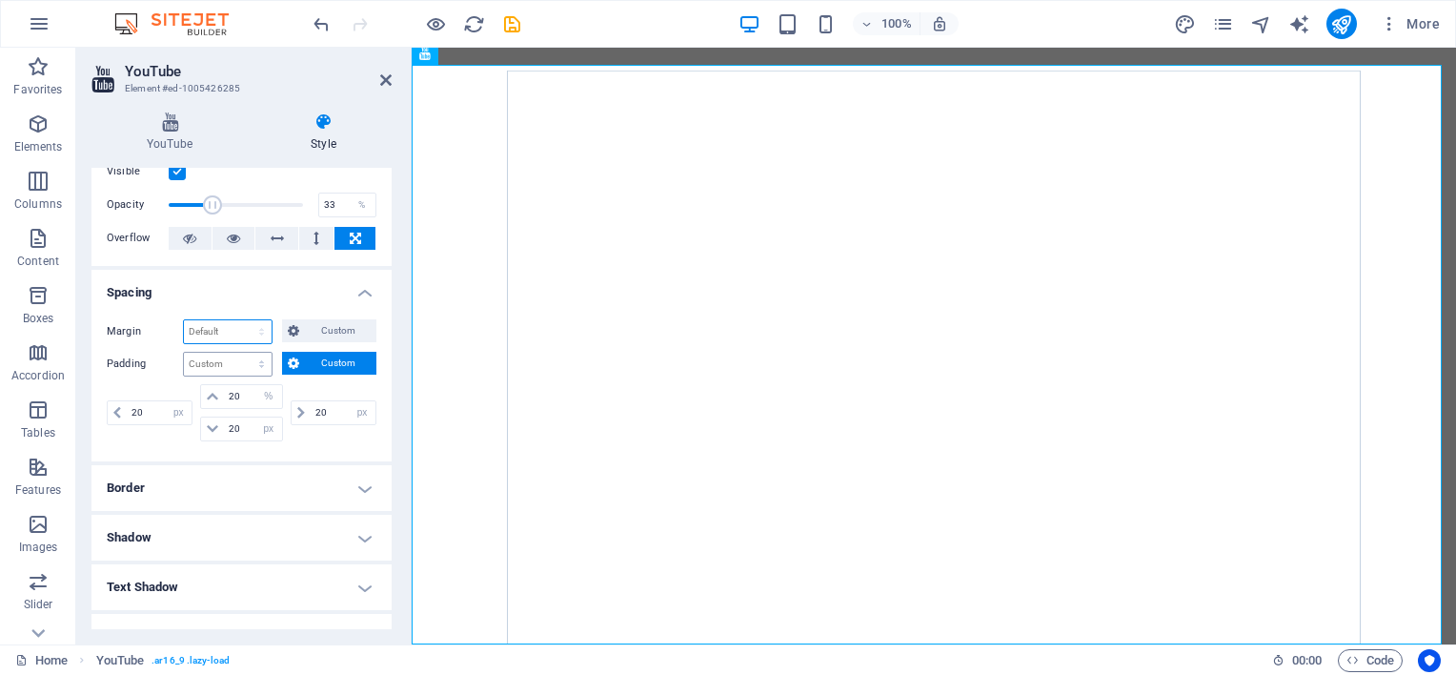
scroll to position [28, 0]
click at [341, 329] on span "Custom" at bounding box center [338, 330] width 66 height 23
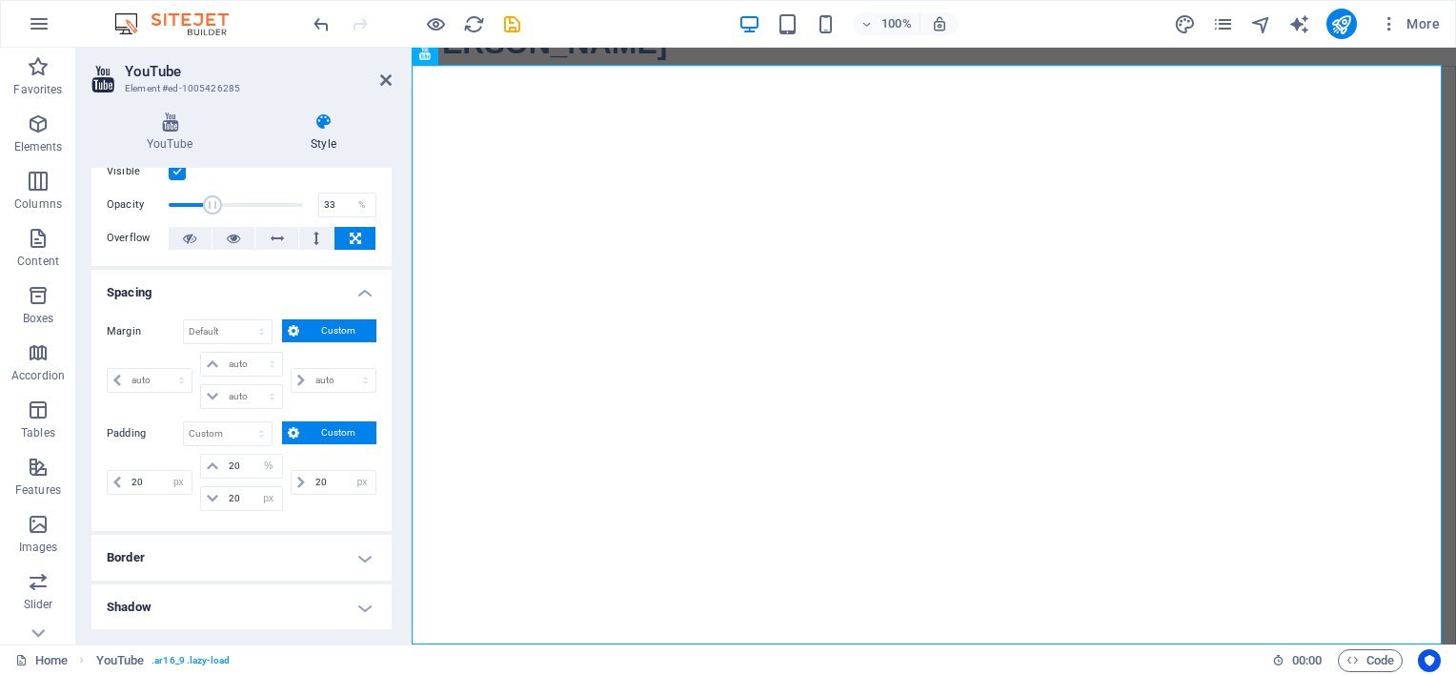
click at [341, 329] on span "Custom" at bounding box center [338, 330] width 66 height 23
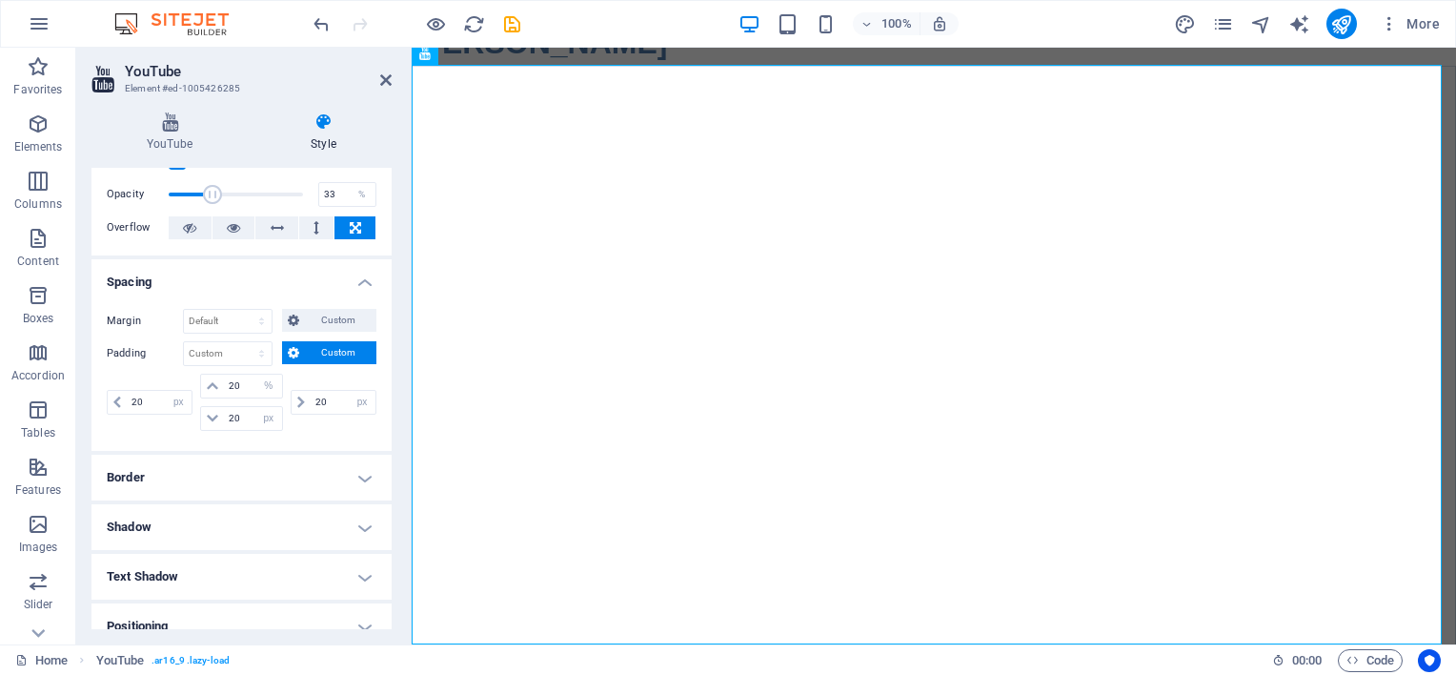
scroll to position [68, 0]
click at [253, 357] on select "Default px rem % vh vw Custom" at bounding box center [228, 353] width 88 height 23
click at [184, 342] on select "Default px rem % vh vw Custom" at bounding box center [228, 353] width 88 height 23
select select "DISABLED_OPTION_VALUE"
select select "px"
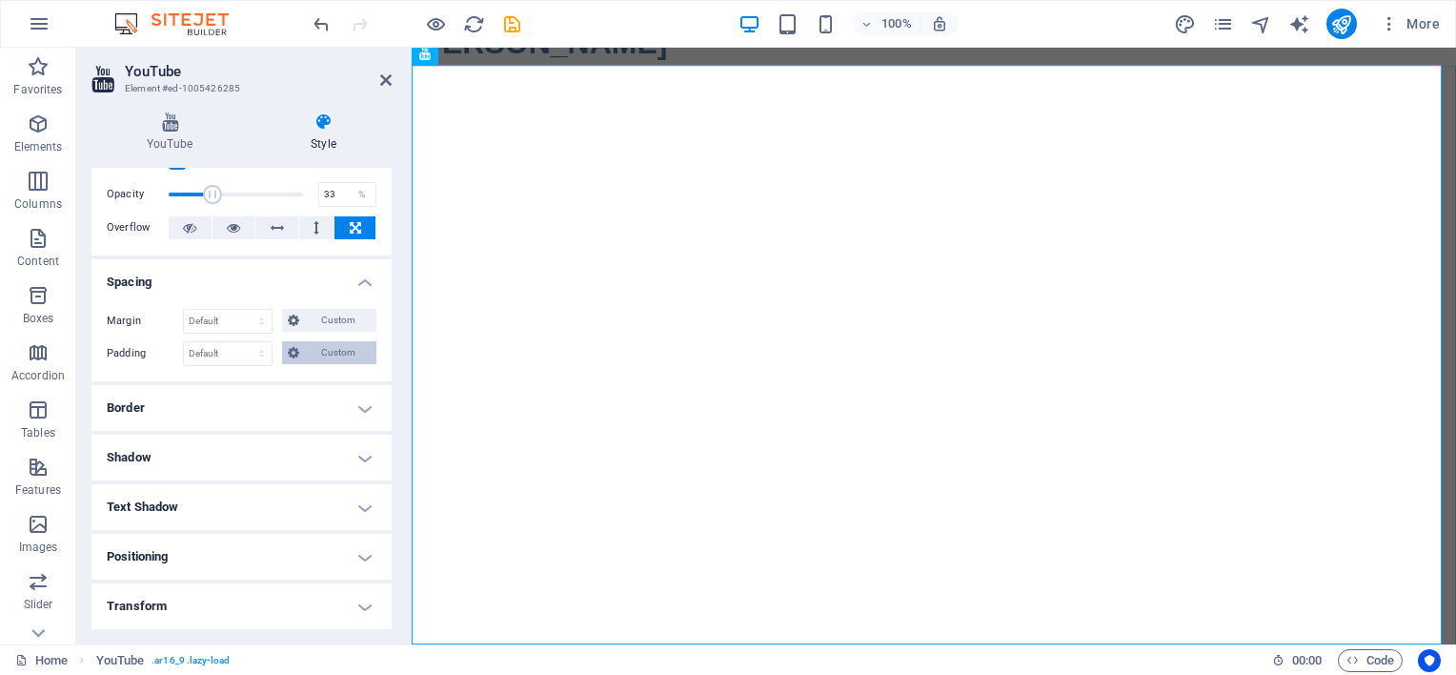
click at [306, 341] on span "Custom" at bounding box center [338, 352] width 66 height 23
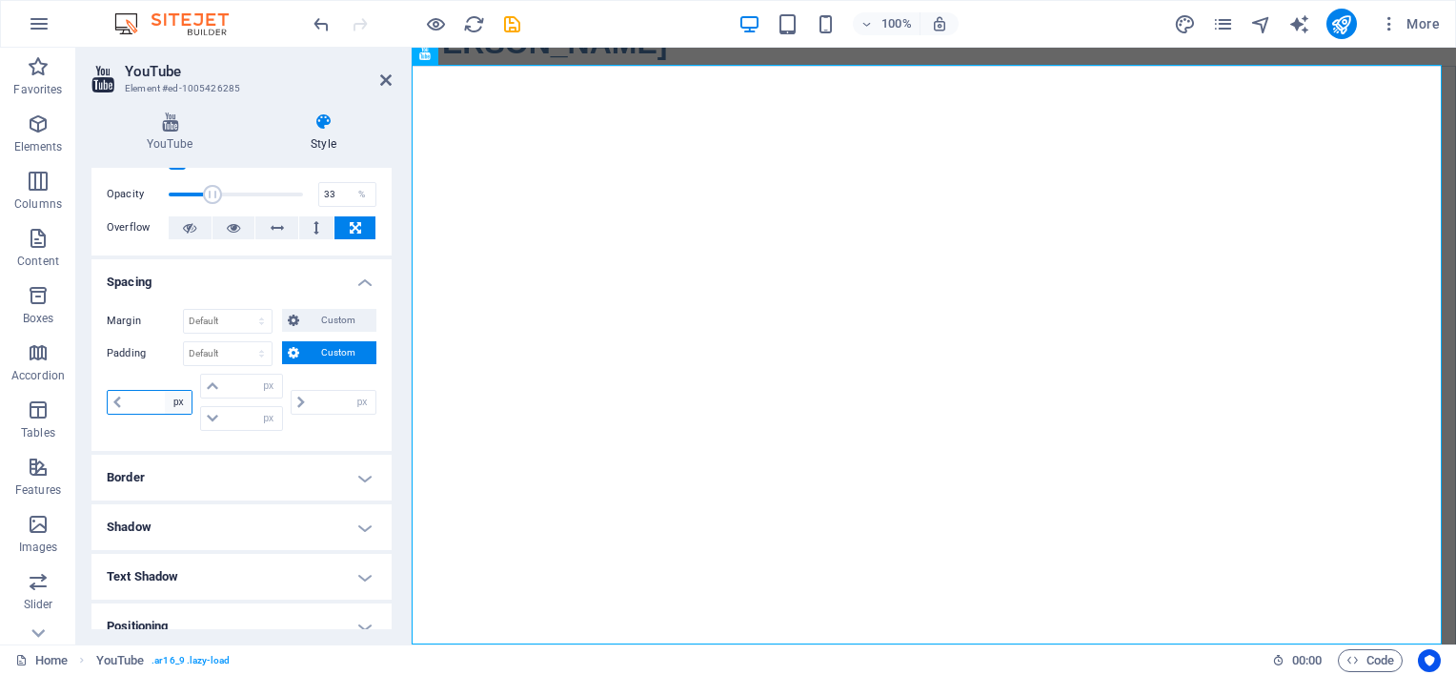
click at [172, 399] on select "px rem % vh vw" at bounding box center [178, 402] width 27 height 23
select select "rem"
click at [165, 391] on select "px rem % vh vw" at bounding box center [178, 402] width 27 height 23
type input "0"
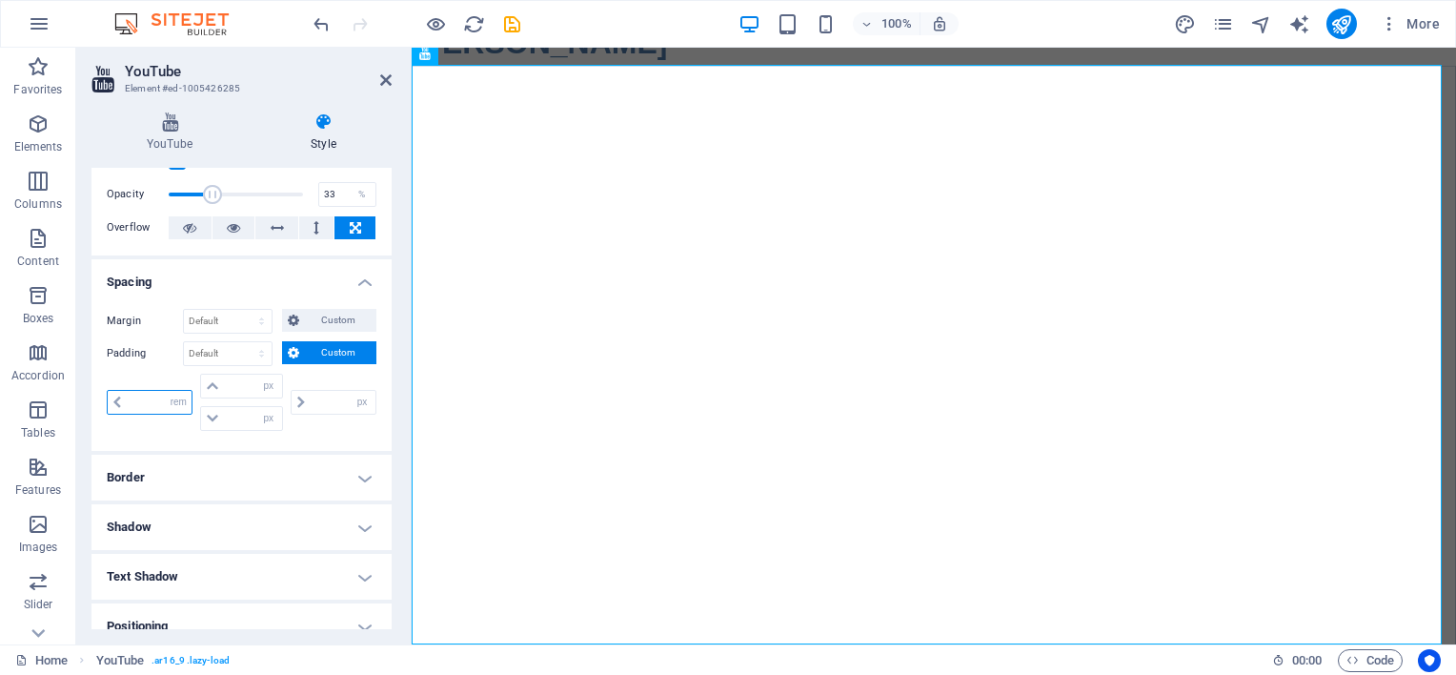
type input "0"
click at [190, 408] on select "px rem % vh vw" at bounding box center [178, 402] width 27 height 23
select select "%"
click at [165, 391] on select "px rem % vh vw" at bounding box center [178, 402] width 27 height 23
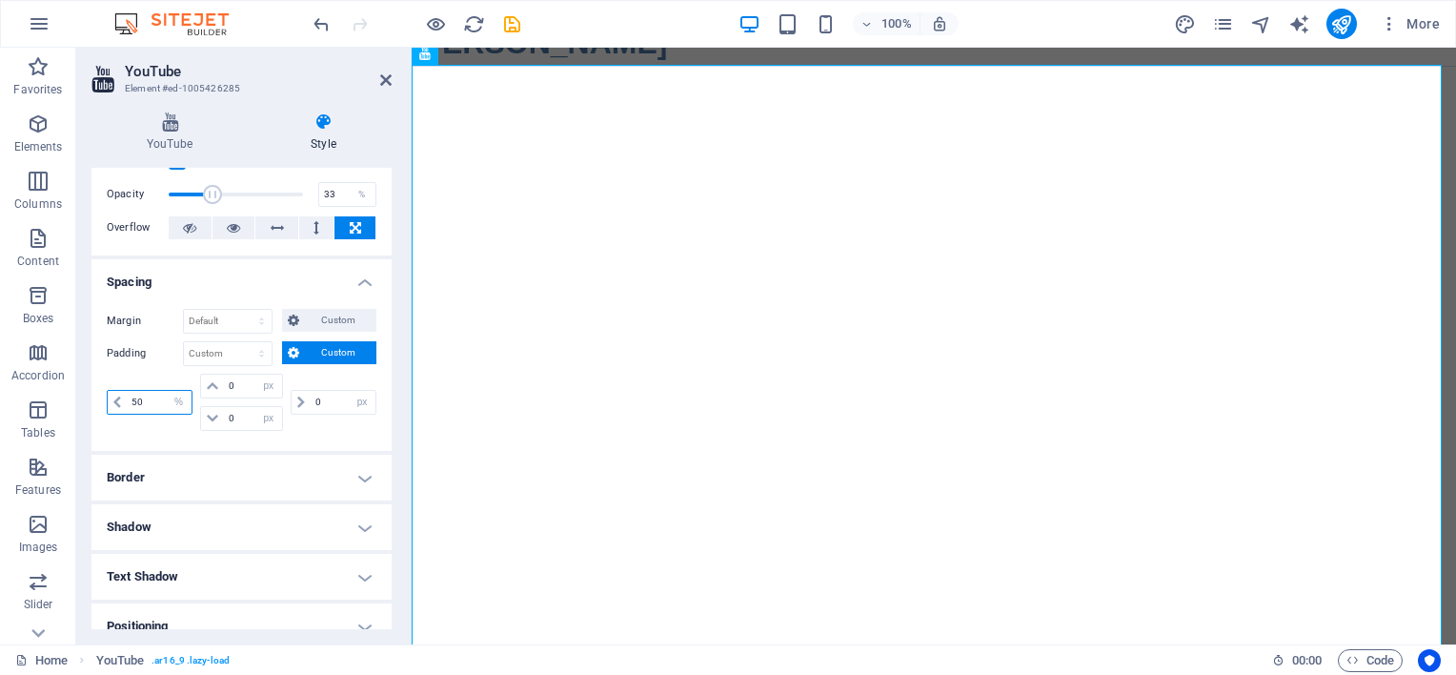
type input "50"
drag, startPoint x: 319, startPoint y: 394, endPoint x: 293, endPoint y: 400, distance: 26.4
click at [293, 400] on div "0 px rem % vh vw" at bounding box center [334, 402] width 86 height 25
type input "50"
click at [1349, 16] on icon "publish" at bounding box center [1341, 24] width 22 height 22
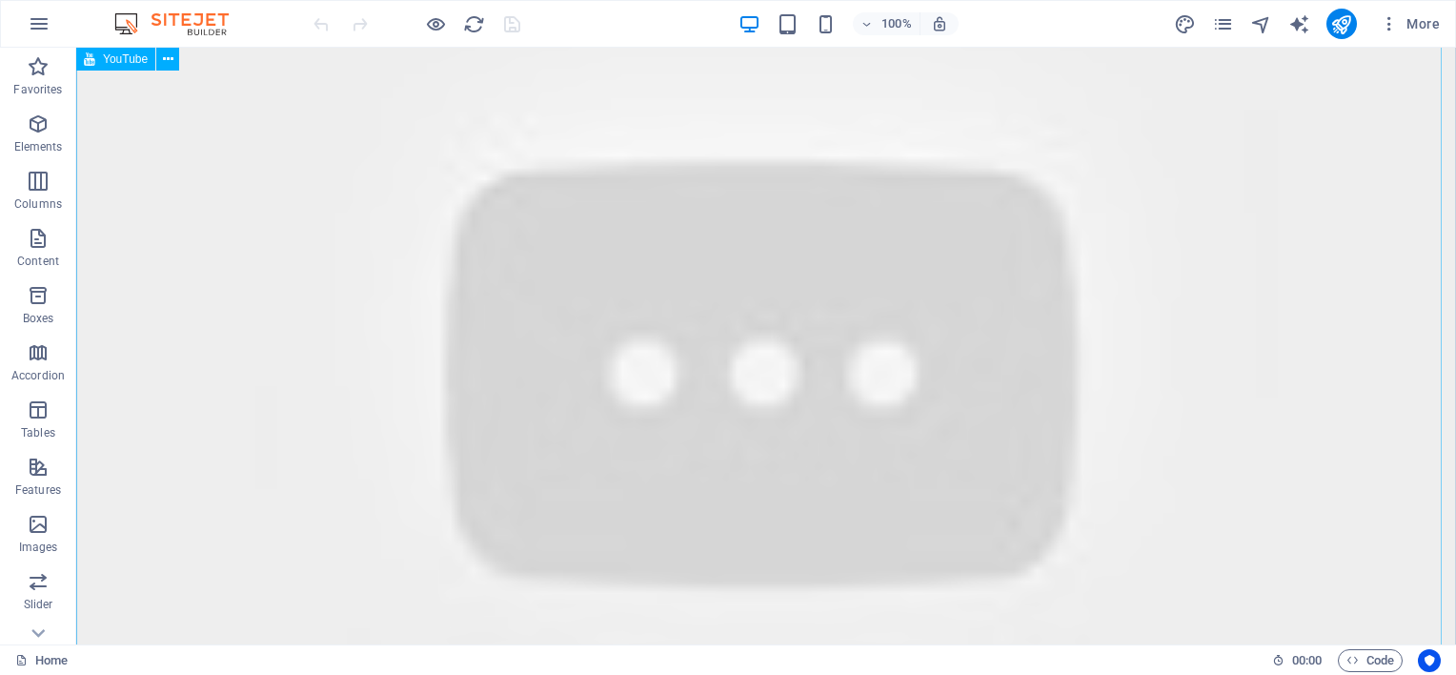
scroll to position [120, 0]
